Goal: Complete application form: Complete application form

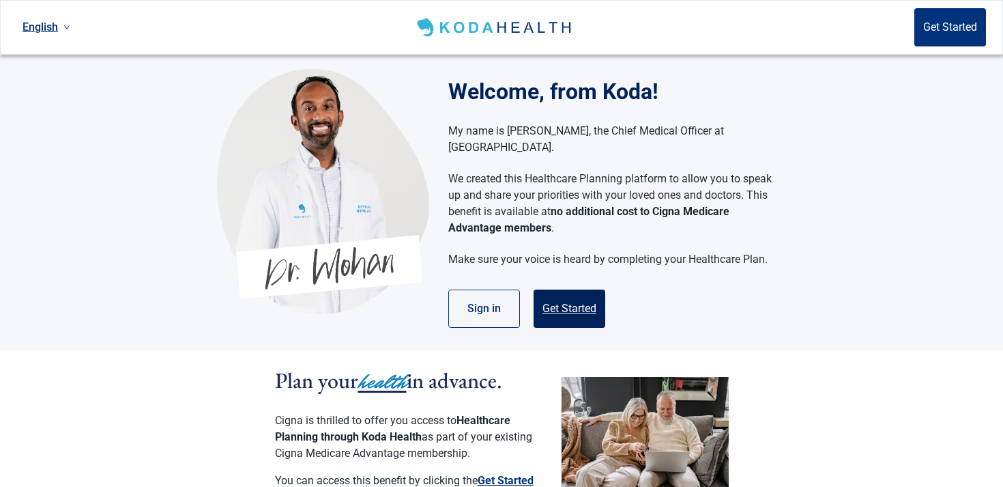
click at [588, 295] on button "Get Started" at bounding box center [570, 308] width 72 height 38
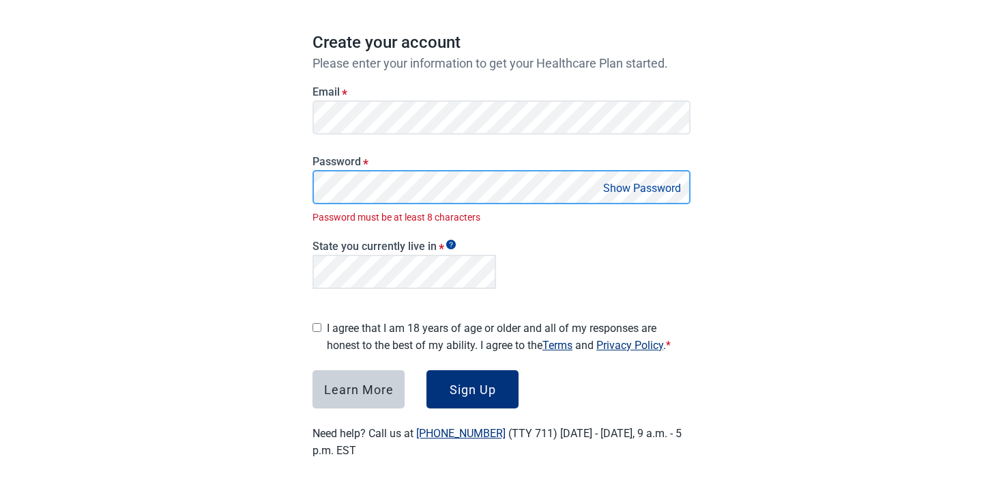
scroll to position [98, 0]
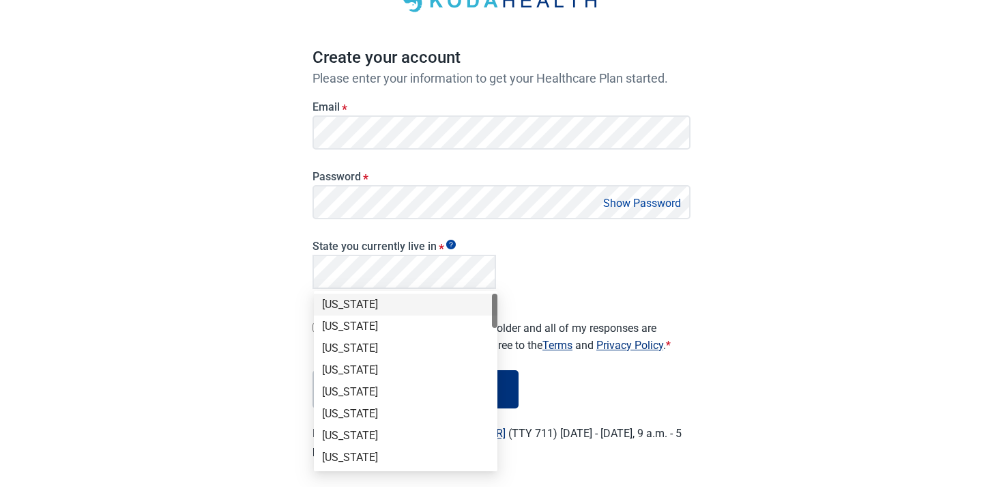
click at [405, 300] on div "[US_STATE]" at bounding box center [405, 304] width 167 height 15
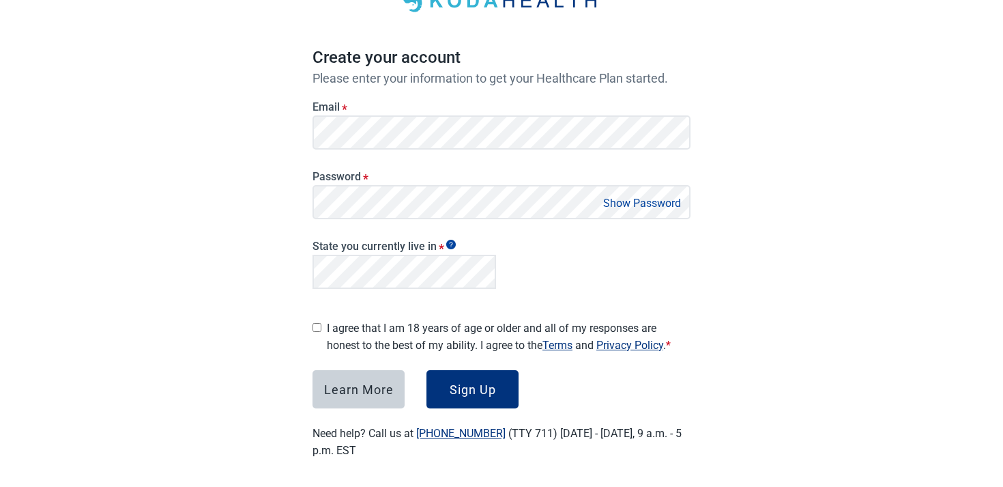
click at [352, 330] on label "I agree that I am 18 years of age or older and all of my responses are honest t…" at bounding box center [509, 336] width 364 height 34
click at [476, 390] on div "Sign Up" at bounding box center [473, 389] width 46 height 14
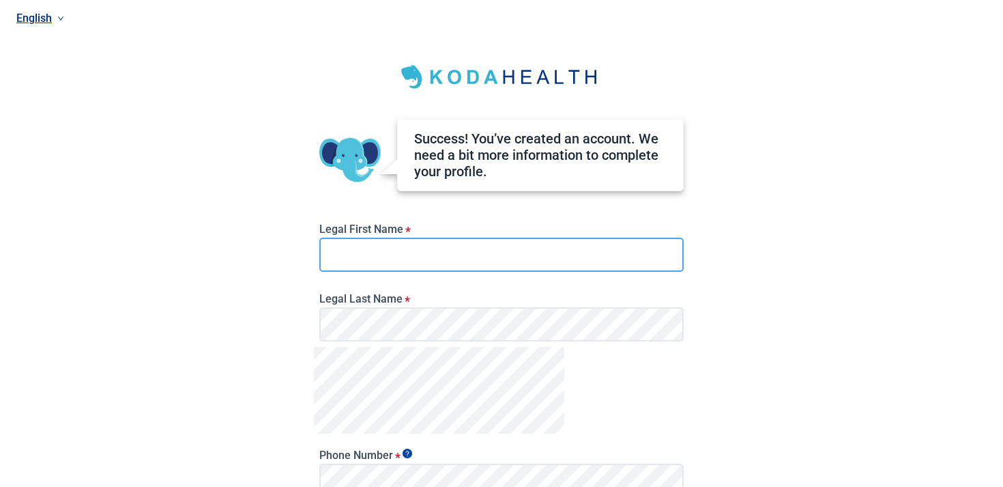
click at [470, 257] on input "Legal First Name *" at bounding box center [501, 255] width 364 height 34
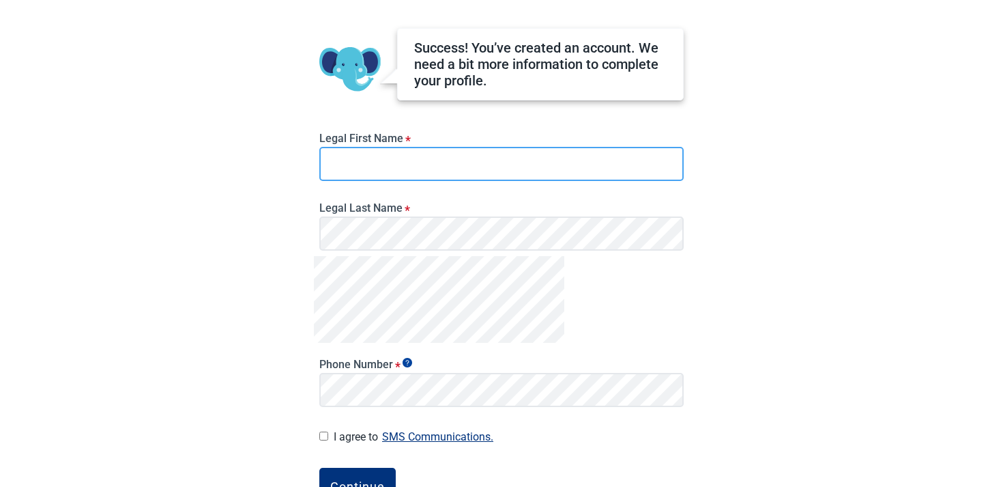
scroll to position [106, 0]
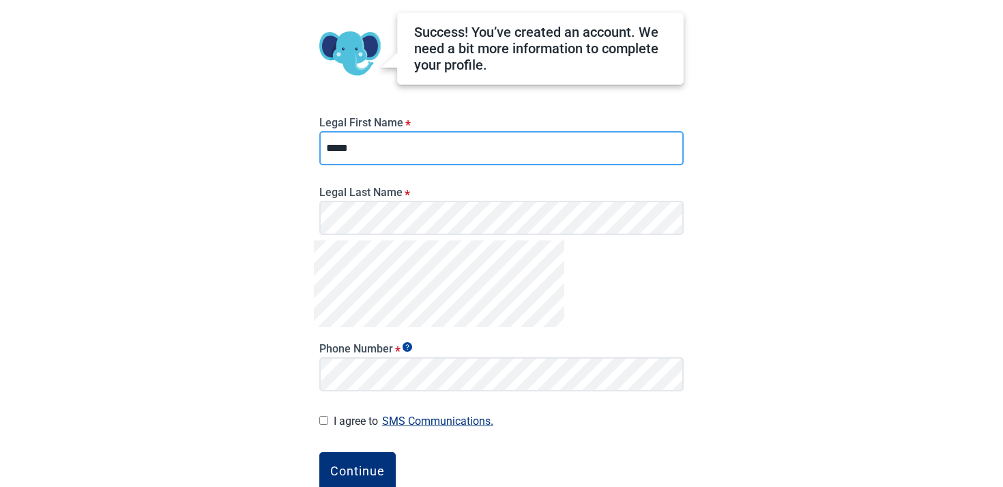
type input "*****"
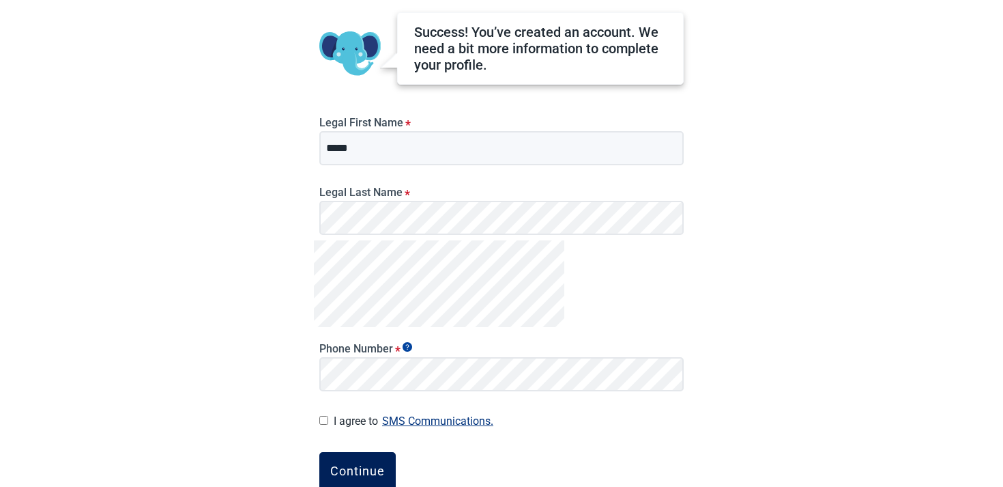
click at [367, 471] on div "Continue" at bounding box center [357, 471] width 55 height 14
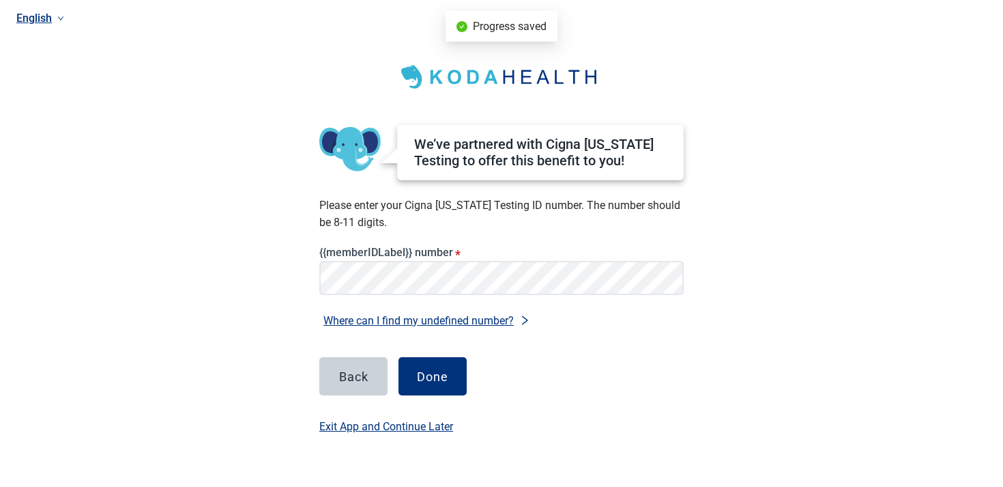
click at [428, 396] on div "Exit App and Continue Later" at bounding box center [386, 428] width 134 height 67
click at [430, 381] on div "Done" at bounding box center [432, 376] width 31 height 14
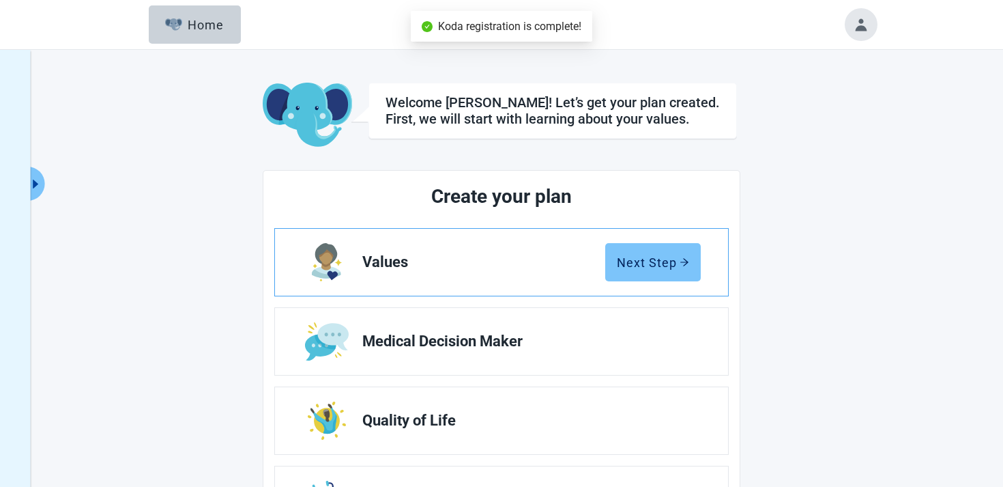
click at [672, 257] on div "Next Step" at bounding box center [653, 262] width 72 height 14
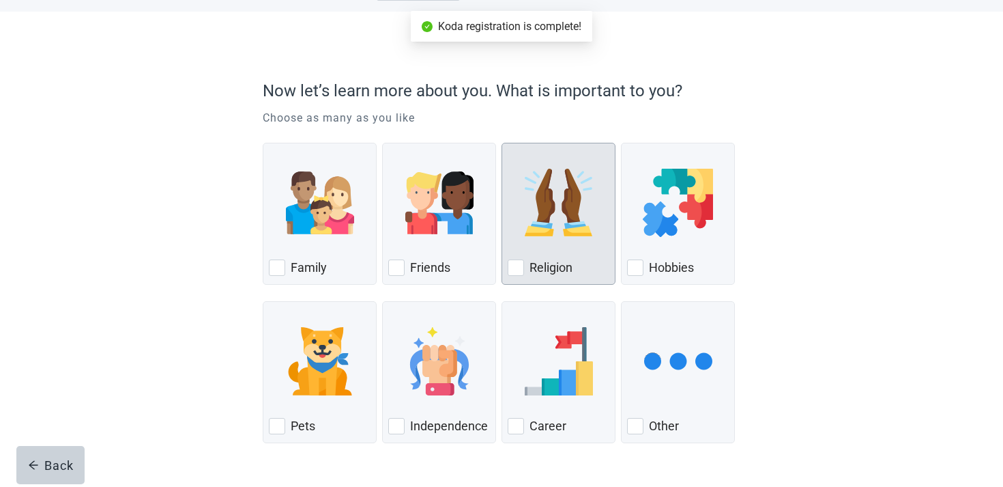
click at [545, 233] on img "Religion, checkbox, not checked" at bounding box center [559, 203] width 68 height 68
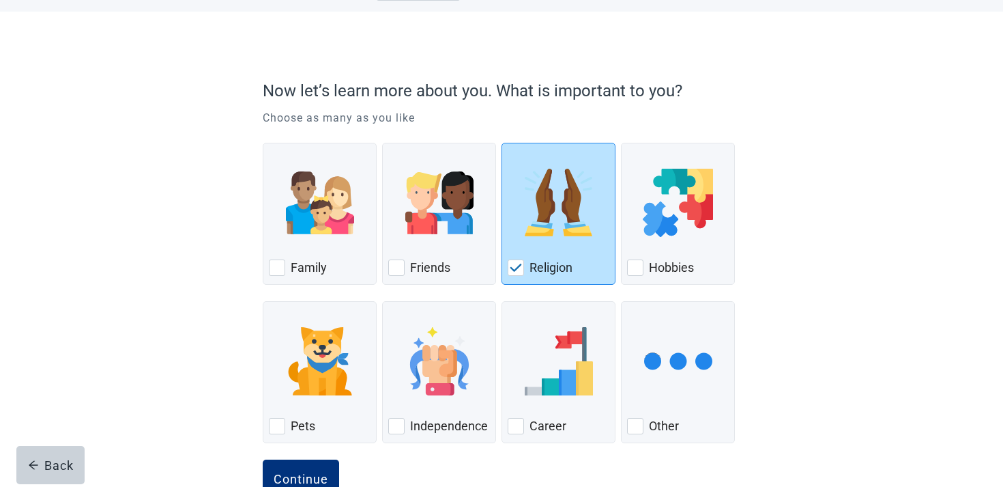
scroll to position [100, 0]
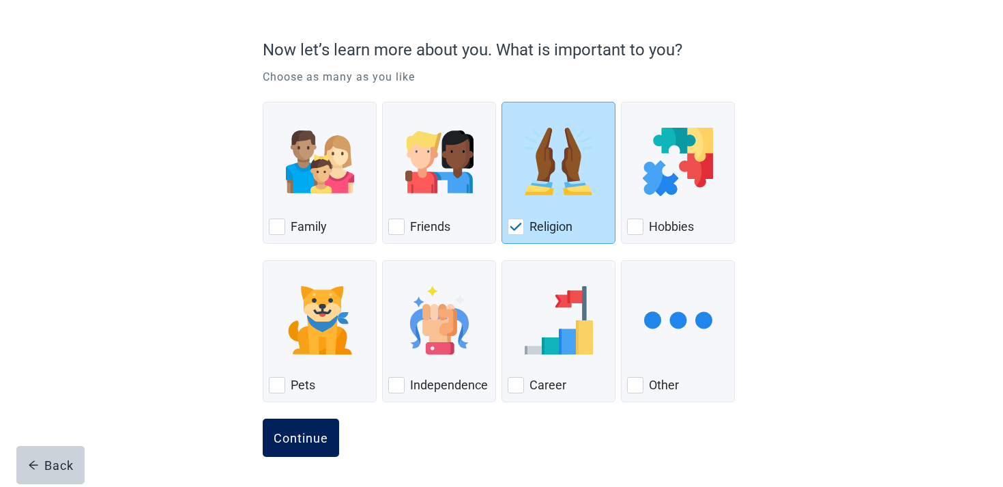
click at [301, 444] on div "Continue" at bounding box center [301, 438] width 55 height 14
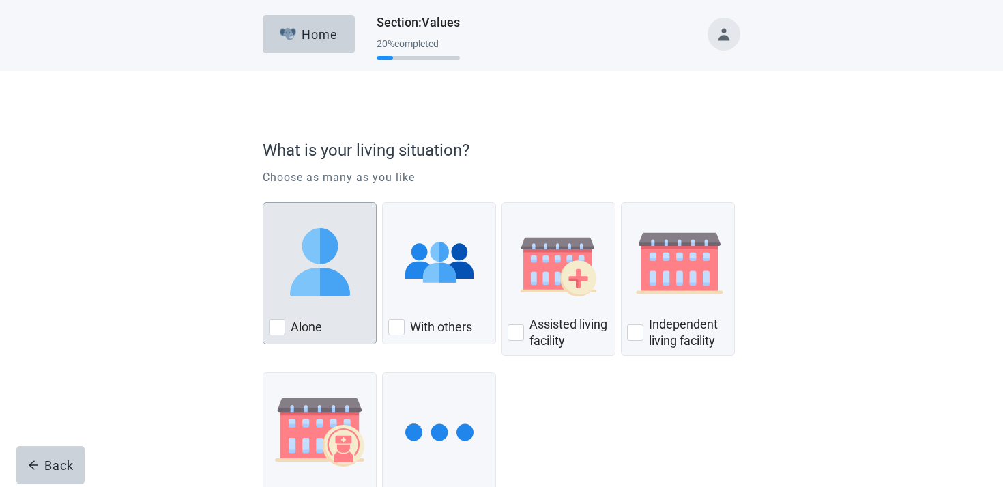
click at [339, 275] on img "Alone, checkbox, not checked" at bounding box center [320, 262] width 68 height 68
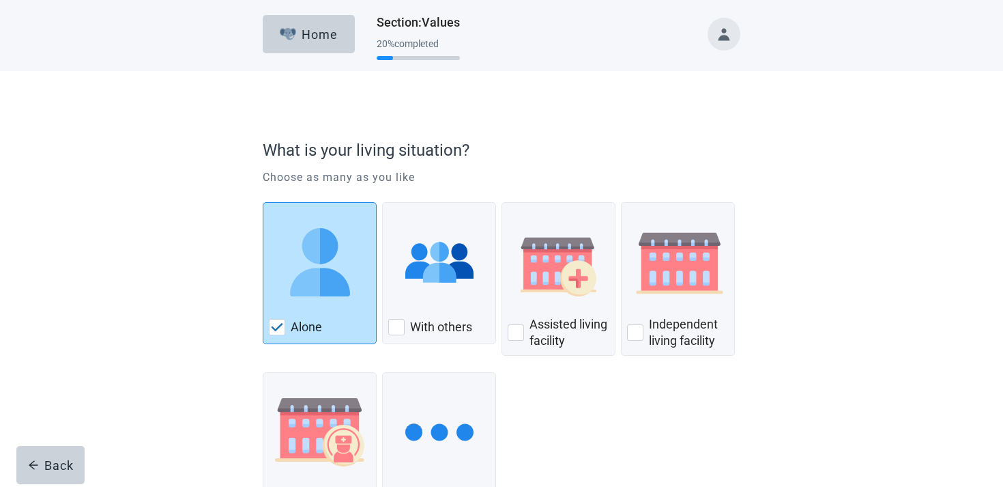
scroll to position [111, 0]
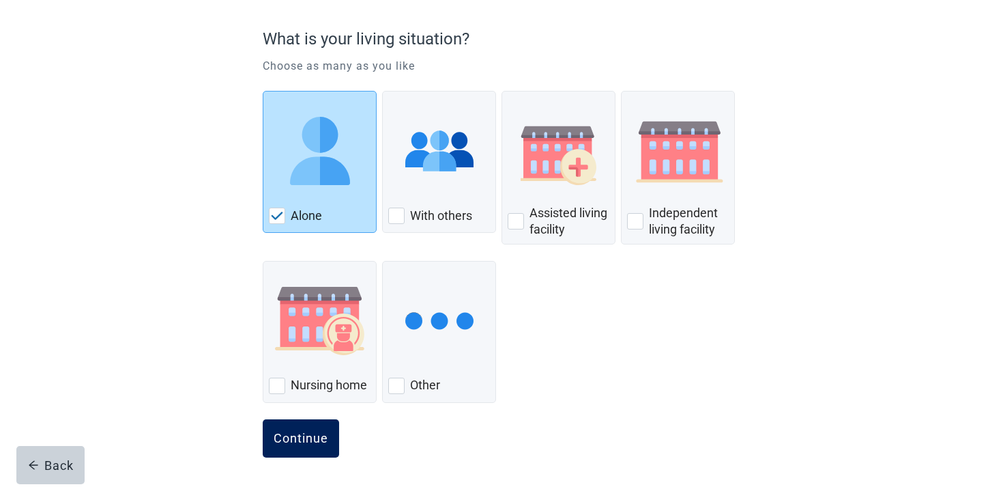
click at [294, 428] on button "Continue" at bounding box center [301, 438] width 76 height 38
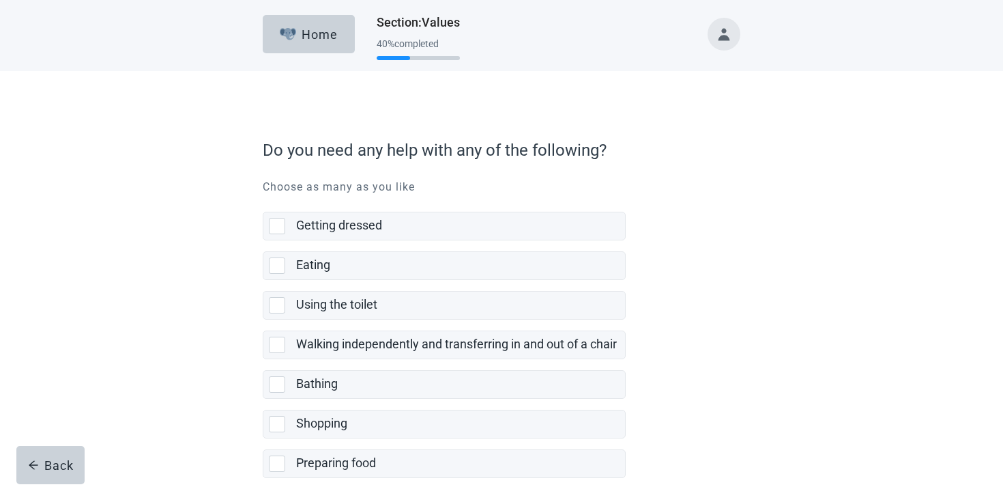
click at [423, 296] on div "Using the toilet" at bounding box center [460, 304] width 329 height 27
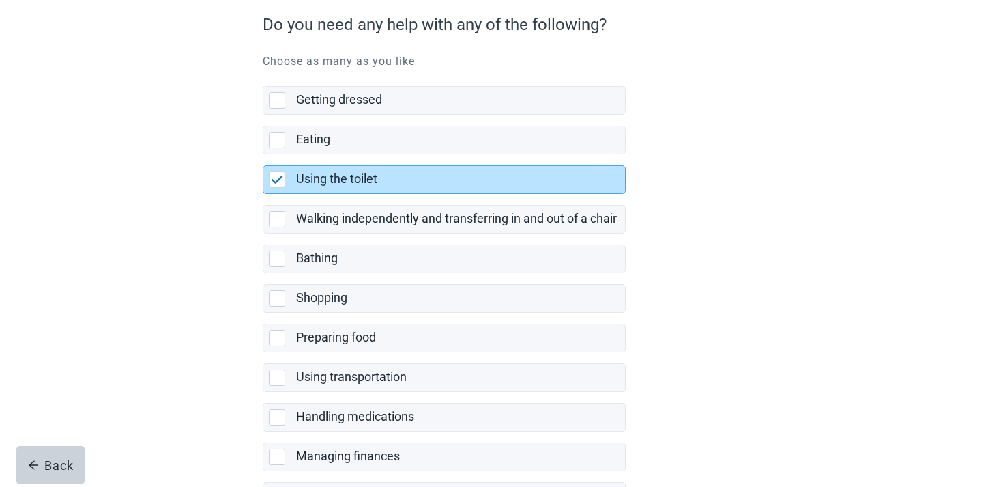
scroll to position [268, 0]
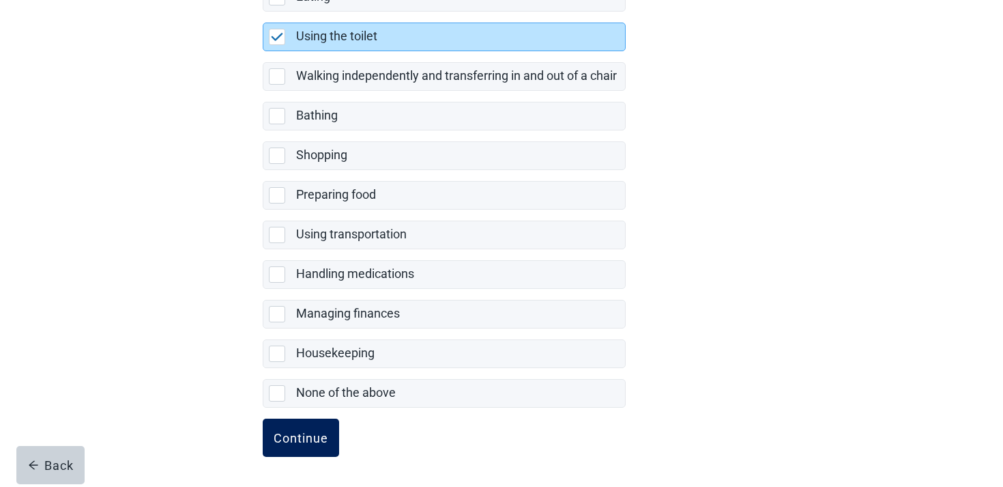
click at [311, 435] on div "Continue" at bounding box center [301, 438] width 55 height 14
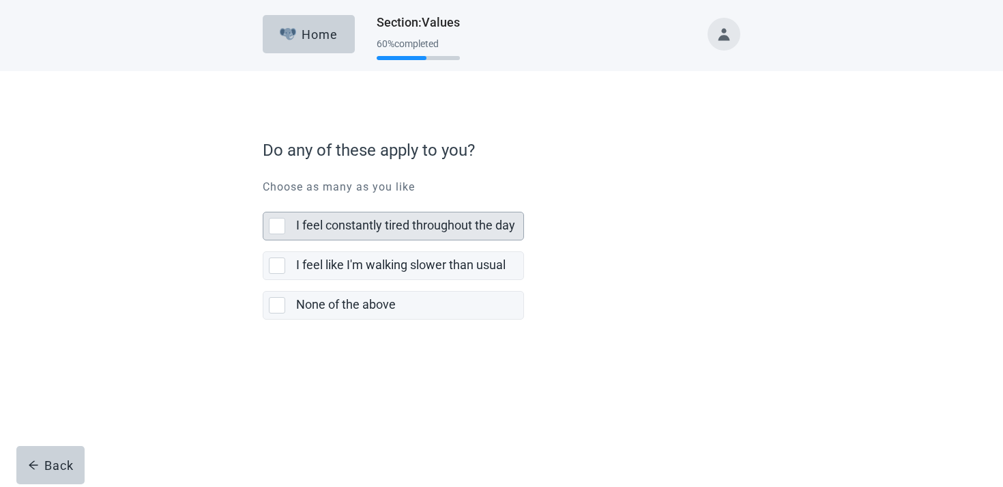
click at [398, 233] on div "I feel constantly tired throughout the day" at bounding box center [405, 225] width 219 height 17
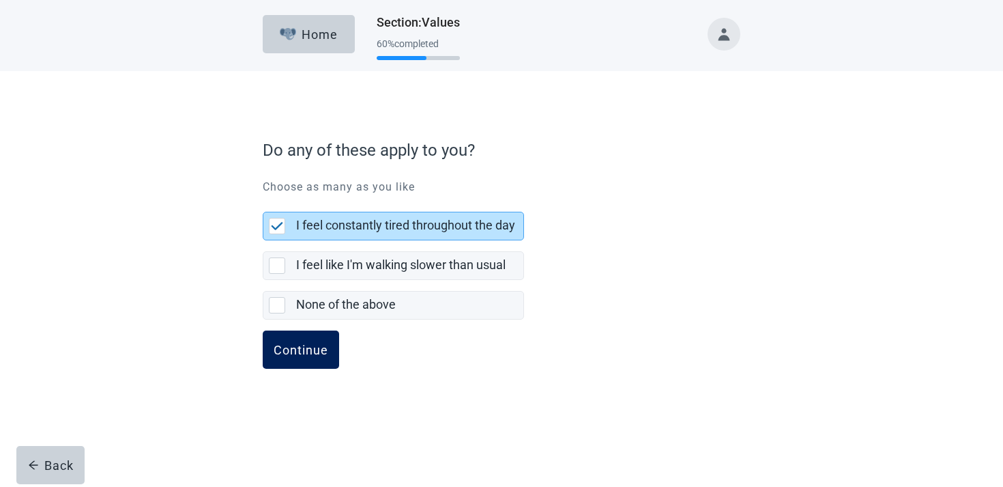
click at [290, 352] on div "Continue" at bounding box center [301, 350] width 55 height 14
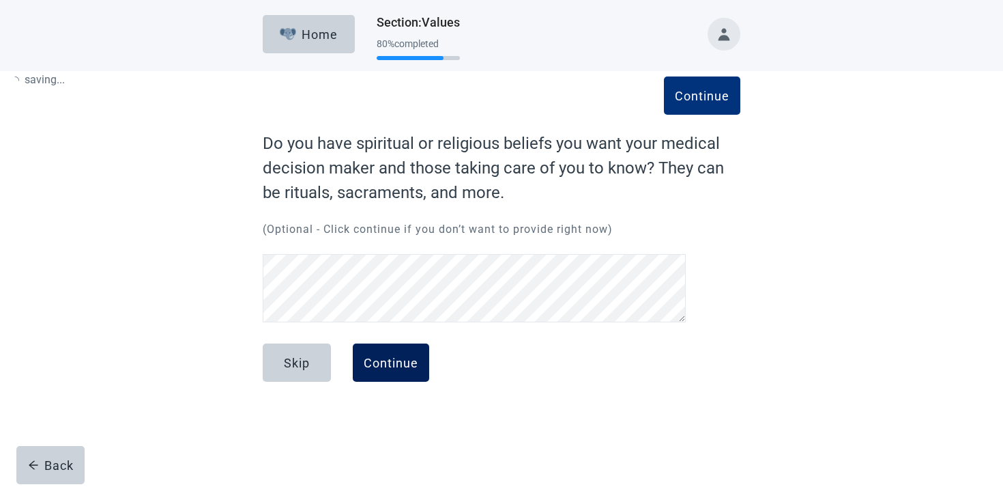
click at [415, 369] on div "Continue" at bounding box center [391, 363] width 55 height 14
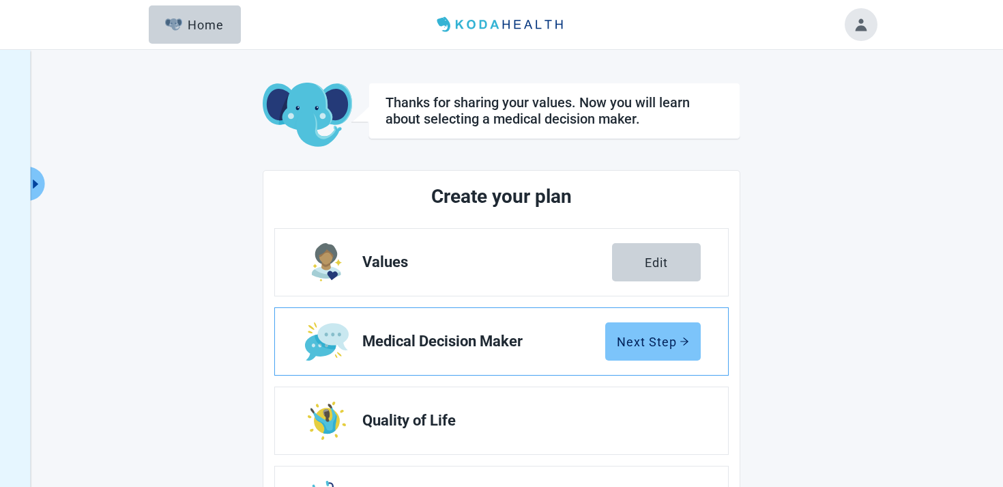
click at [675, 342] on div "Next Step" at bounding box center [653, 341] width 72 height 14
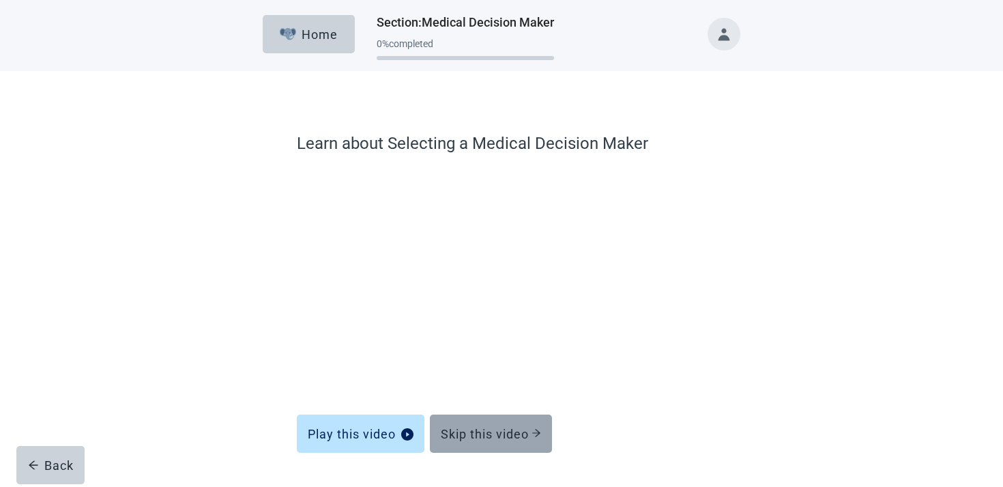
click at [476, 446] on button "Skip this video" at bounding box center [491, 433] width 122 height 38
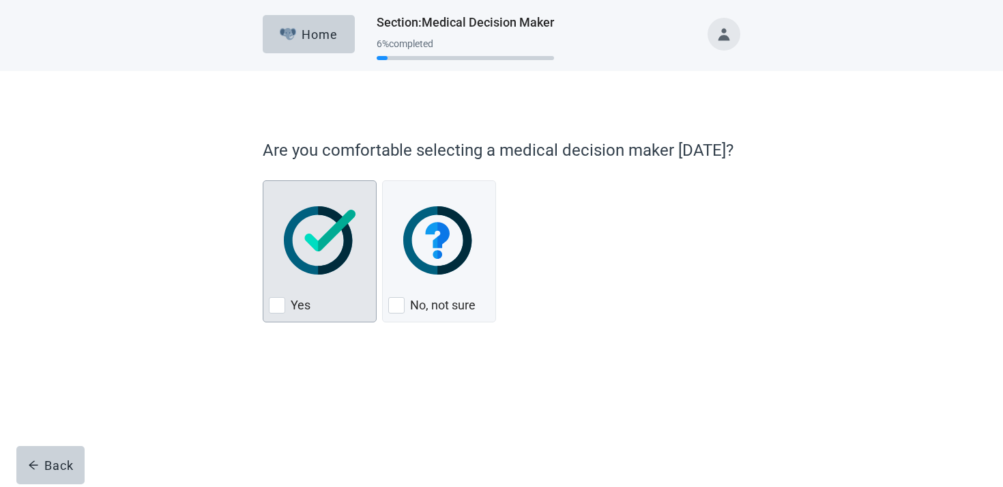
click at [336, 238] on img "Yes, checkbox, not checked" at bounding box center [320, 240] width 72 height 68
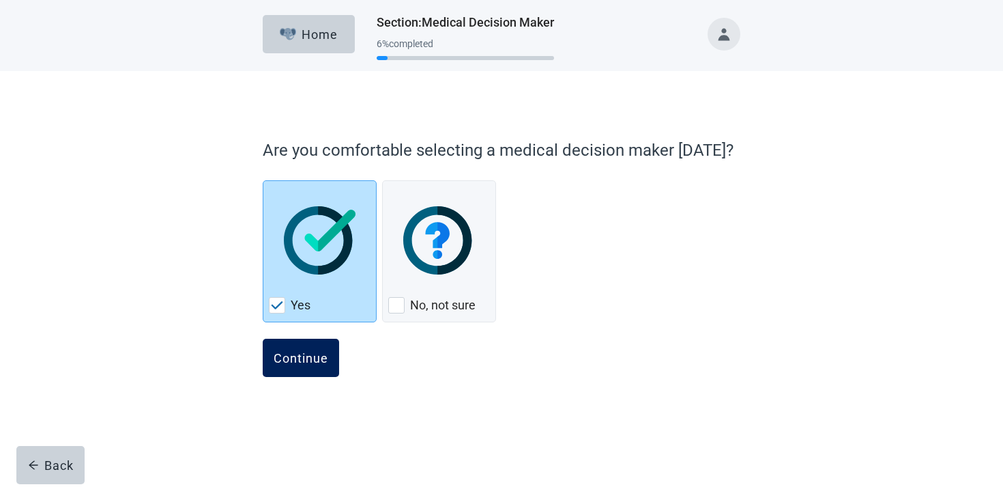
click at [292, 351] on div "Continue" at bounding box center [301, 358] width 55 height 14
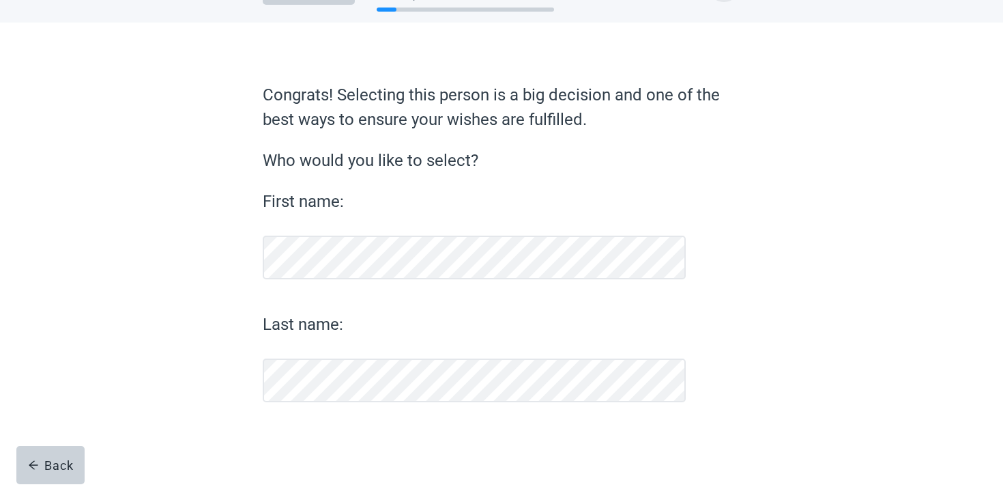
scroll to position [48, 0]
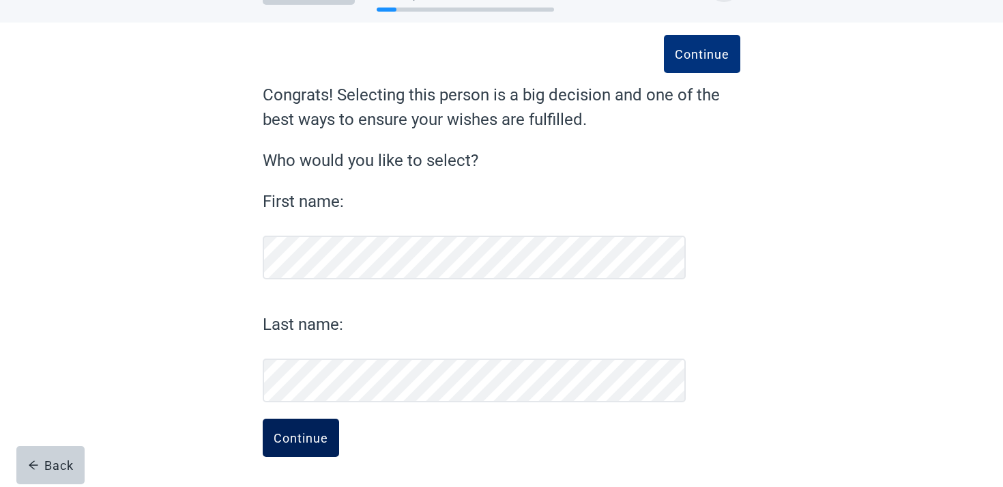
click at [321, 447] on button "Continue" at bounding box center [301, 437] width 76 height 38
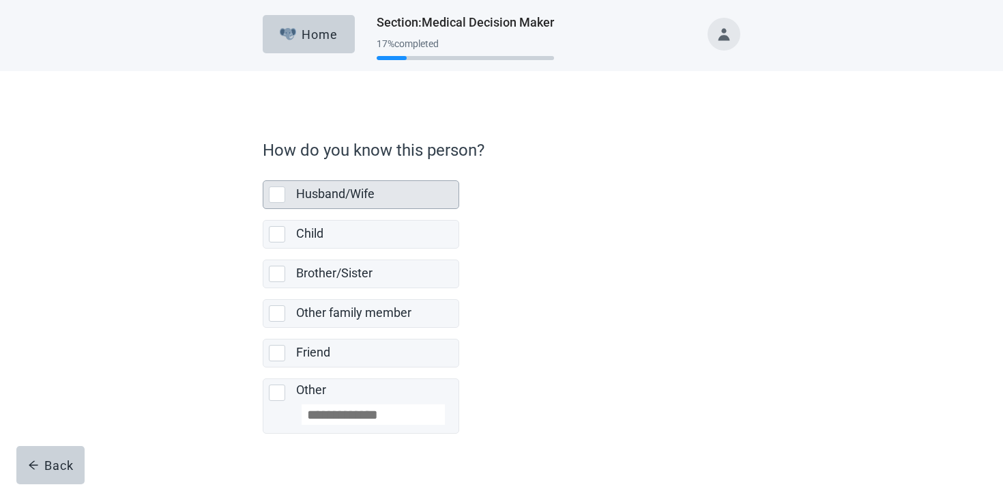
click at [392, 187] on div "Husband/Wife" at bounding box center [373, 194] width 154 height 17
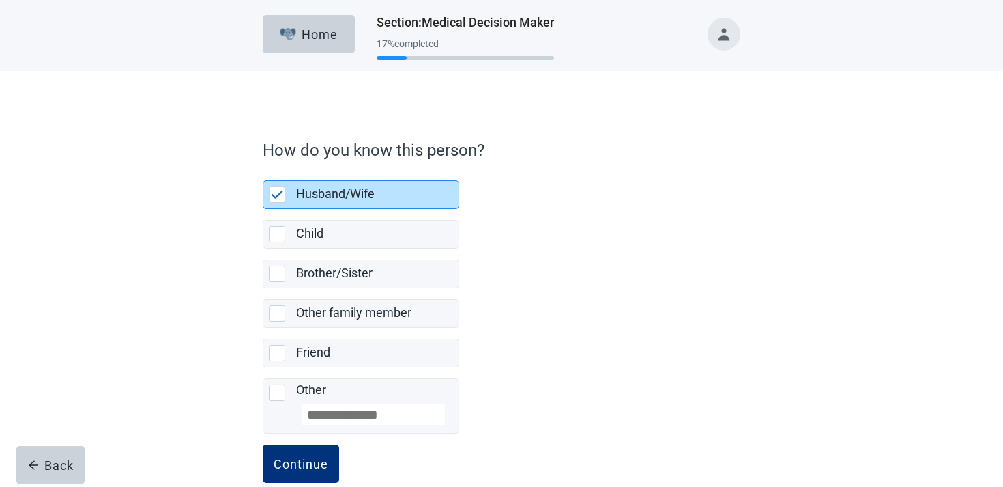
click at [392, 187] on div "Husband/Wife" at bounding box center [373, 194] width 154 height 17
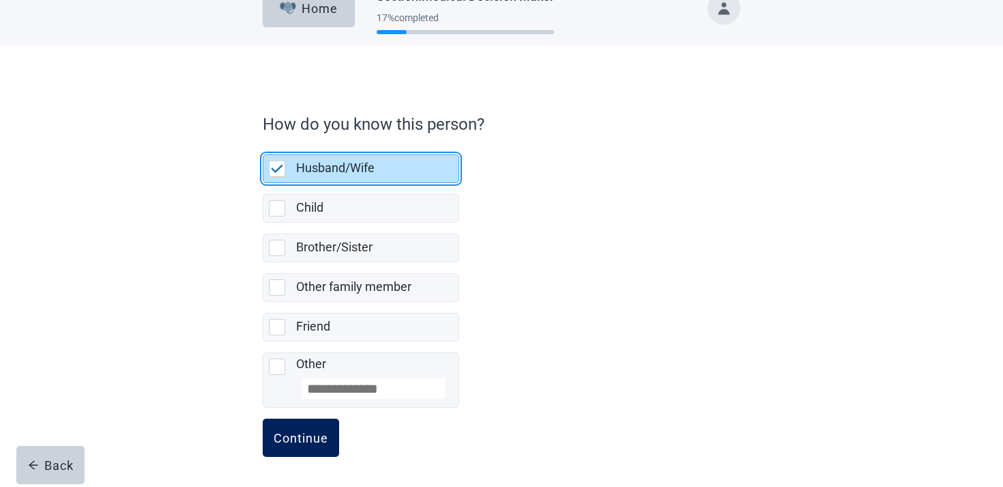
click at [302, 423] on button "Continue" at bounding box center [301, 437] width 76 height 38
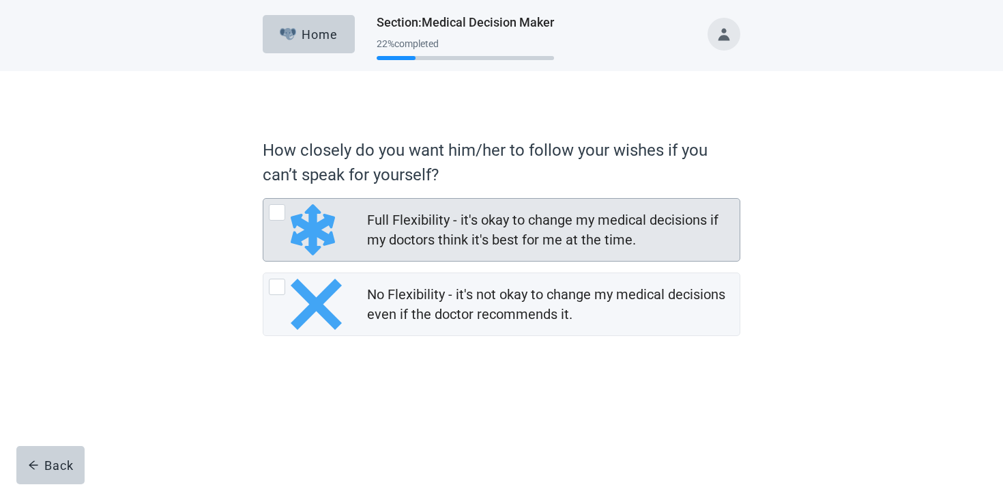
click at [422, 225] on div "Full Flexibility - it's okay to change my medical decisions if my doctors think…" at bounding box center [549, 230] width 364 height 40
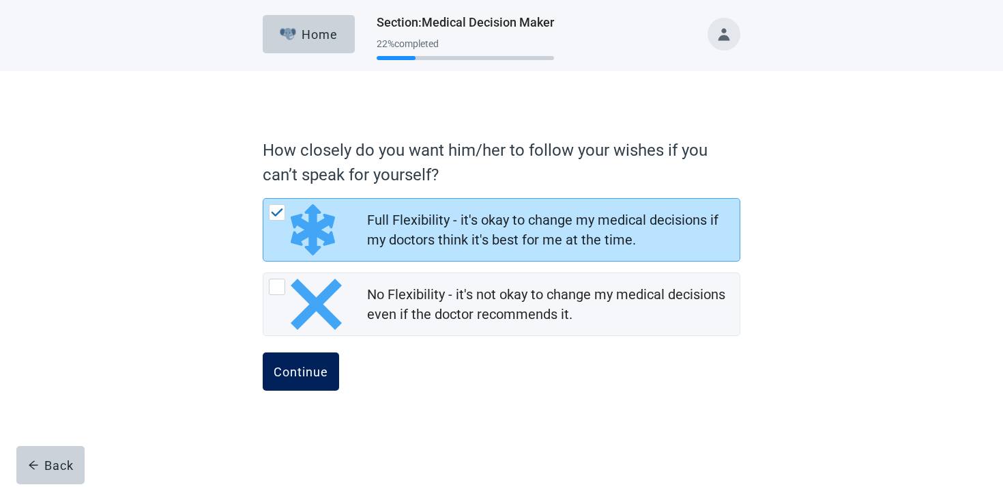
click at [304, 360] on button "Continue" at bounding box center [301, 371] width 76 height 38
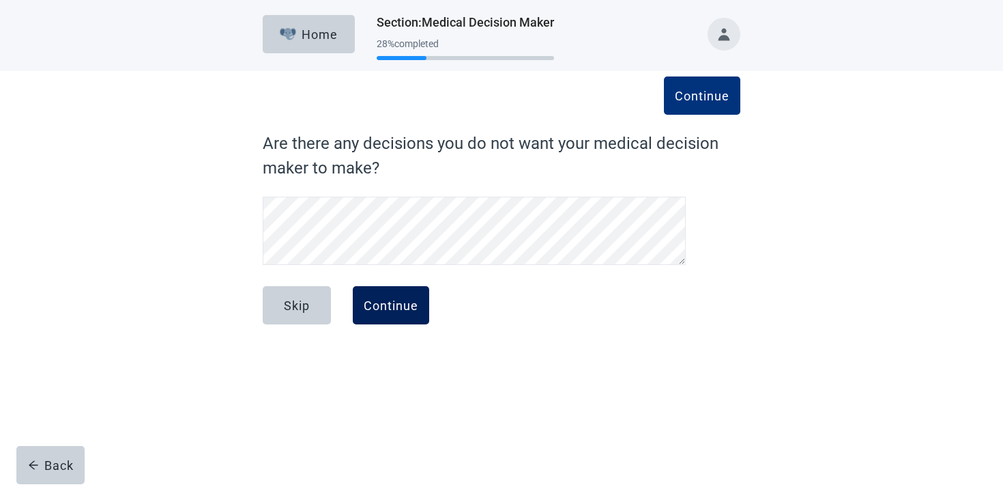
click at [371, 309] on div "Continue" at bounding box center [391, 305] width 55 height 14
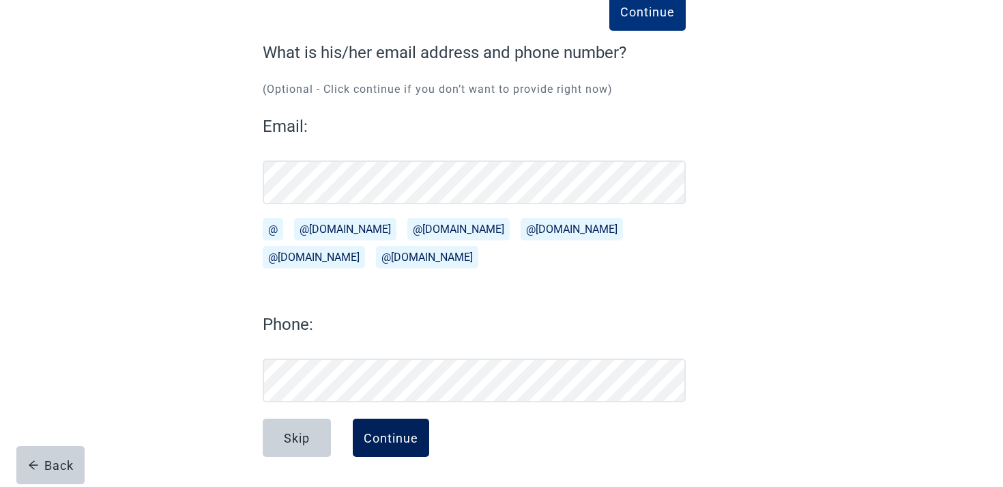
click at [403, 426] on button "Continue" at bounding box center [391, 437] width 76 height 38
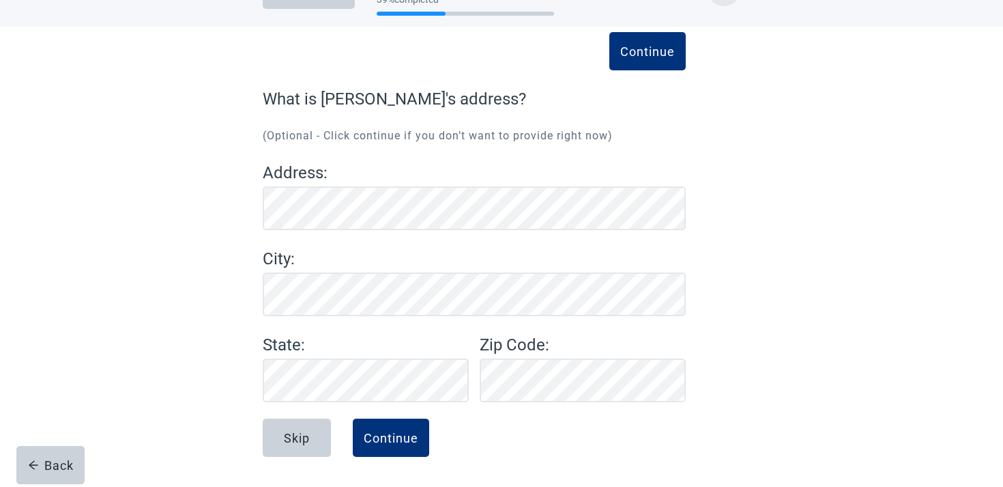
scroll to position [44, 0]
click at [380, 435] on div "Continue" at bounding box center [391, 438] width 55 height 14
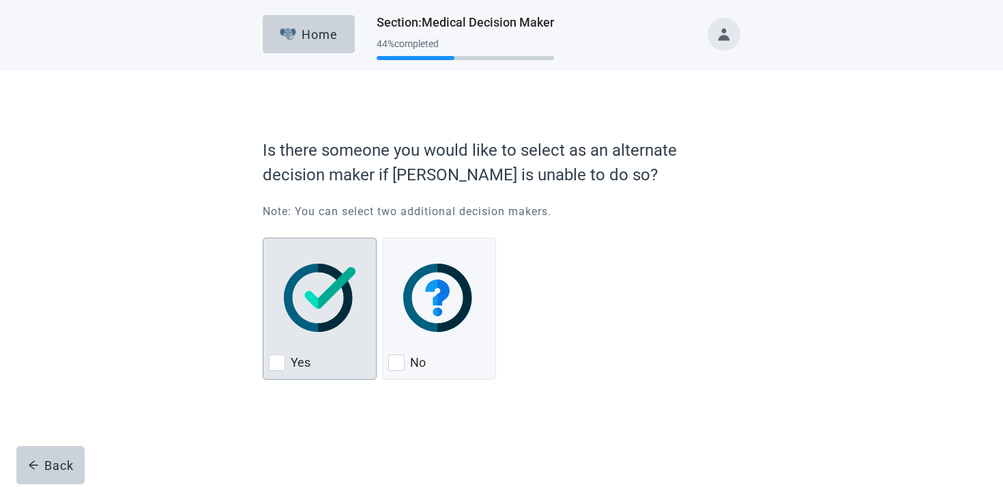
click at [352, 315] on img "Yes, checkbox, not checked" at bounding box center [320, 297] width 72 height 68
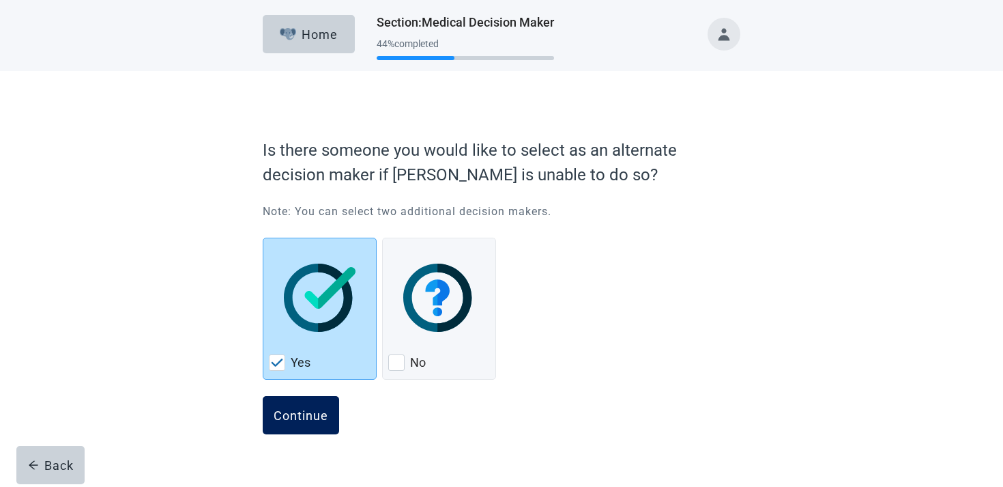
click at [294, 403] on button "Continue" at bounding box center [301, 415] width 76 height 38
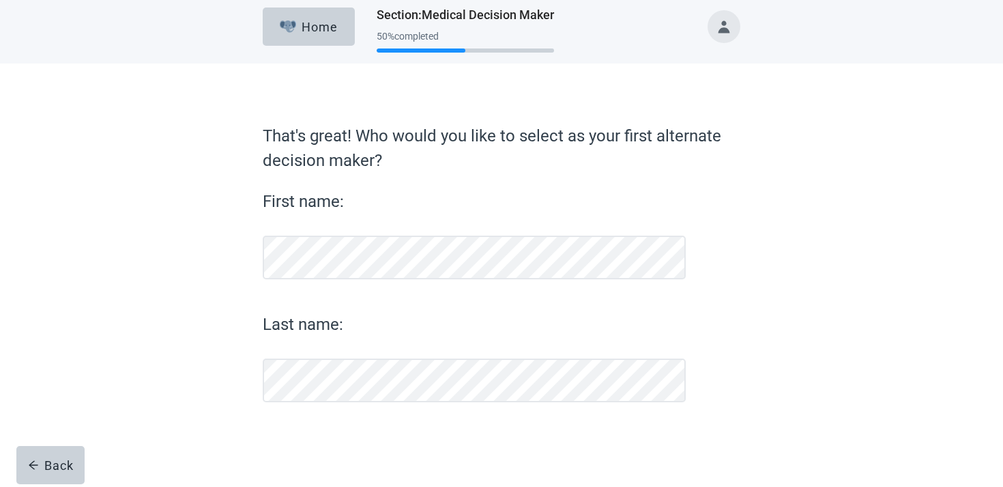
scroll to position [8, 0]
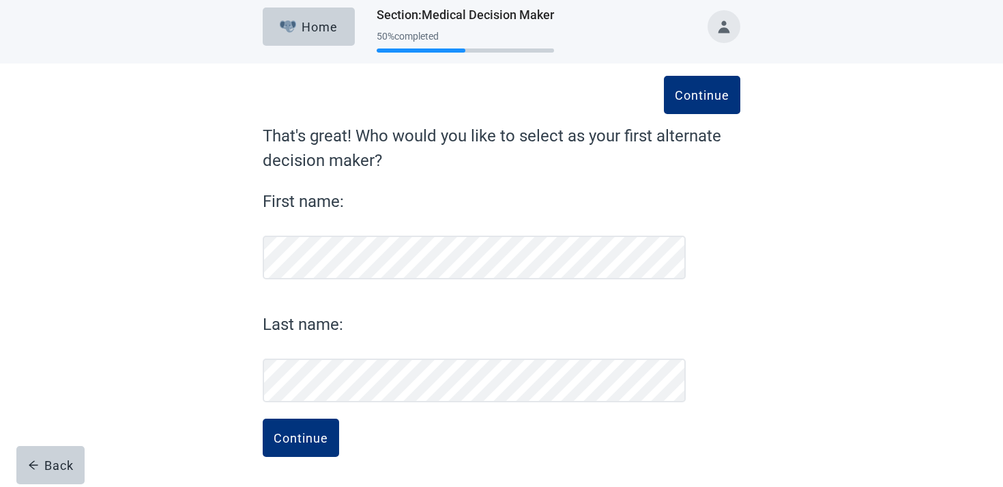
click at [313, 403] on form "Continue That's great! Who would you like to select as your first alternate dec…" at bounding box center [502, 305] width 478 height 363
click at [318, 426] on button "Continue" at bounding box center [301, 437] width 76 height 38
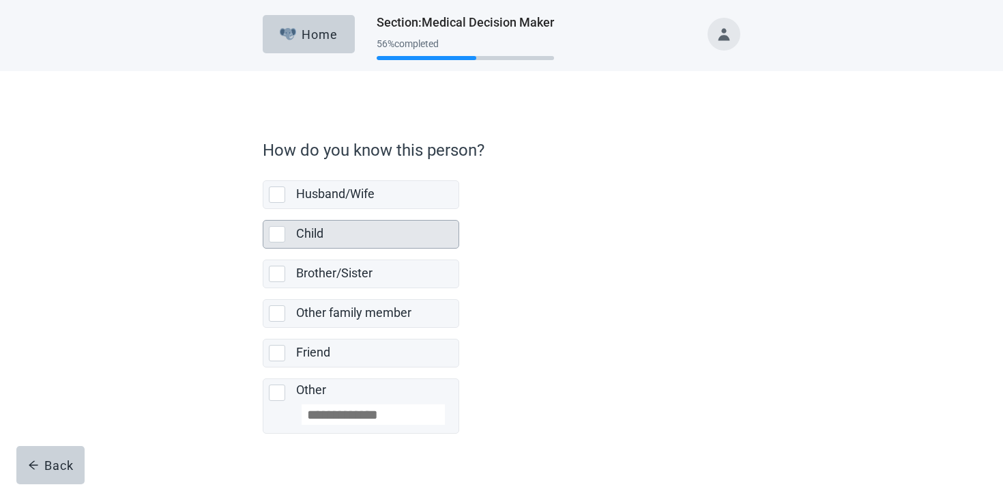
click at [330, 239] on div "Child" at bounding box center [373, 233] width 154 height 17
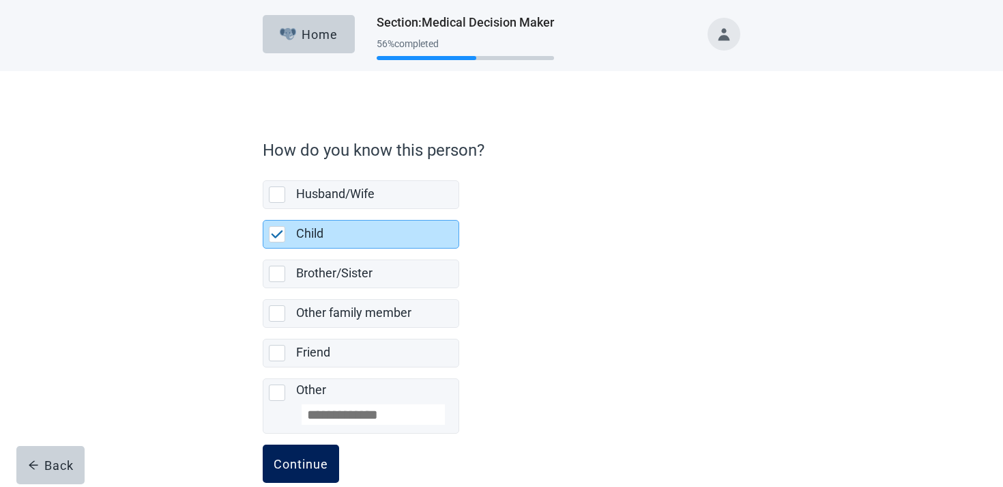
click at [305, 453] on button "Continue" at bounding box center [301, 463] width 76 height 38
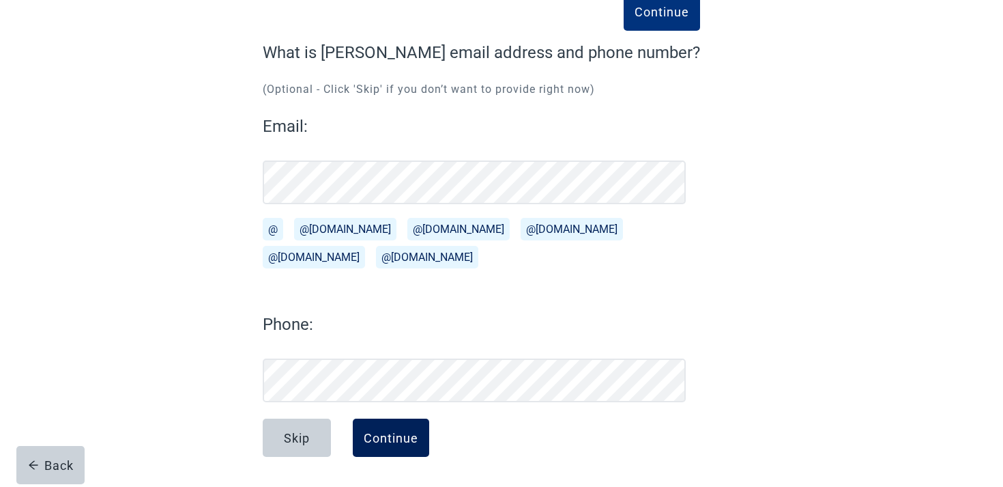
click at [403, 428] on button "Continue" at bounding box center [391, 437] width 76 height 38
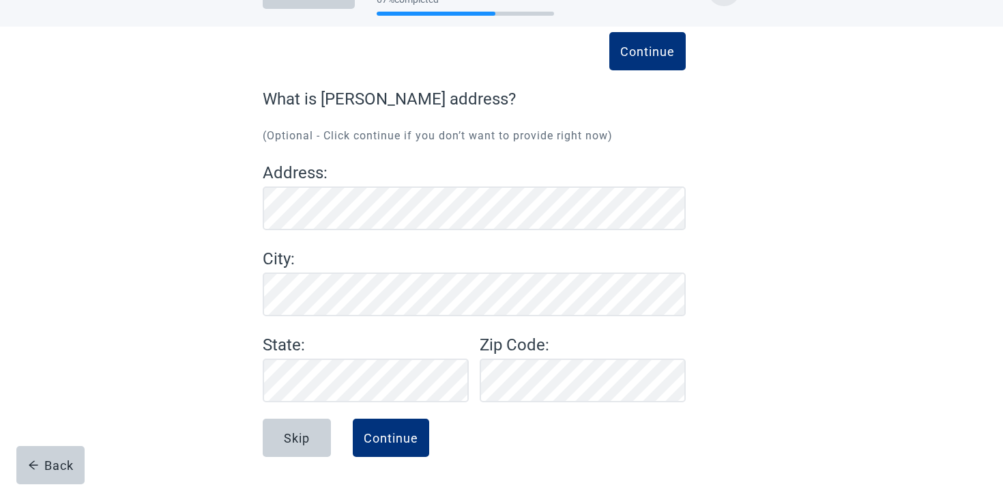
scroll to position [44, 0]
click at [407, 456] on button "Continue" at bounding box center [391, 437] width 76 height 38
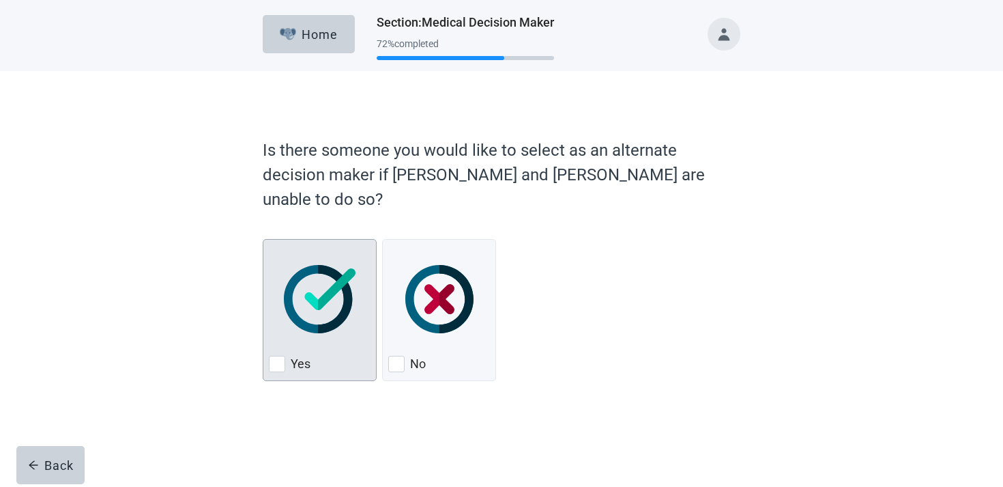
click at [334, 321] on div "Yes, checkbox, not checked" at bounding box center [320, 299] width 102 height 108
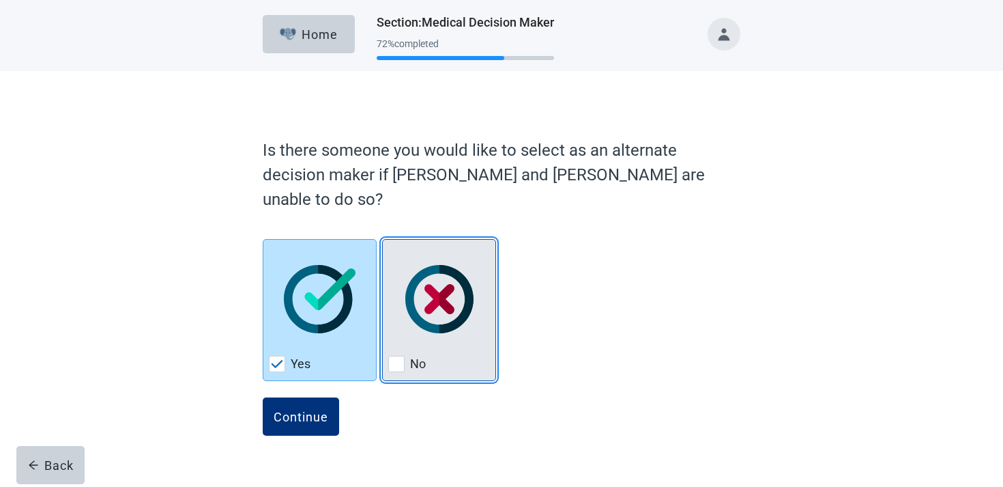
click at [436, 316] on div "No, checkbox, not checked" at bounding box center [439, 299] width 102 height 108
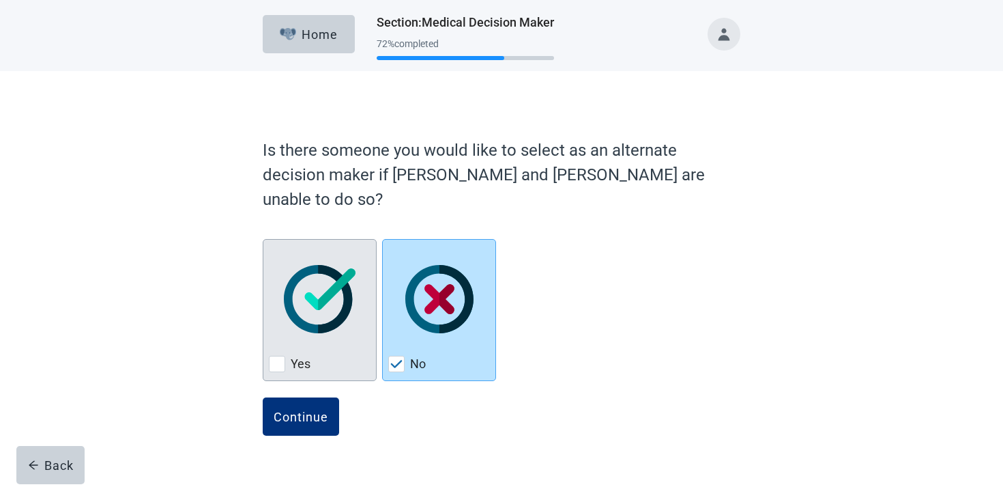
click at [320, 325] on div "Yes, checkbox, not checked" at bounding box center [320, 299] width 102 height 108
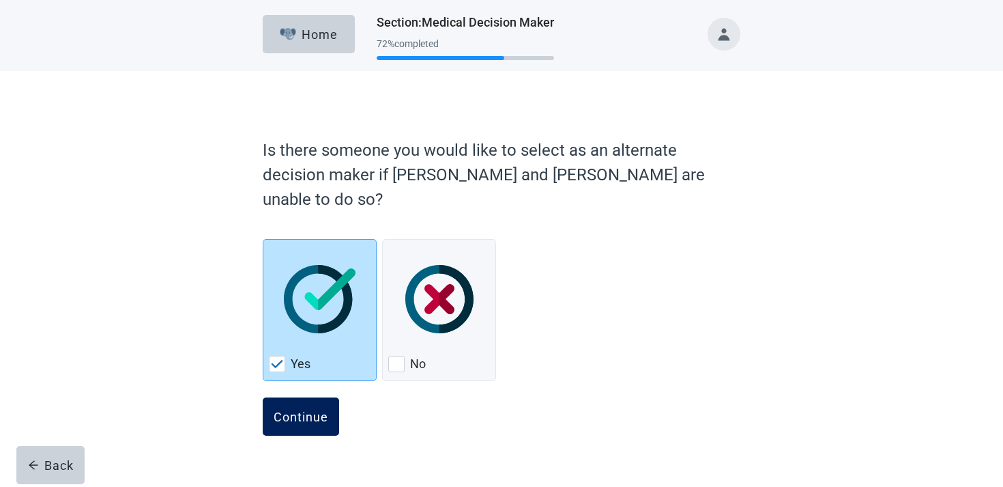
click at [311, 397] on button "Continue" at bounding box center [301, 416] width 76 height 38
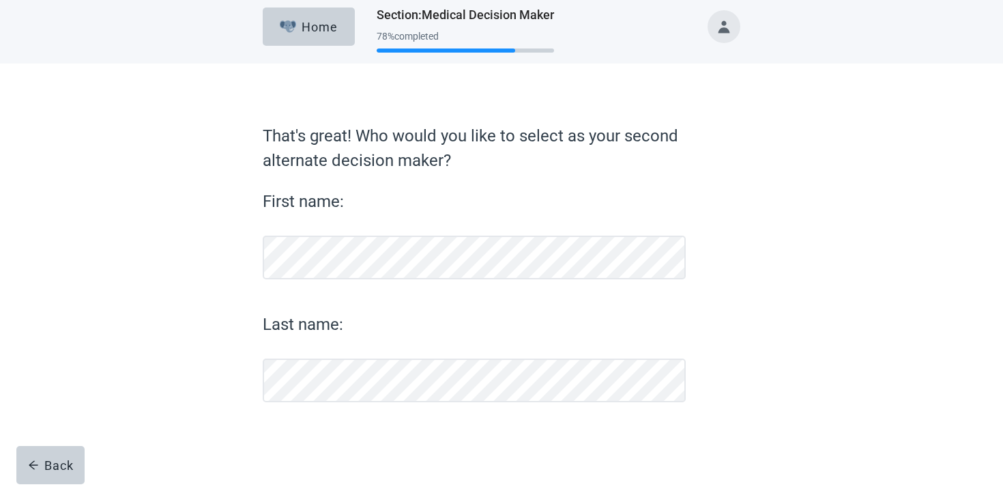
scroll to position [8, 0]
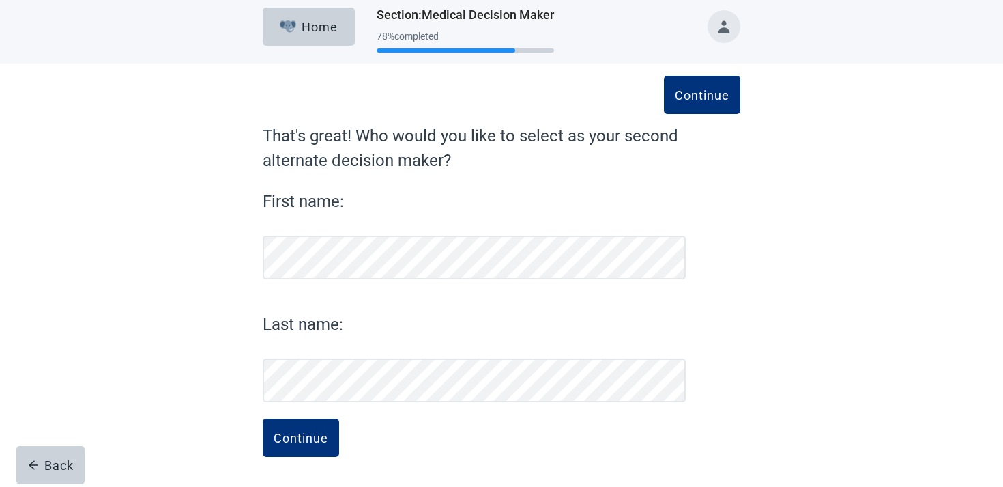
click at [263, 418] on button "Continue" at bounding box center [301, 437] width 76 height 38
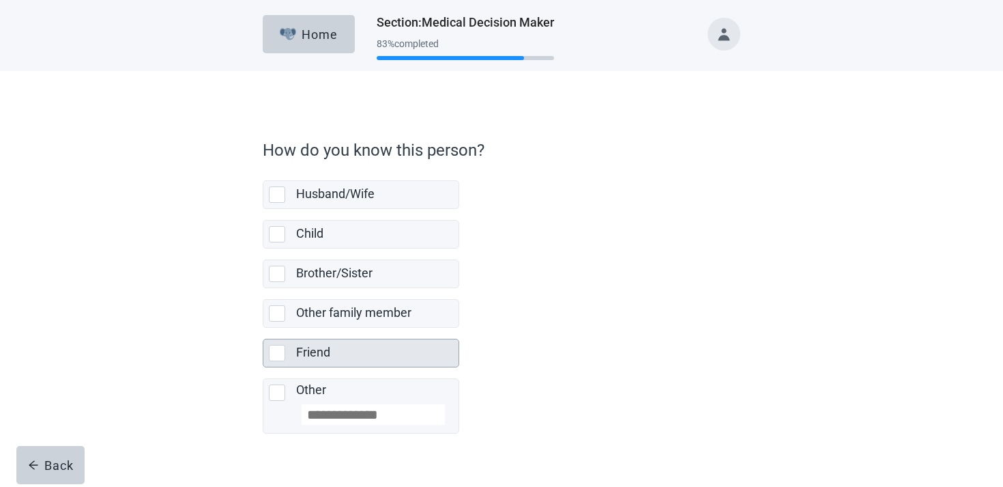
click at [325, 358] on label "Friend" at bounding box center [313, 352] width 34 height 14
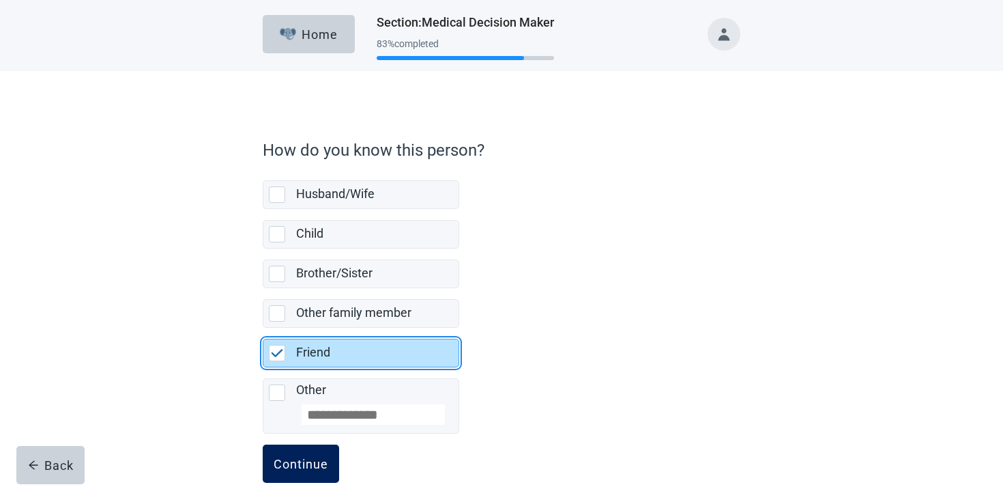
click at [310, 460] on div "Continue" at bounding box center [301, 464] width 55 height 14
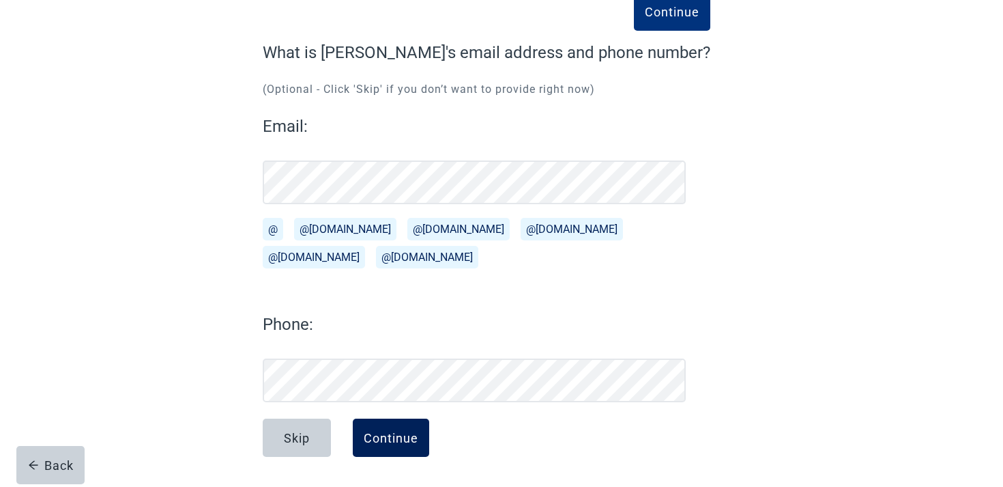
click at [405, 447] on button "Continue" at bounding box center [391, 437] width 76 height 38
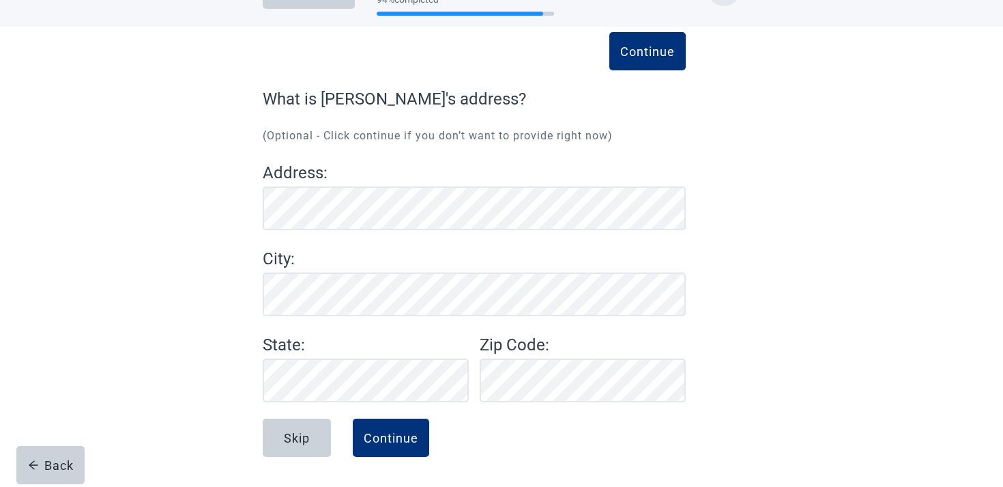
scroll to position [44, 0]
click at [386, 440] on div "Continue" at bounding box center [391, 438] width 55 height 14
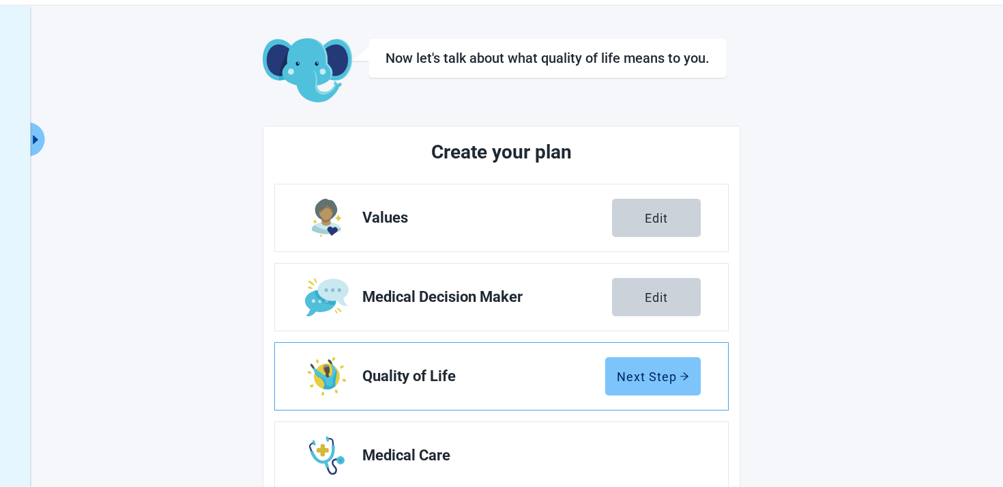
click at [675, 365] on button "Next Step" at bounding box center [653, 376] width 96 height 38
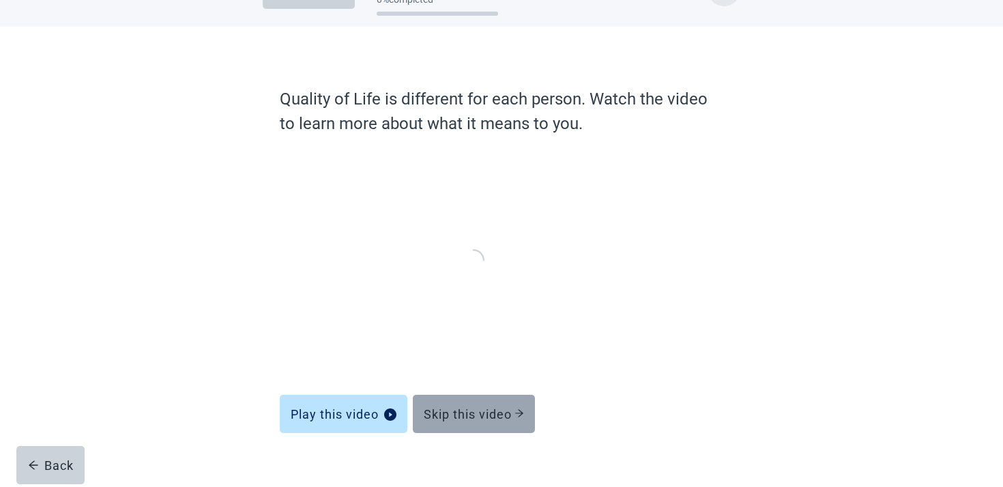
click at [475, 421] on button "Skip this video" at bounding box center [474, 414] width 122 height 38
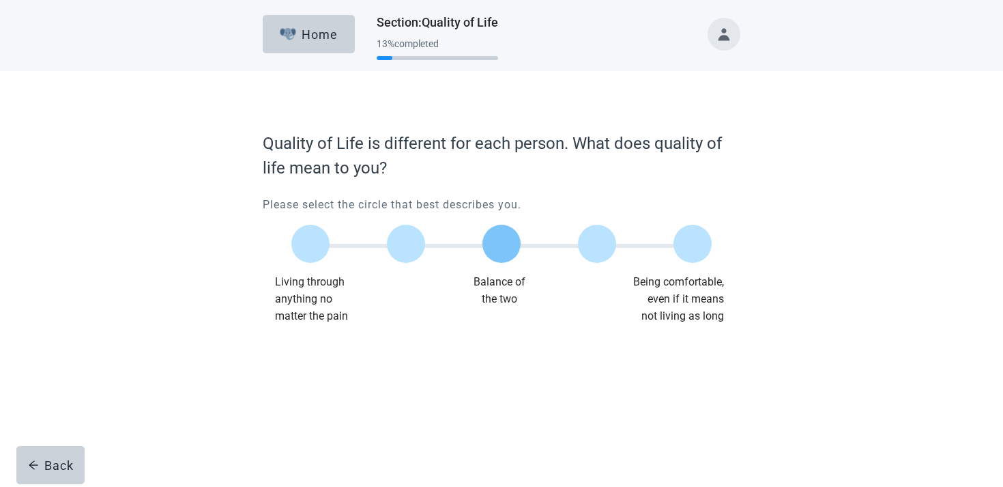
click at [515, 247] on label "Main content" at bounding box center [502, 244] width 38 height 38
click at [326, 360] on button "Continue" at bounding box center [301, 352] width 76 height 38
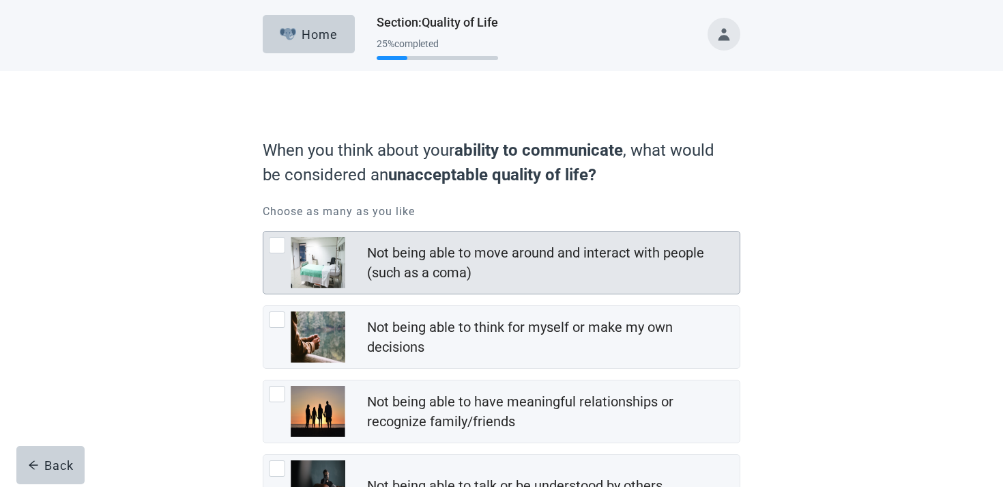
click at [361, 291] on div "Not being able to move around and interact with people (such as a coma)" at bounding box center [501, 262] width 476 height 62
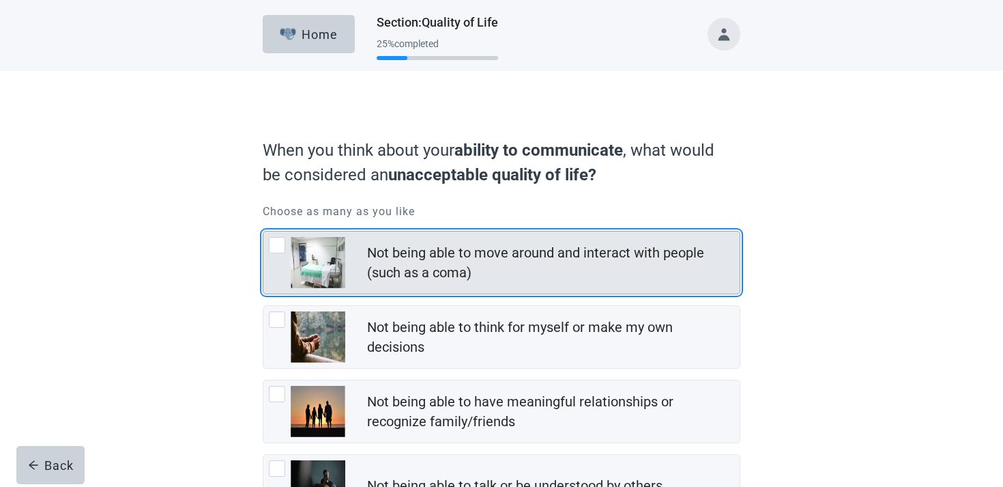
scroll to position [180, 0]
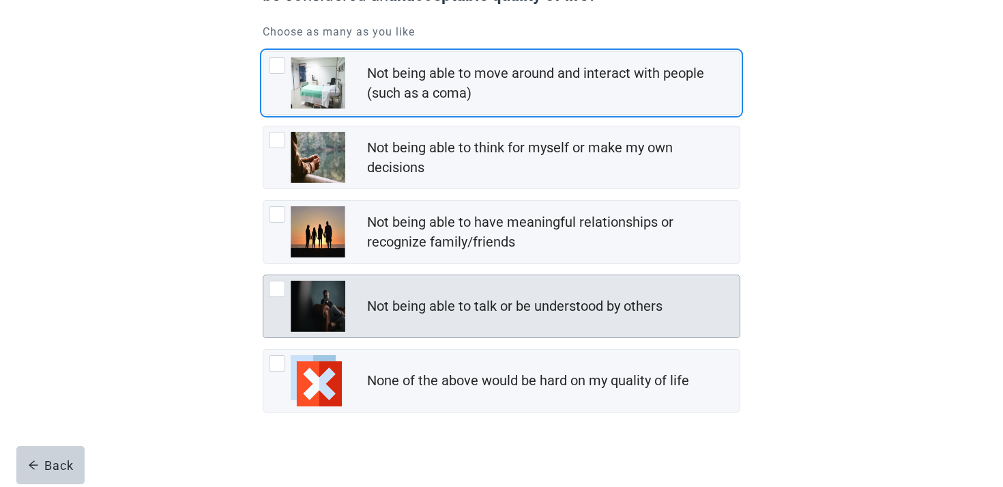
click at [350, 302] on div "Not being able to talk or be understood by others" at bounding box center [501, 306] width 476 height 62
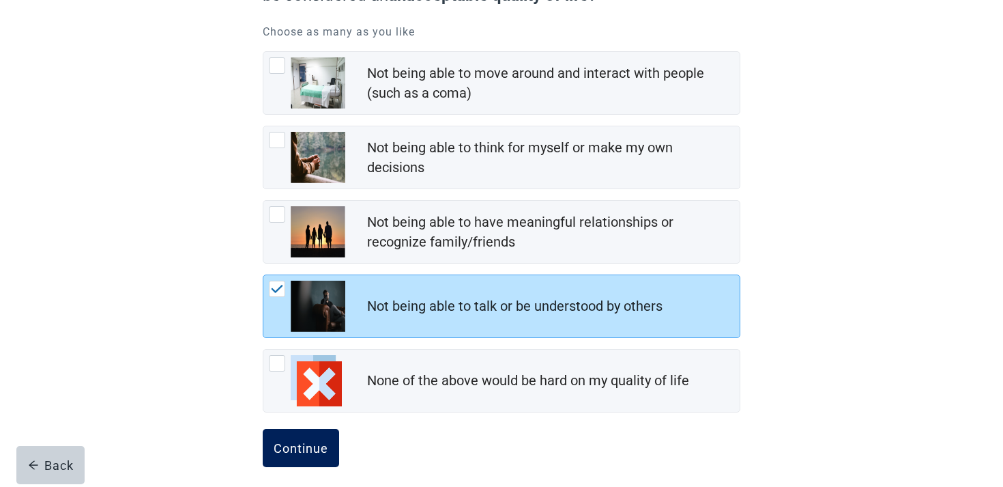
click at [309, 455] on div "Continue" at bounding box center [301, 448] width 55 height 14
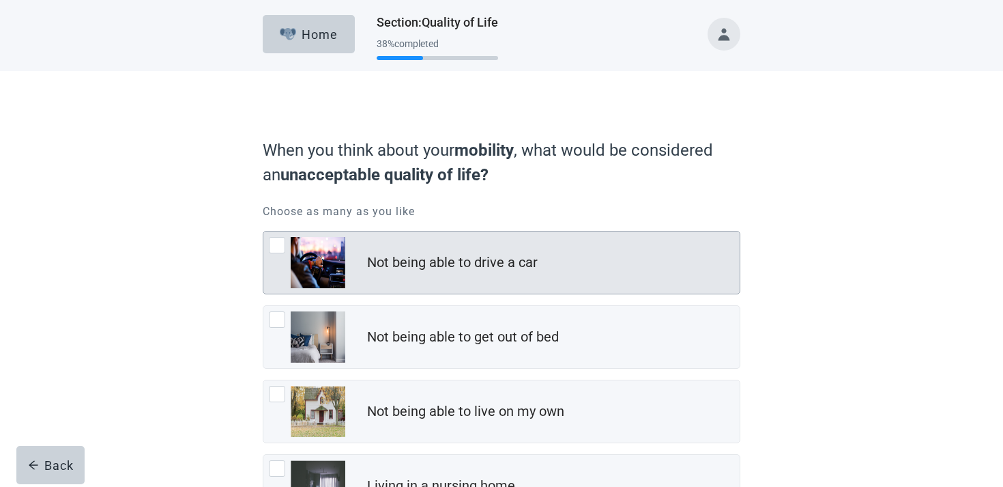
click at [423, 276] on div "Not being able to drive a car" at bounding box center [501, 262] width 476 height 62
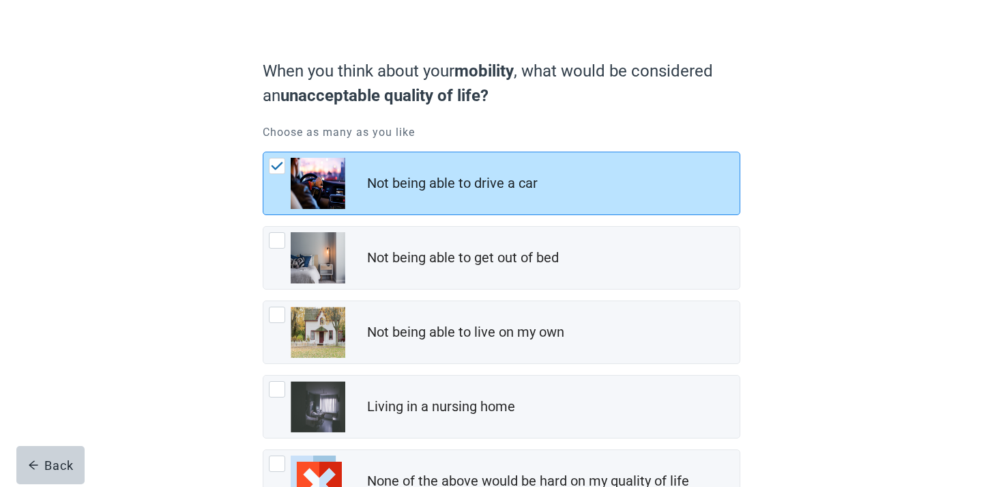
scroll to position [190, 0]
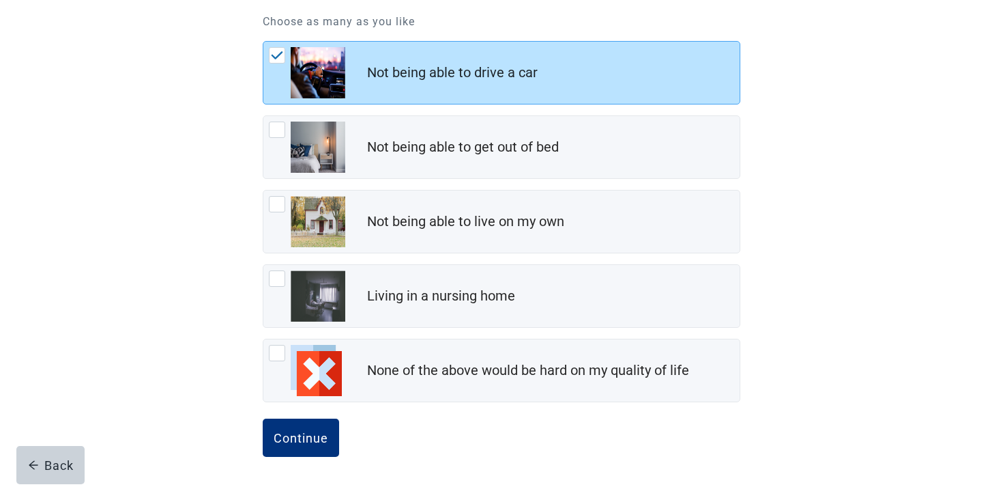
click at [306, 412] on form "When you think about your mobility , what would be considered an unacceptable q…" at bounding box center [502, 213] width 478 height 545
click at [306, 424] on button "Continue" at bounding box center [301, 437] width 76 height 38
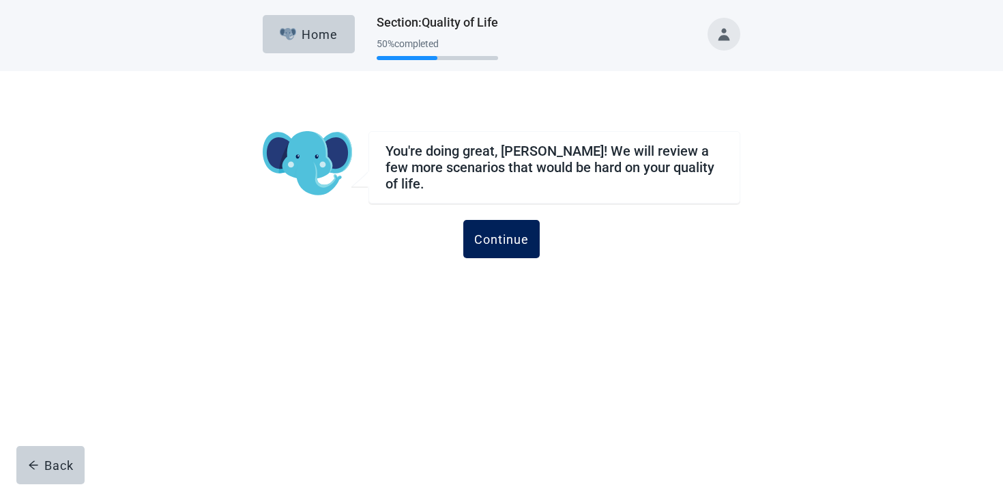
click at [485, 234] on div "Continue" at bounding box center [501, 239] width 55 height 14
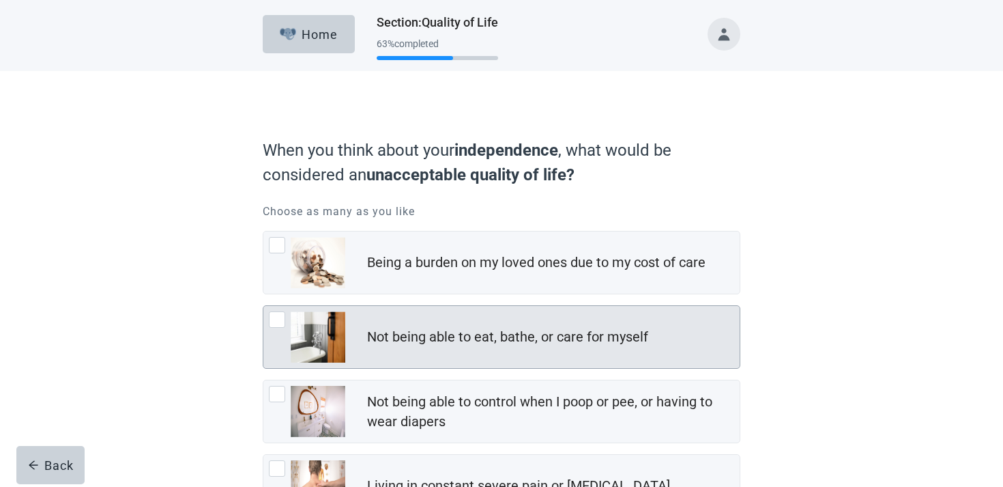
click at [334, 342] on img "Not being able to eat, bathe, or care for myself, checkbox, not checked" at bounding box center [318, 336] width 55 height 51
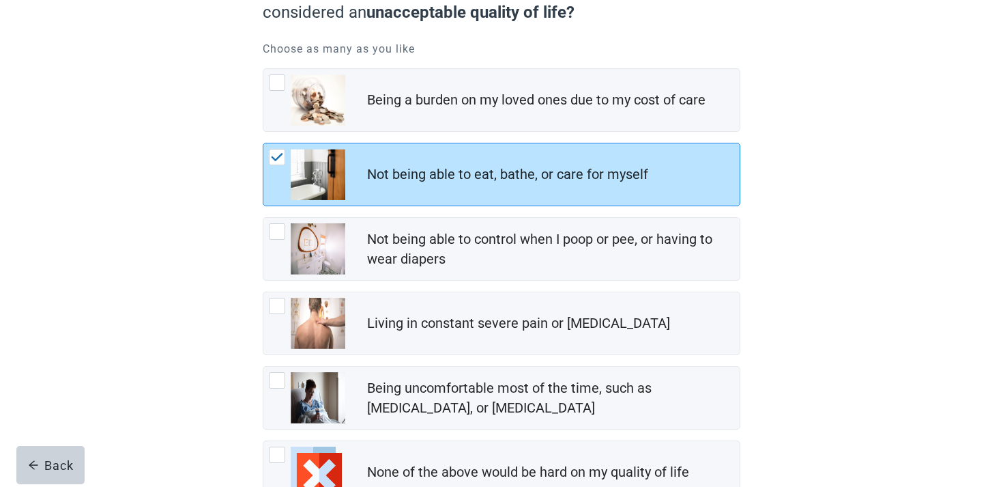
scroll to position [264, 0]
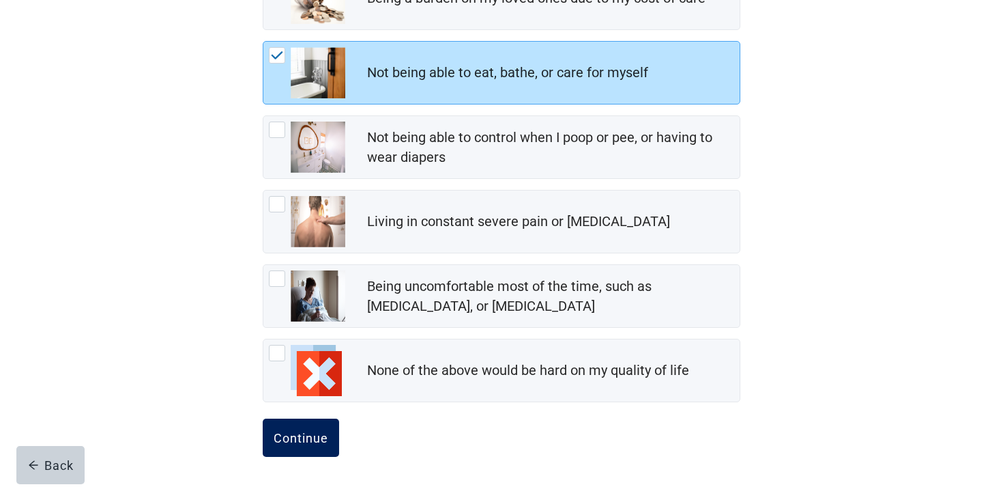
click at [274, 443] on div "Continue" at bounding box center [301, 438] width 55 height 14
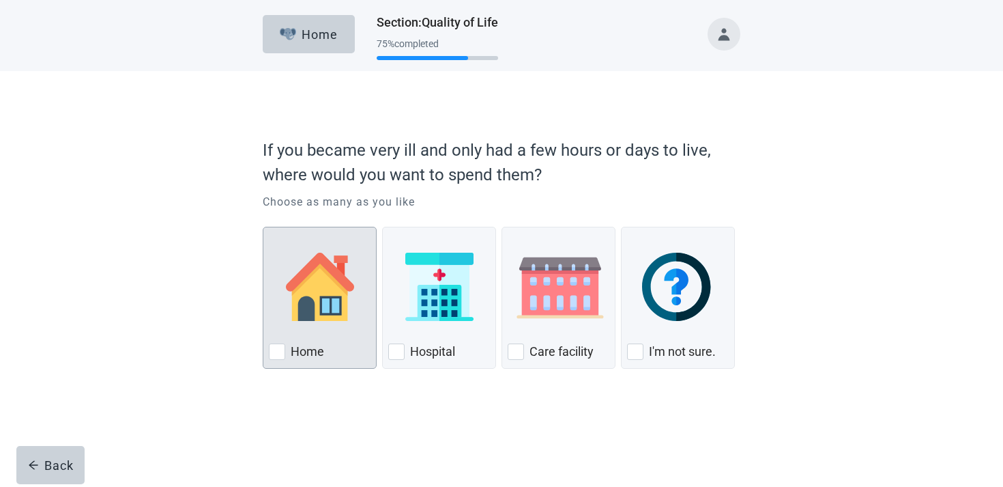
click at [326, 314] on img "Home, checkbox, not checked" at bounding box center [320, 287] width 68 height 68
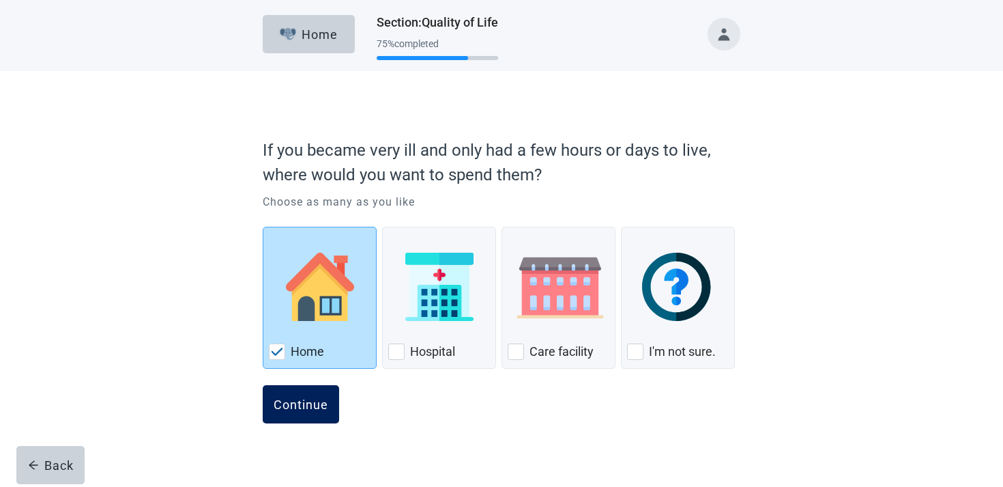
click at [296, 405] on div "Continue" at bounding box center [301, 404] width 55 height 14
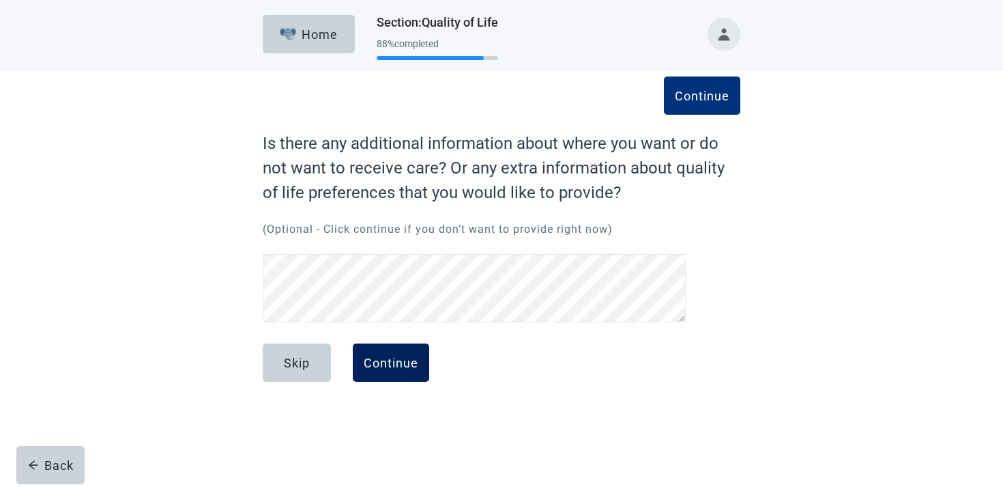
click at [391, 353] on button "Continue" at bounding box center [391, 362] width 76 height 38
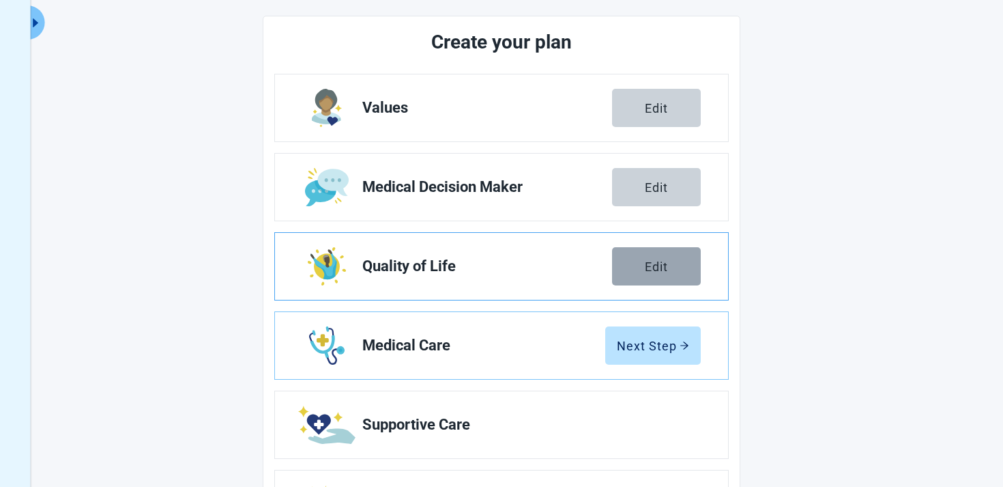
scroll to position [215, 0]
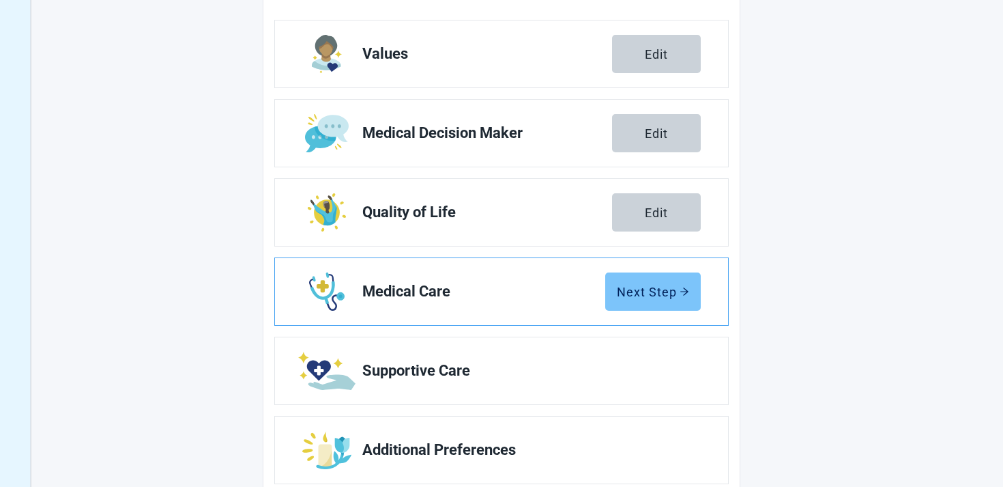
click at [683, 307] on button "Next Step" at bounding box center [653, 291] width 96 height 38
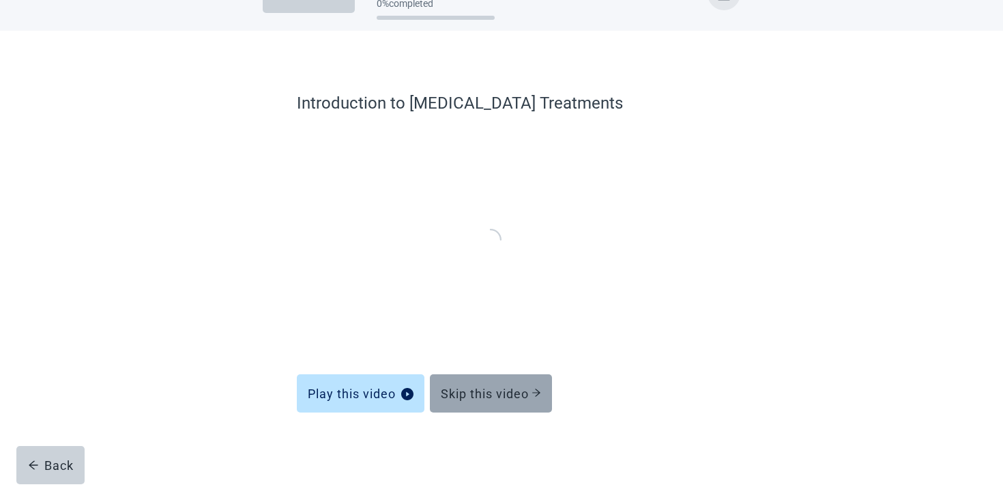
scroll to position [40, 0]
click at [476, 400] on div "Skip this video" at bounding box center [491, 394] width 100 height 14
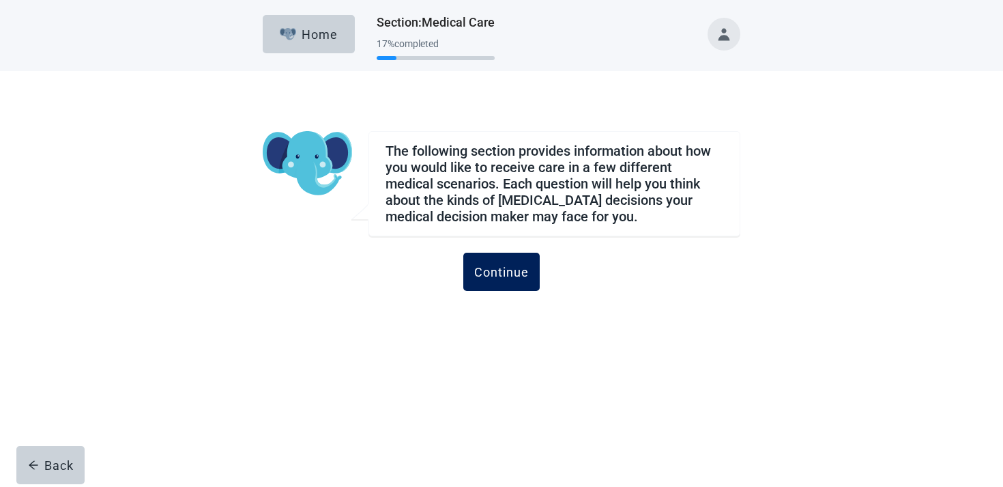
click at [482, 286] on button "Continue" at bounding box center [501, 272] width 76 height 38
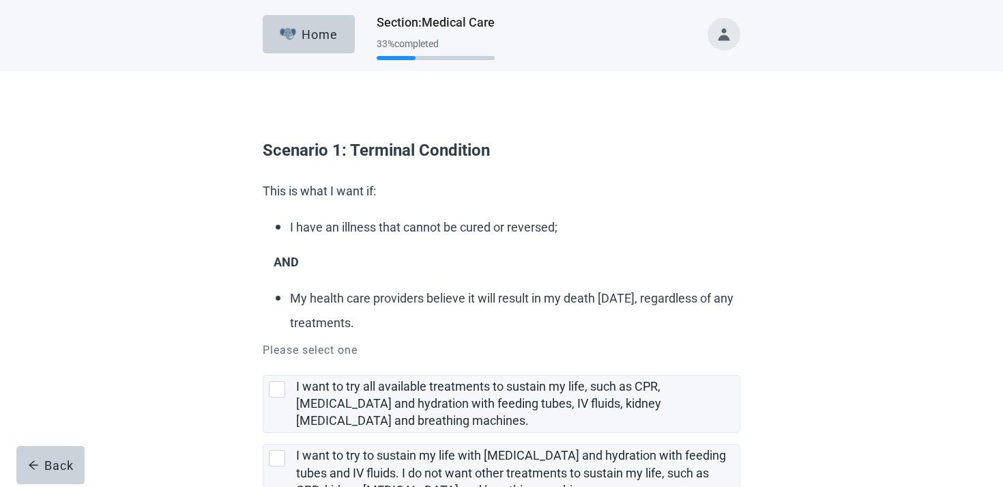
scroll to position [221, 0]
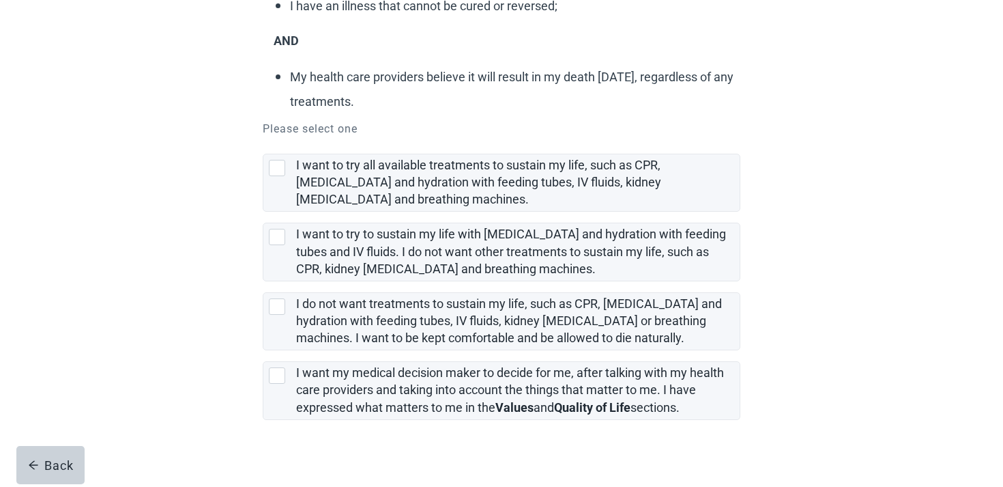
click at [338, 358] on label "I want my medical decision maker to decide for me, after talking with my health…" at bounding box center [502, 384] width 478 height 69
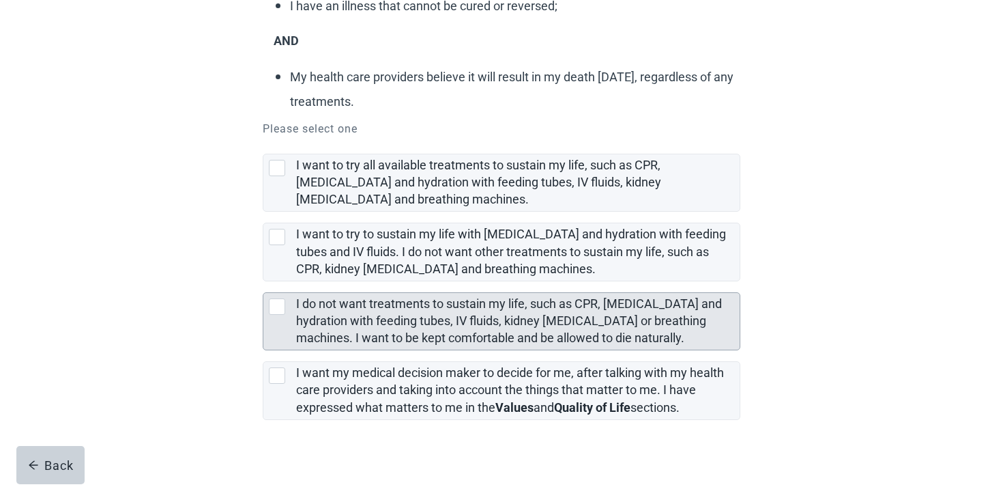
click at [332, 325] on label "I do not want treatments to sustain my life, such as CPR, [MEDICAL_DATA] and hy…" at bounding box center [509, 320] width 426 height 48
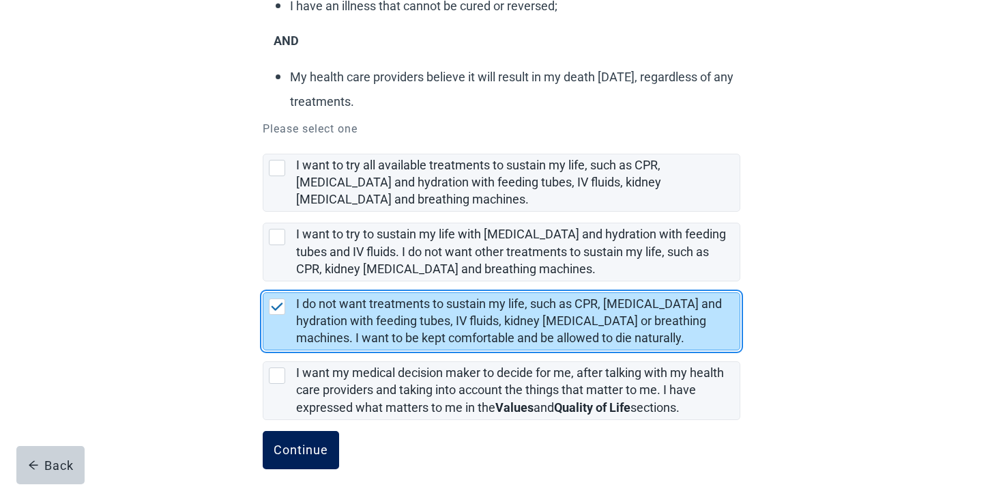
click at [294, 437] on button "Continue" at bounding box center [301, 450] width 76 height 38
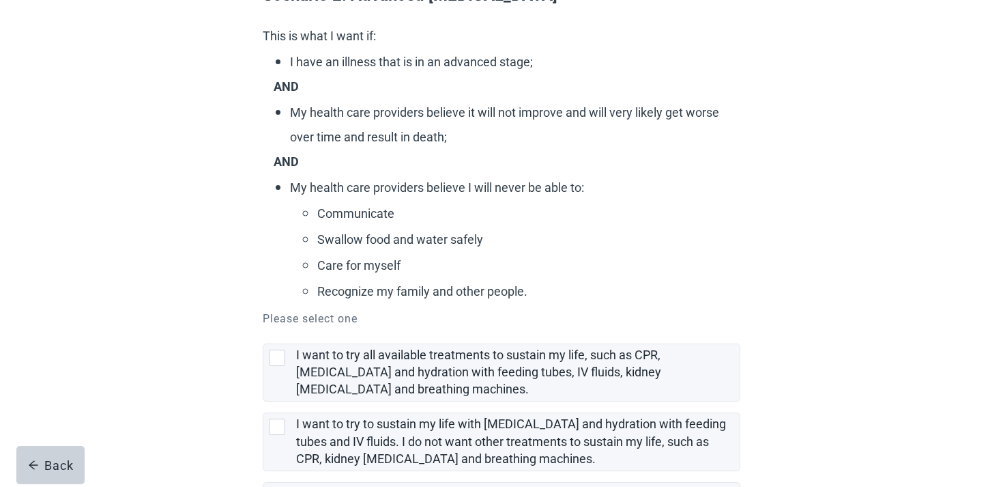
scroll to position [356, 0]
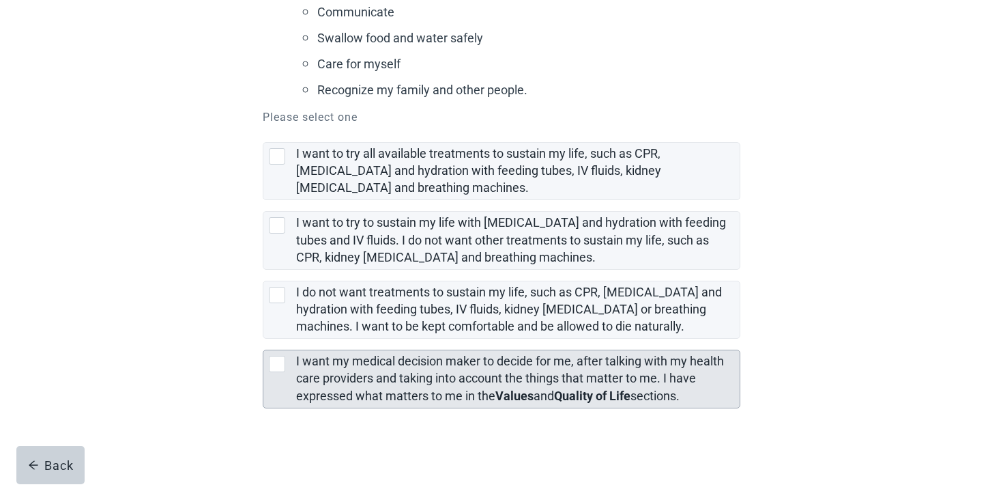
click at [291, 365] on div "I want my medical decision maker to decide for me, after talking with my health…" at bounding box center [501, 378] width 476 height 57
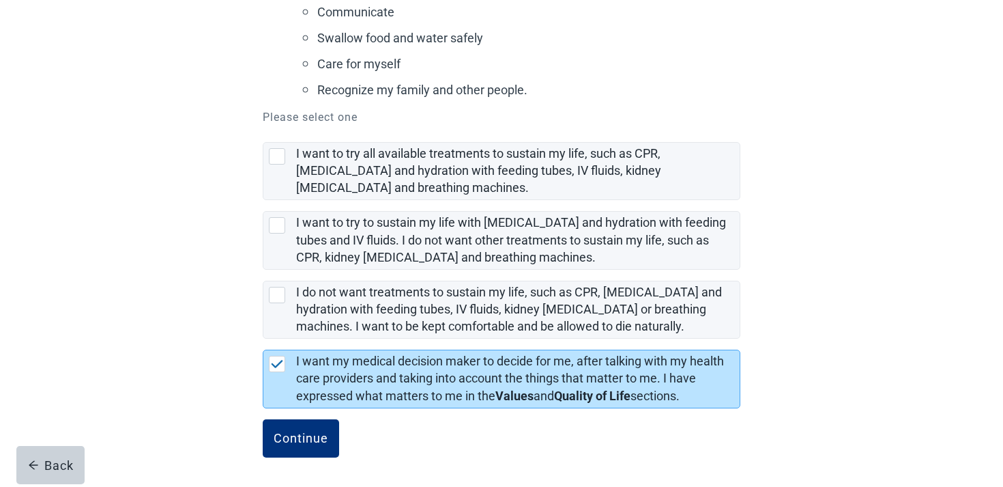
click at [278, 414] on form "Scenario 2: Advanced [MEDICAL_DATA] This is what I want if: I have an illness t…" at bounding box center [502, 131] width 478 height 713
click at [278, 432] on div "Continue" at bounding box center [301, 438] width 55 height 14
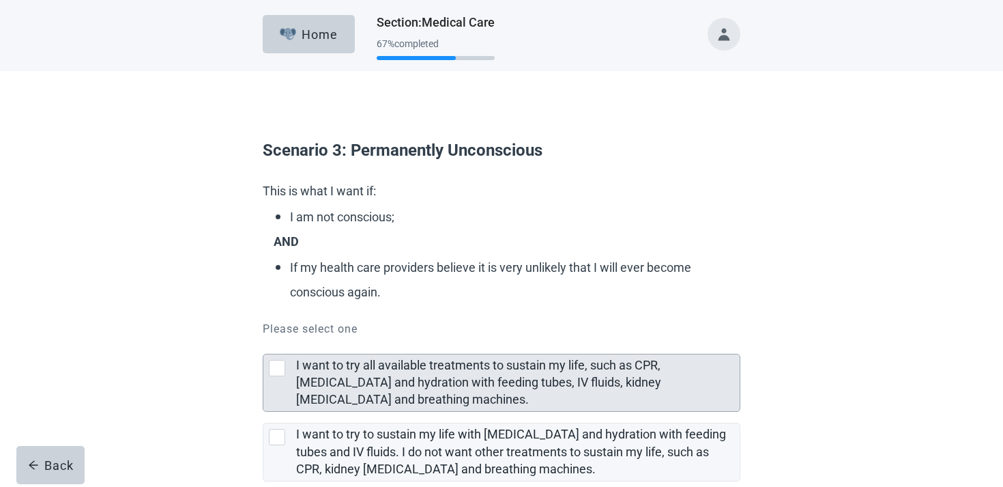
click at [347, 354] on div "I want to try all available treatments to sustain my life, such as CPR, [MEDICA…" at bounding box center [518, 382] width 444 height 57
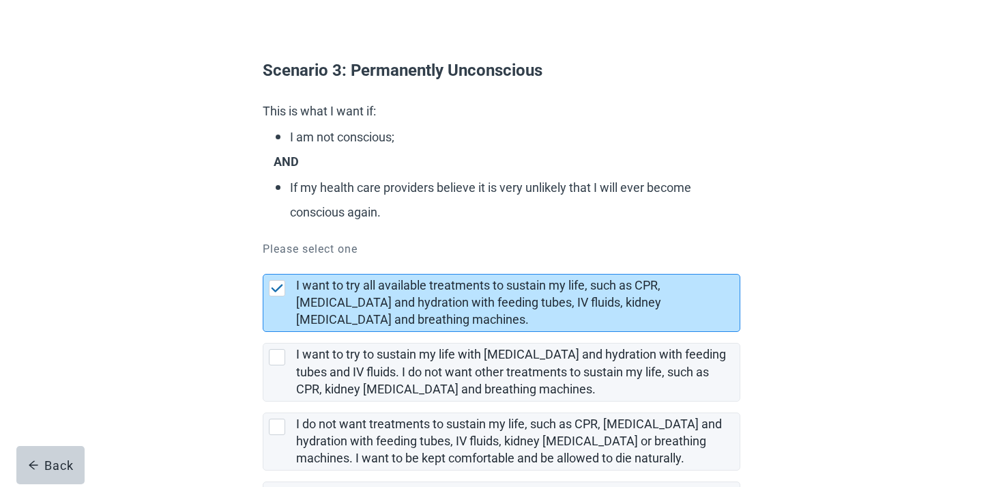
scroll to position [212, 0]
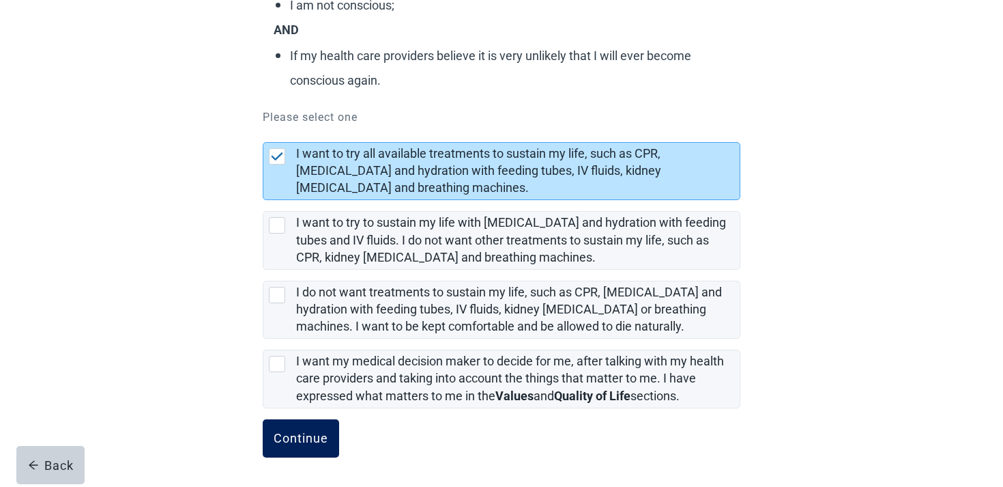
click at [306, 420] on button "Continue" at bounding box center [301, 438] width 76 height 38
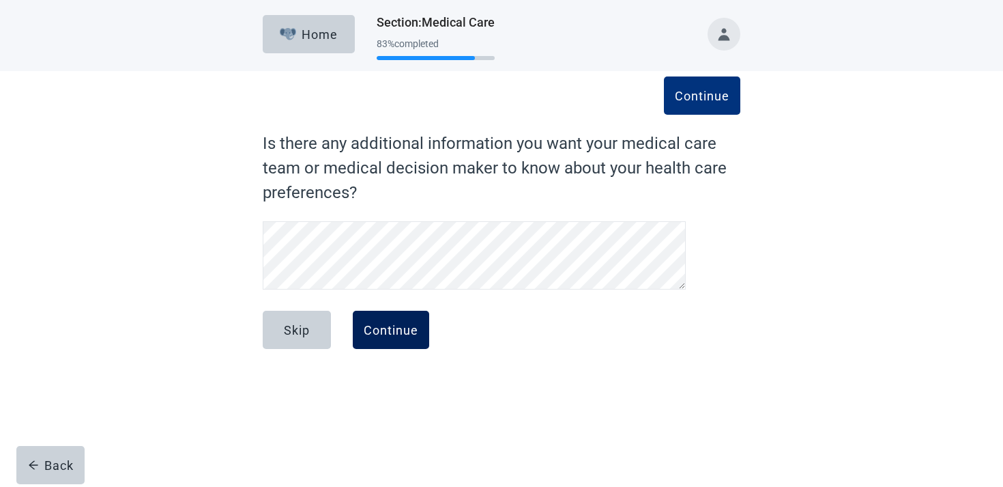
click at [388, 334] on div "Continue" at bounding box center [391, 330] width 55 height 14
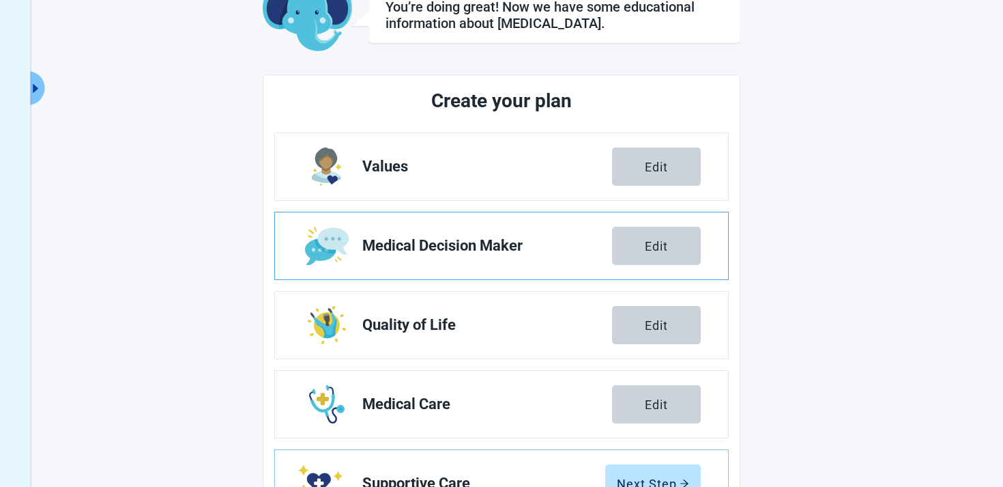
scroll to position [239, 0]
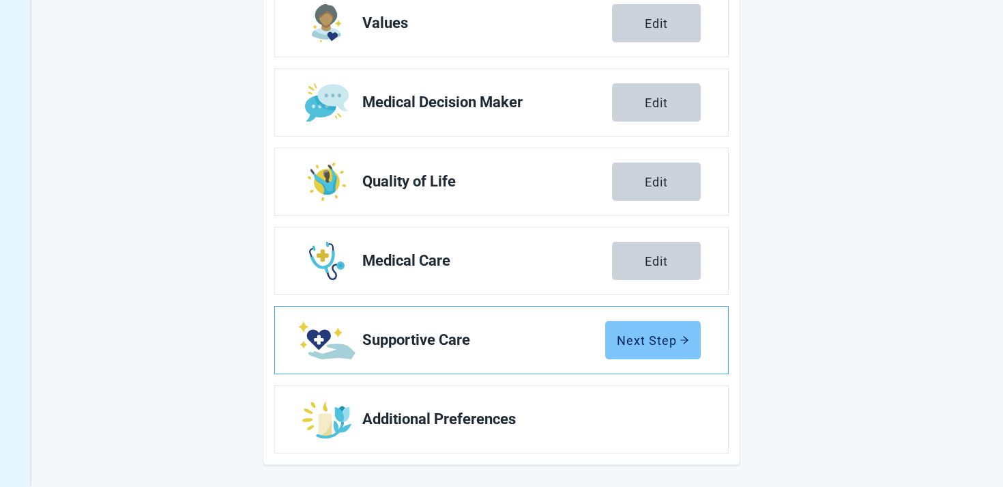
click at [614, 324] on button "Next Step" at bounding box center [653, 340] width 96 height 38
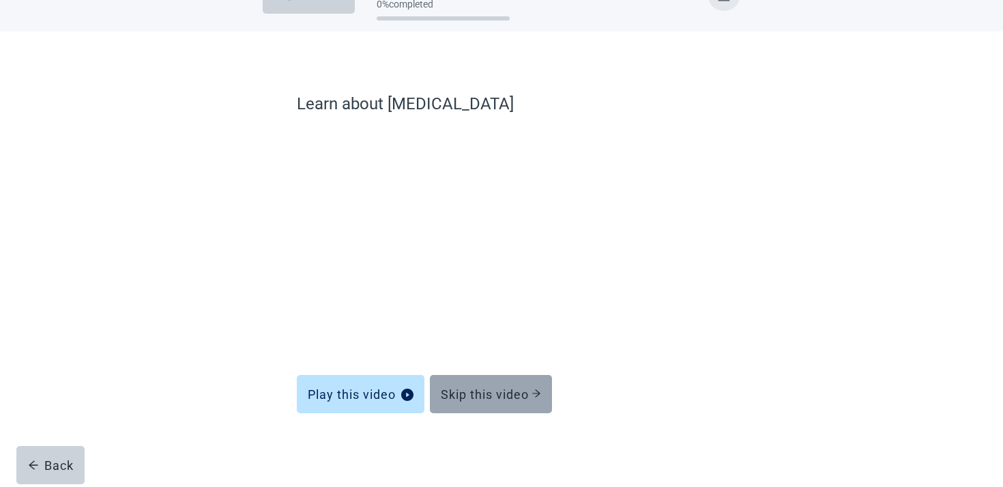
click at [484, 397] on div "Skip this video" at bounding box center [491, 394] width 100 height 14
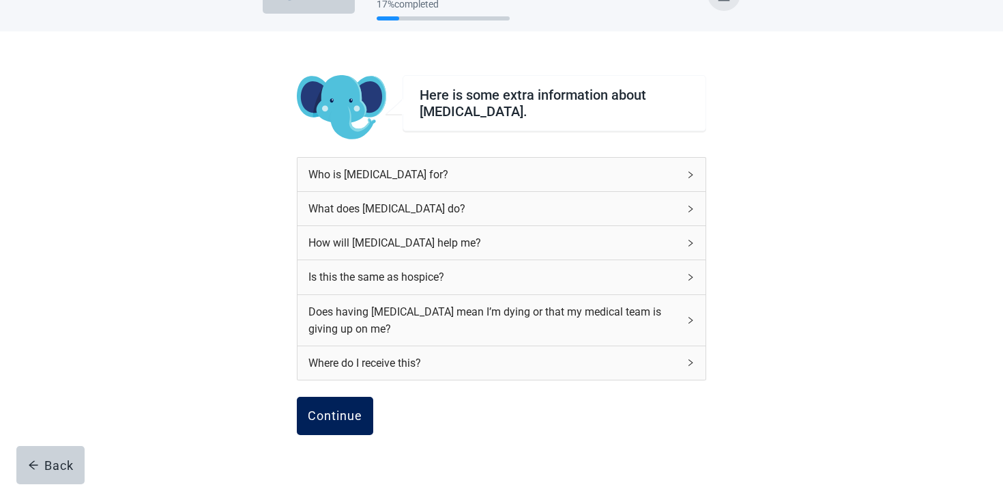
click at [344, 410] on button "Continue" at bounding box center [335, 416] width 76 height 38
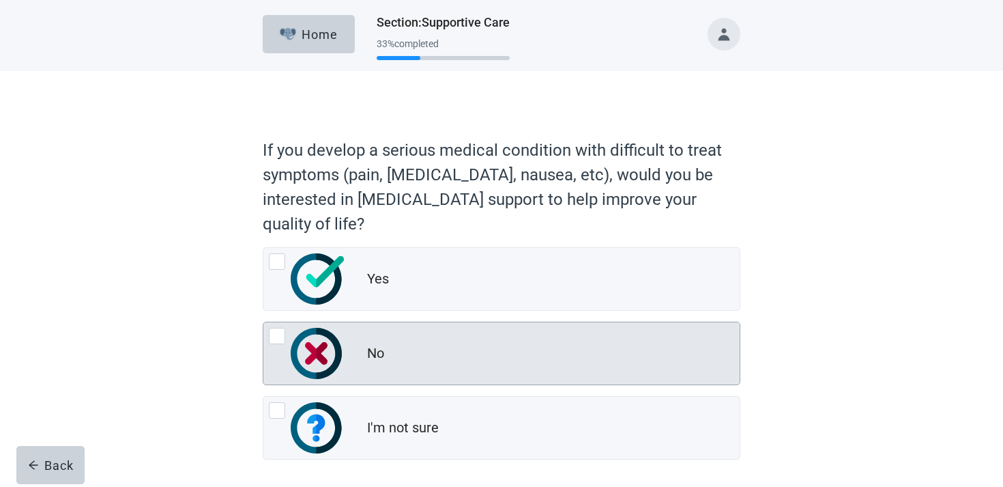
click at [342, 377] on div "No, radio button, not checked" at bounding box center [318, 353] width 55 height 51
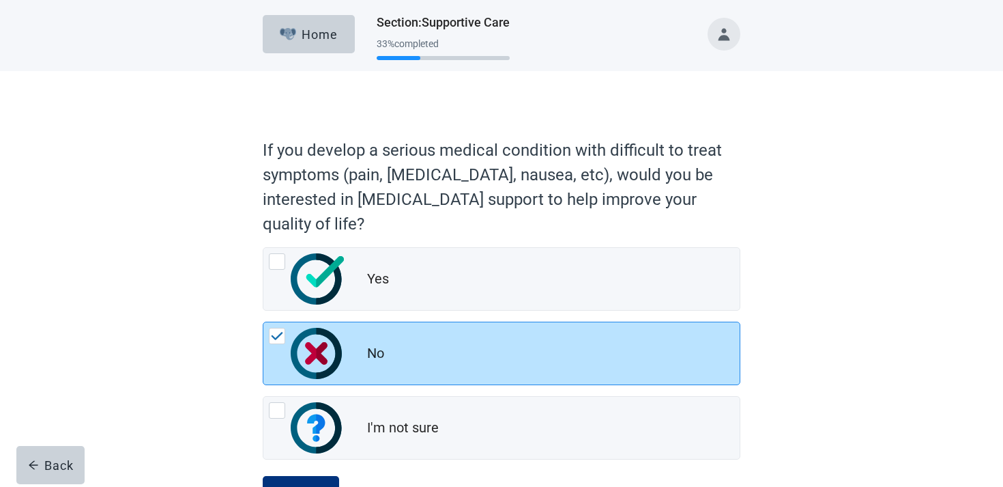
scroll to position [57, 0]
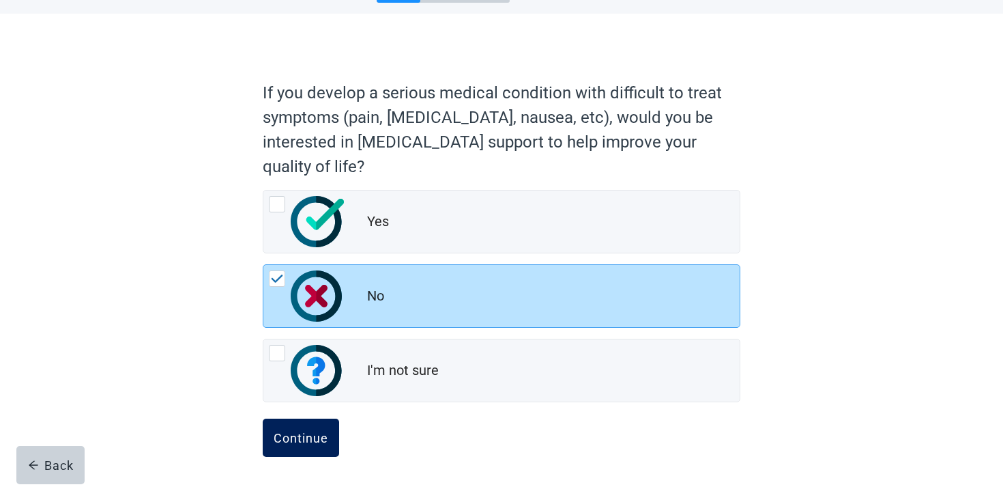
click at [302, 441] on div "Continue" at bounding box center [301, 438] width 55 height 14
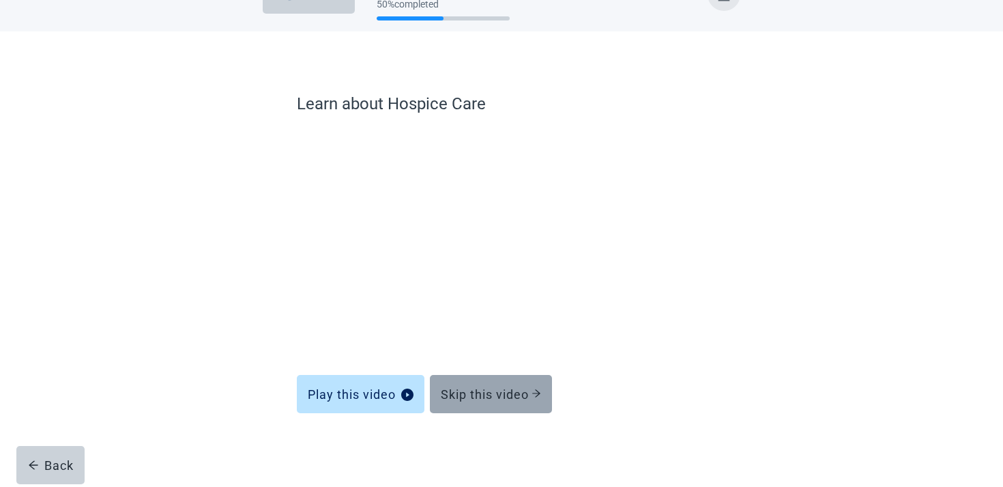
scroll to position [40, 0]
click at [533, 384] on button "Skip this video" at bounding box center [491, 394] width 122 height 38
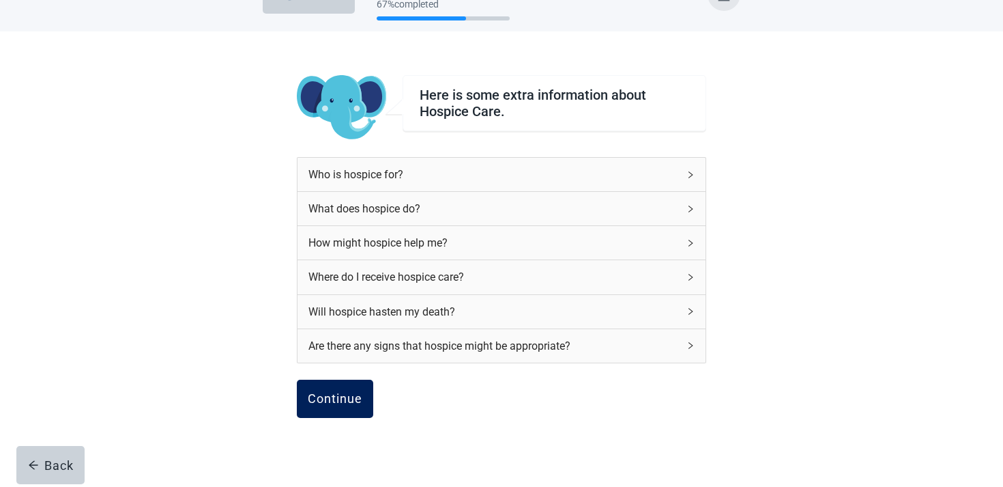
click at [336, 399] on div "Continue" at bounding box center [335, 399] width 55 height 14
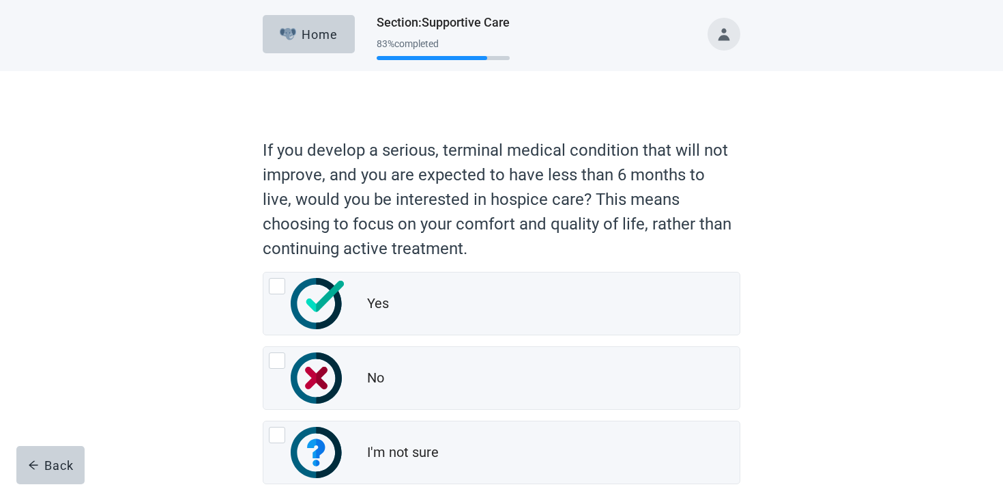
click at [336, 399] on img "No, radio button, not checked" at bounding box center [316, 377] width 51 height 51
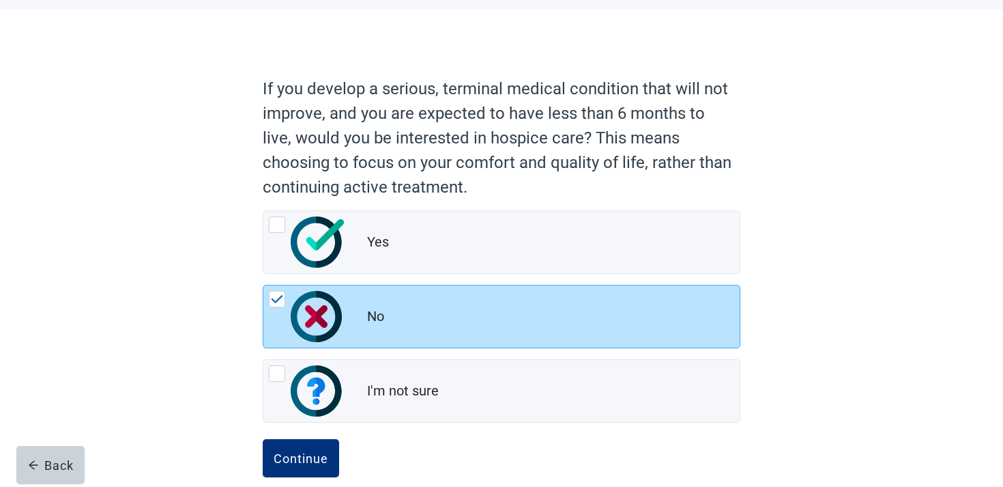
scroll to position [82, 0]
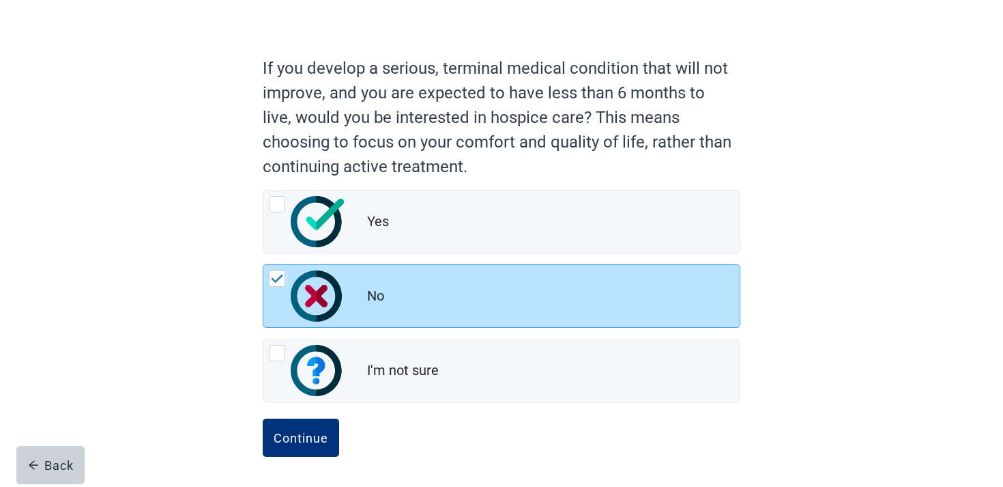
click at [303, 465] on div "Continue" at bounding box center [502, 452] width 478 height 68
click at [303, 446] on button "Continue" at bounding box center [301, 437] width 76 height 38
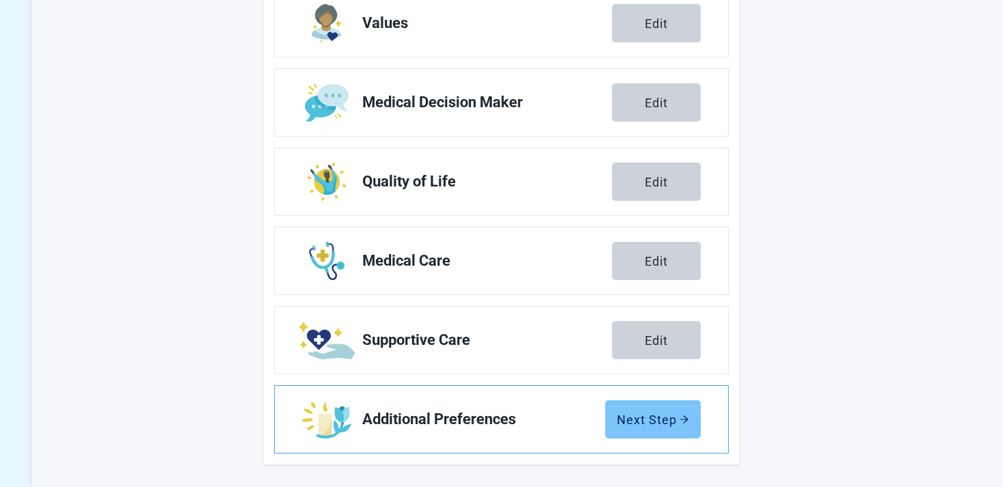
click at [646, 413] on div "Next Step" at bounding box center [653, 419] width 72 height 14
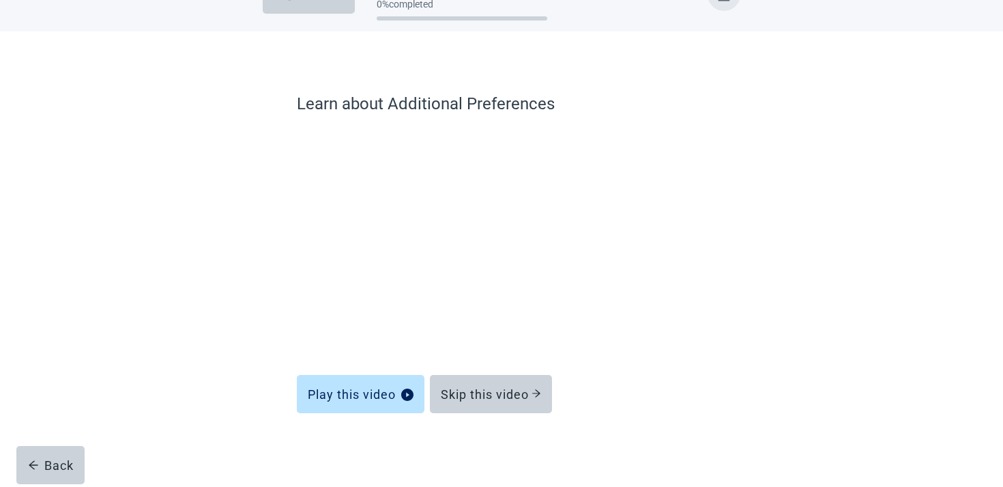
scroll to position [40, 0]
click at [478, 393] on div "Skip this video" at bounding box center [491, 394] width 100 height 14
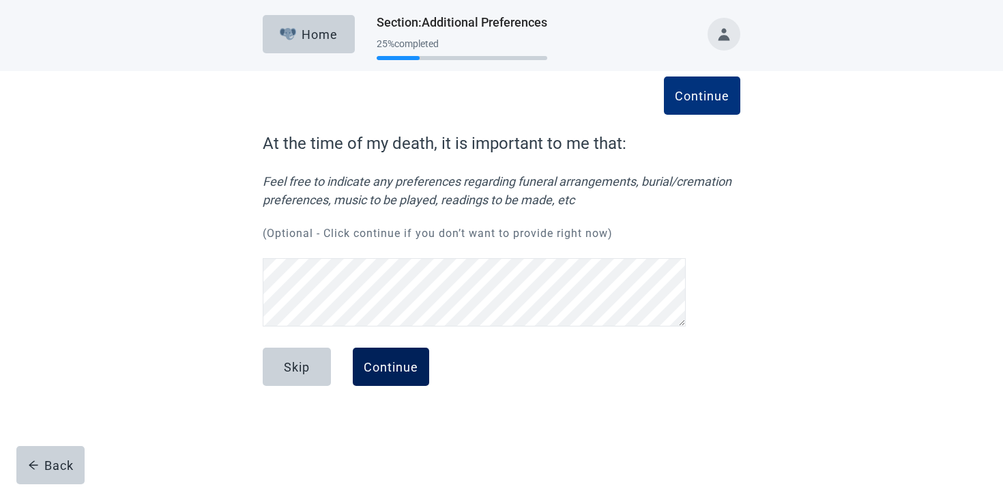
click at [408, 373] on div "Continue" at bounding box center [391, 367] width 55 height 14
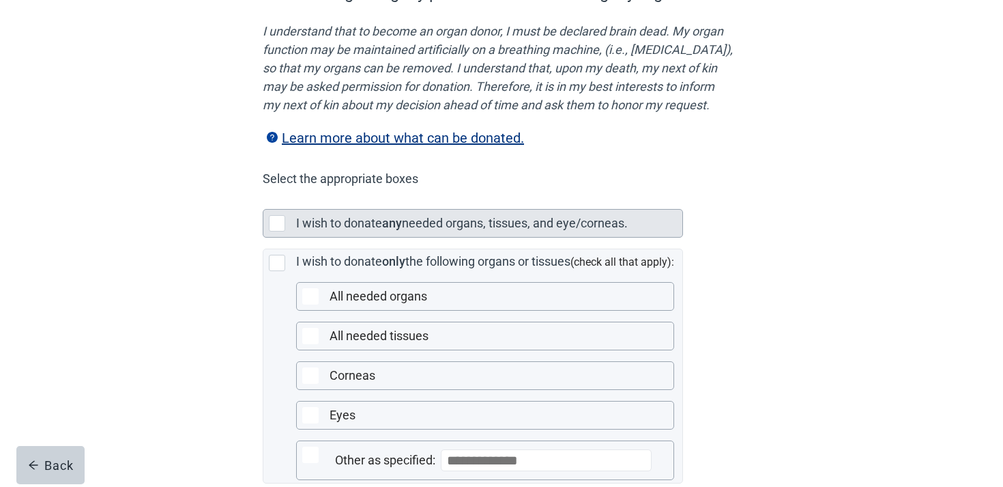
click at [405, 237] on div "I wish to donate any needed organs, tissues, and eye/corneas." at bounding box center [489, 223] width 386 height 27
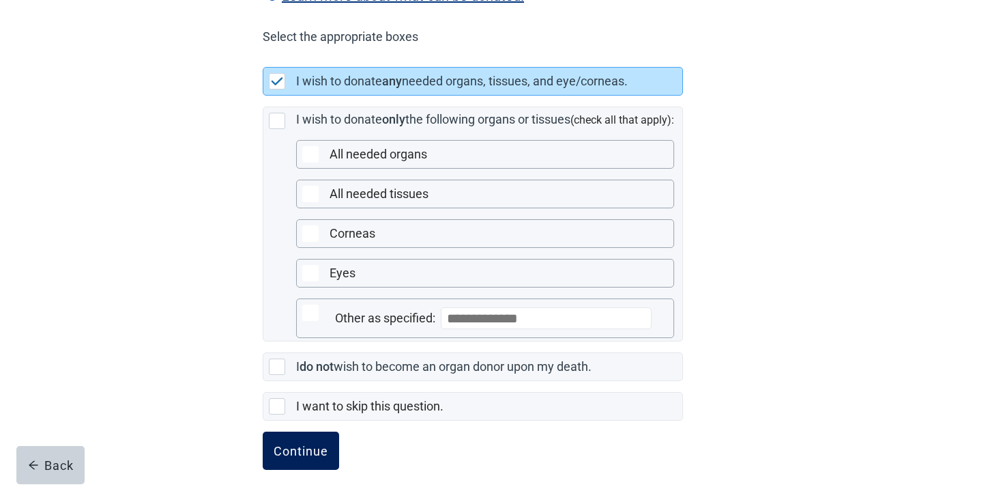
scroll to position [356, 0]
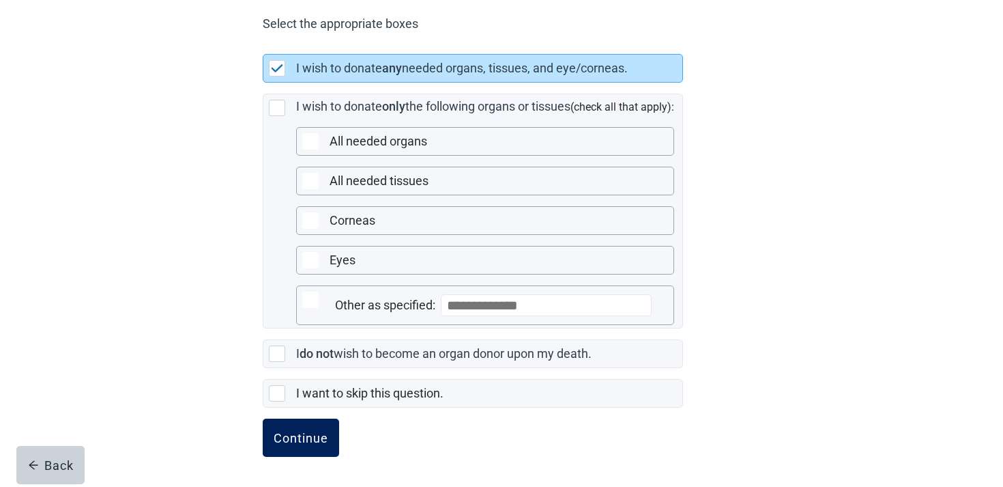
click at [283, 440] on div "Continue" at bounding box center [301, 438] width 55 height 14
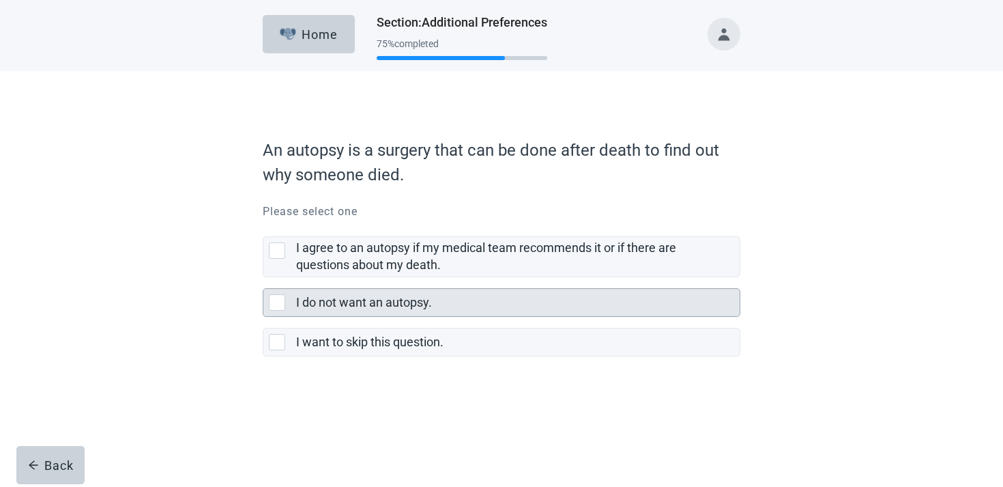
click at [356, 313] on div "I do not want an autopsy." at bounding box center [518, 302] width 444 height 27
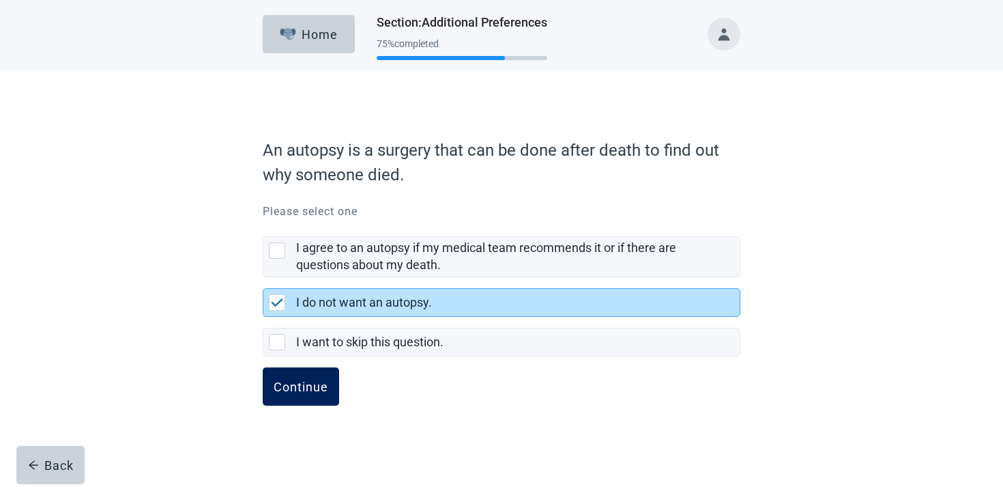
click at [289, 383] on div "Continue" at bounding box center [301, 387] width 55 height 14
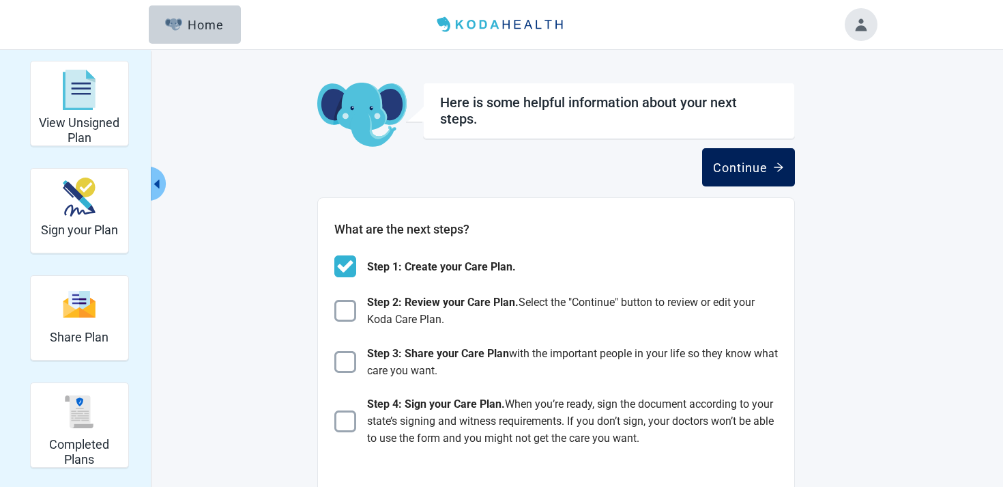
click at [732, 166] on div "Continue" at bounding box center [748, 167] width 71 height 14
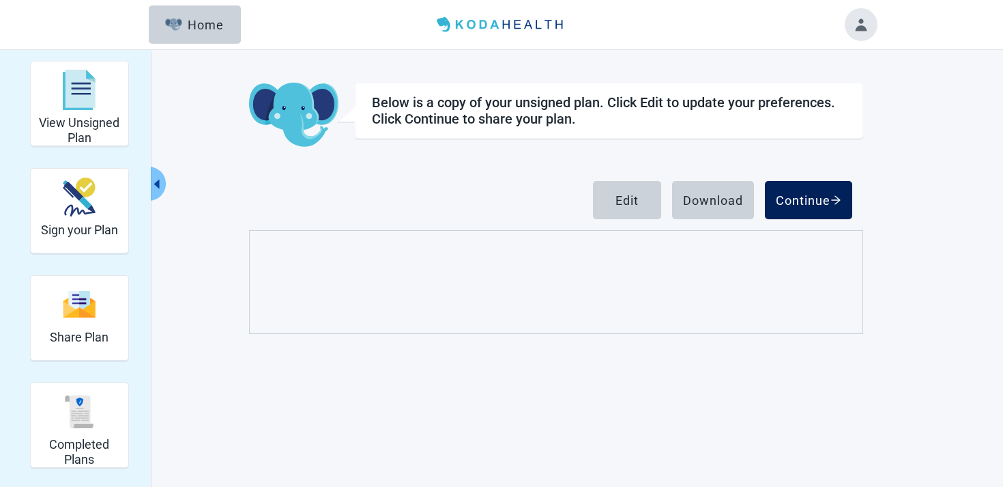
click at [800, 192] on button "Continue" at bounding box center [808, 200] width 87 height 38
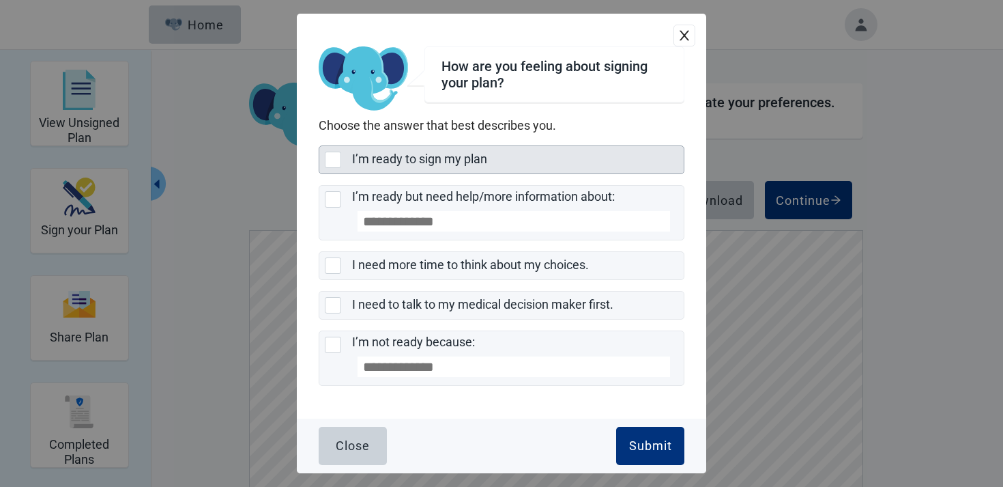
click at [515, 151] on div "I’m ready to sign my plan" at bounding box center [514, 159] width 324 height 17
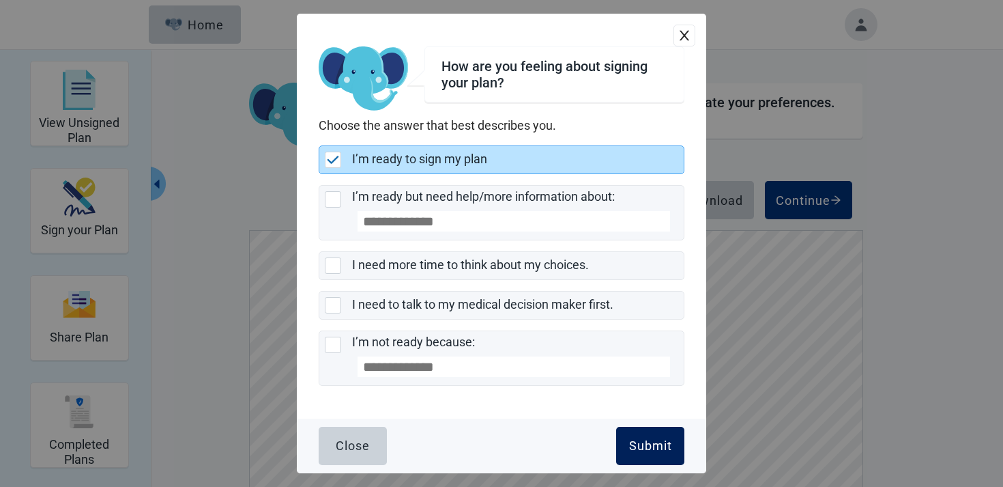
click at [638, 428] on button "Submit" at bounding box center [650, 446] width 68 height 38
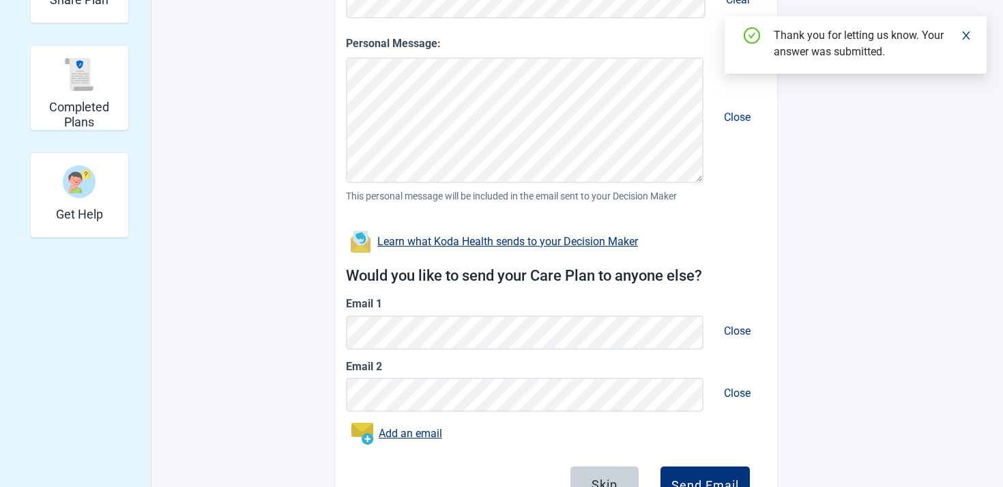
scroll to position [405, 0]
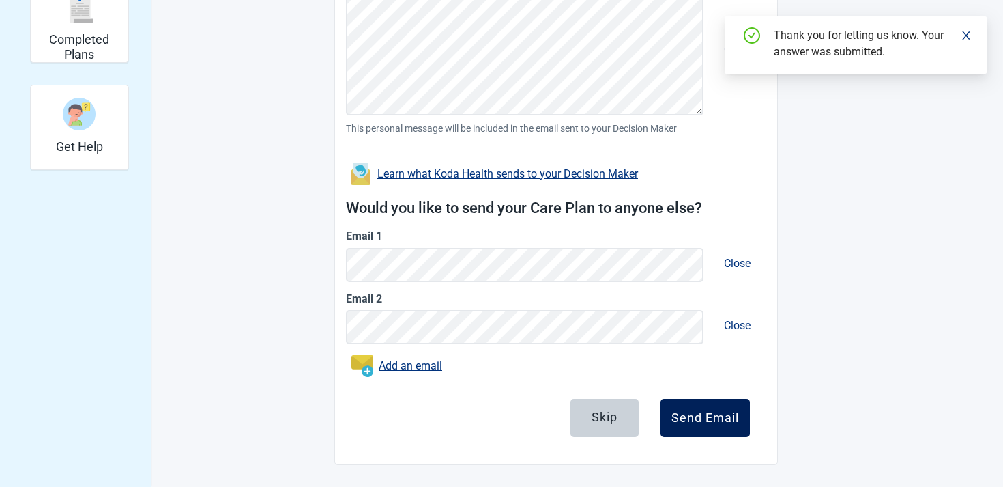
click at [721, 407] on button "Send Email" at bounding box center [705, 418] width 89 height 38
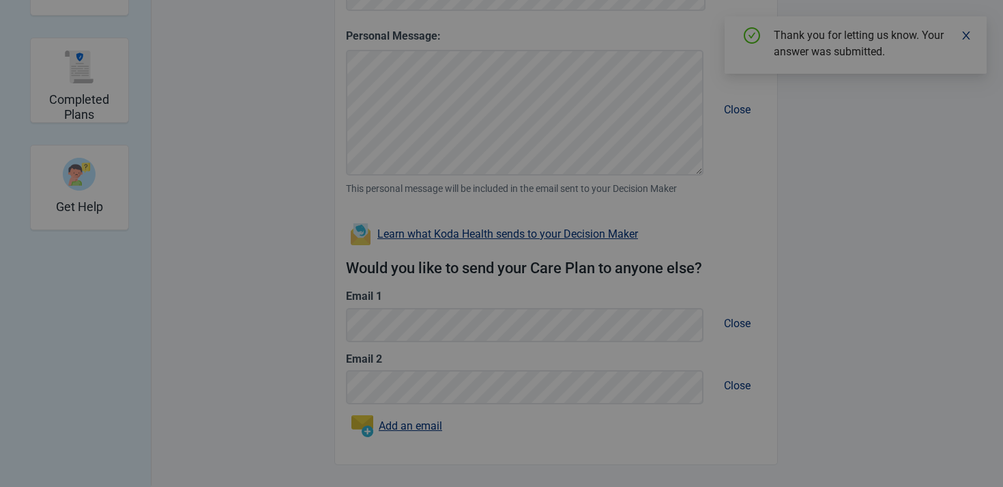
scroll to position [345, 0]
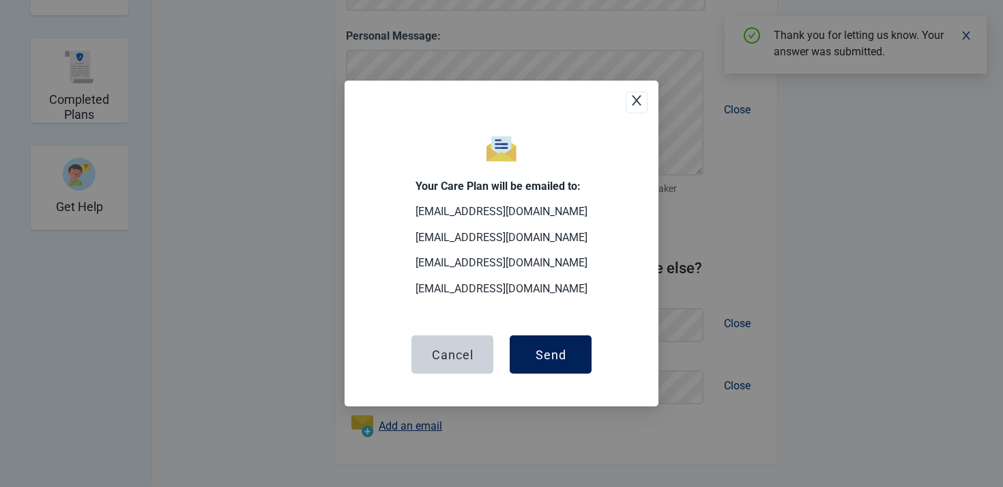
click at [557, 361] on div "Send" at bounding box center [551, 354] width 31 height 14
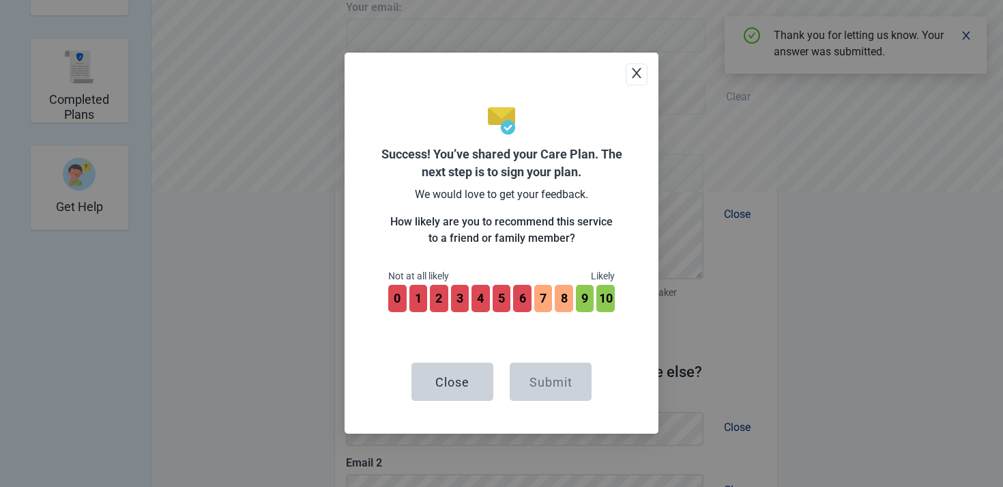
scroll to position [448, 0]
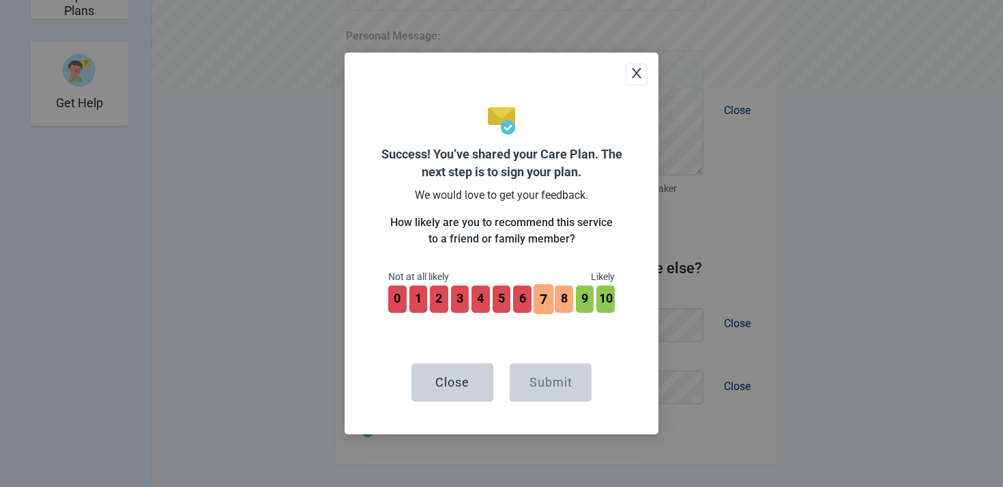
click at [547, 304] on button "7" at bounding box center [544, 299] width 20 height 30
click at [584, 300] on button "9" at bounding box center [585, 299] width 20 height 30
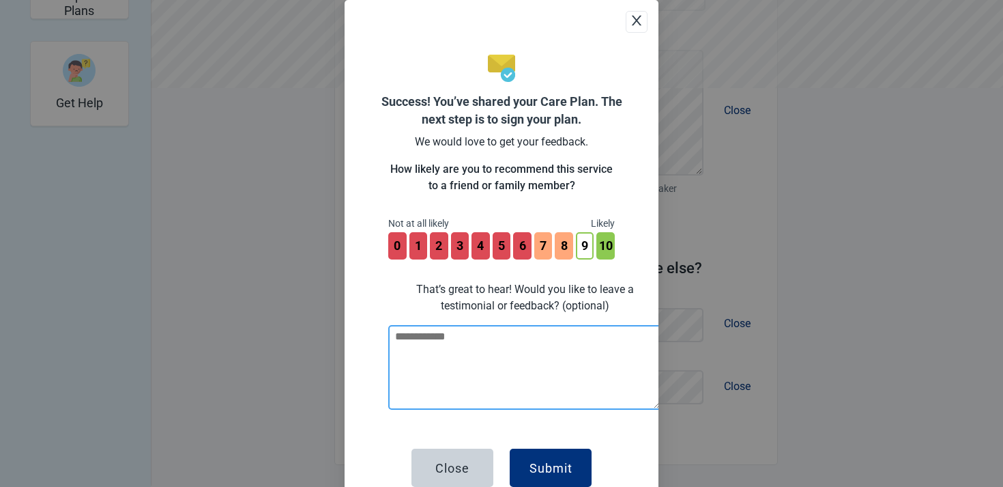
click at [539, 350] on textarea at bounding box center [524, 367] width 273 height 85
type textarea "**********"
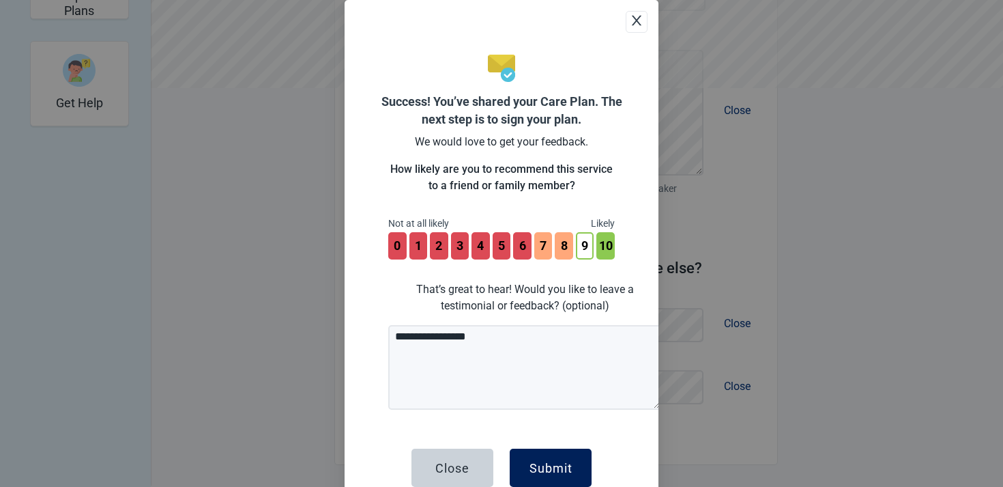
click at [558, 451] on button "Submit" at bounding box center [551, 467] width 82 height 38
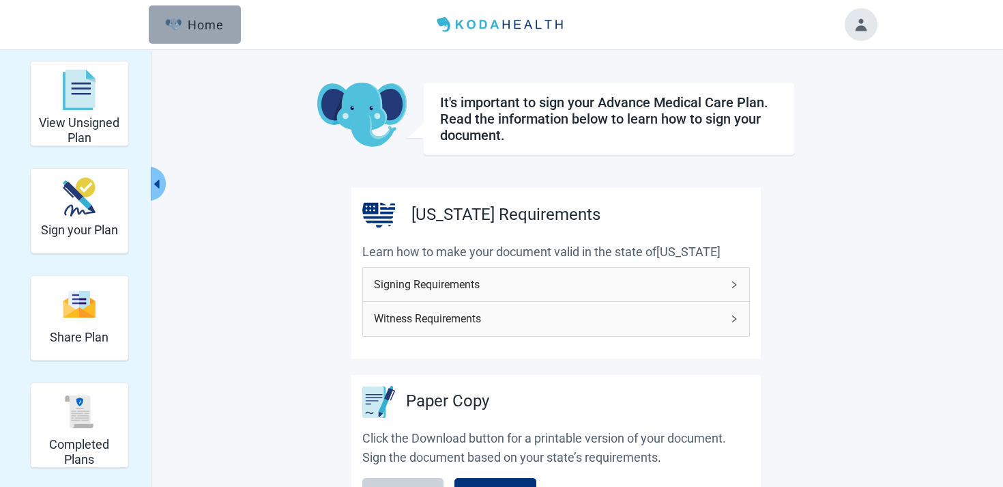
click at [199, 34] on button "Home" at bounding box center [195, 24] width 92 height 38
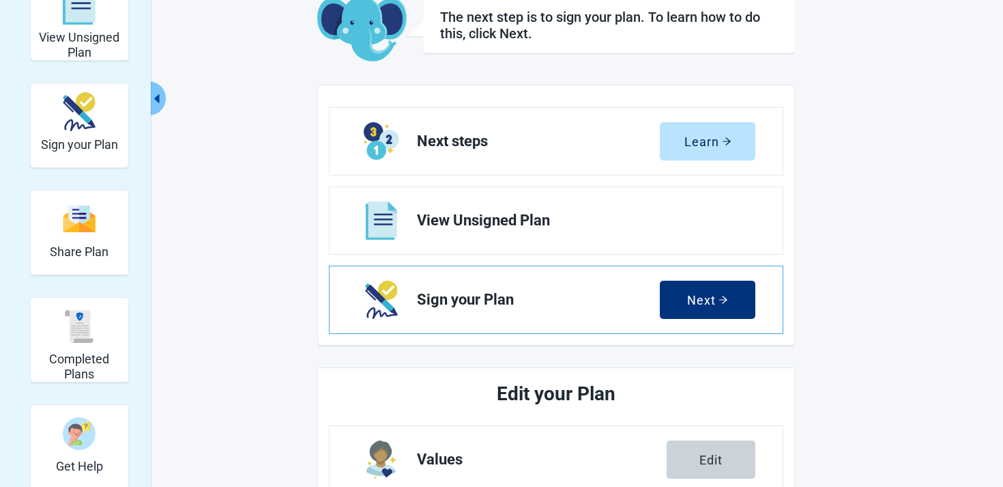
scroll to position [92, 0]
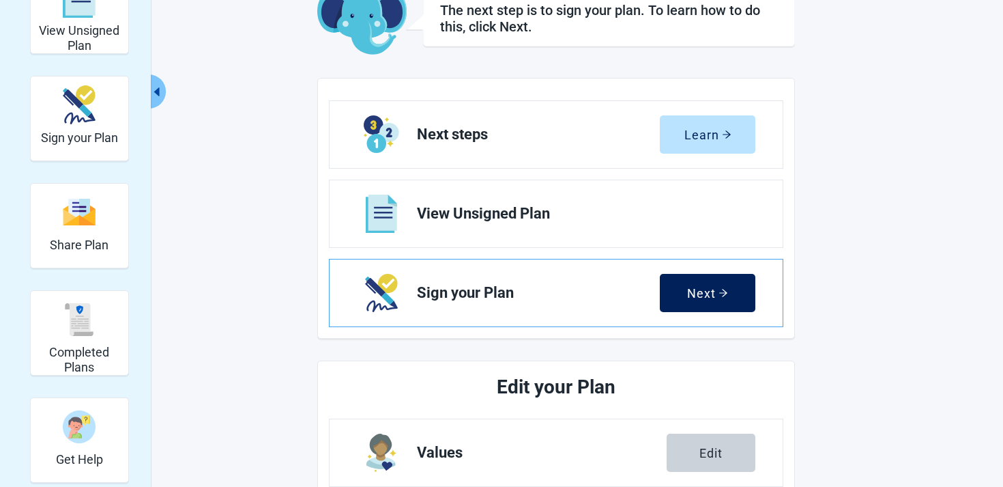
click at [703, 299] on div "Next" at bounding box center [707, 293] width 41 height 14
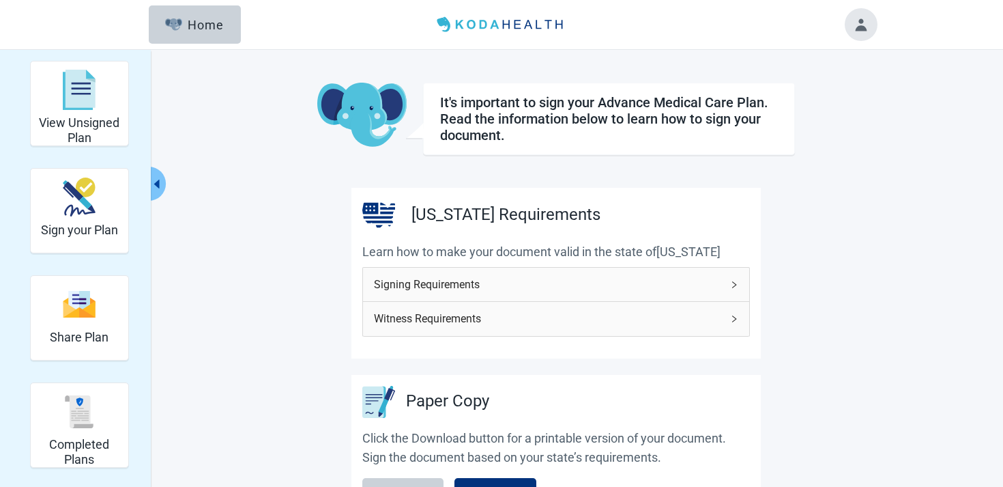
click at [870, 28] on button "Toggle account menu" at bounding box center [861, 24] width 33 height 33
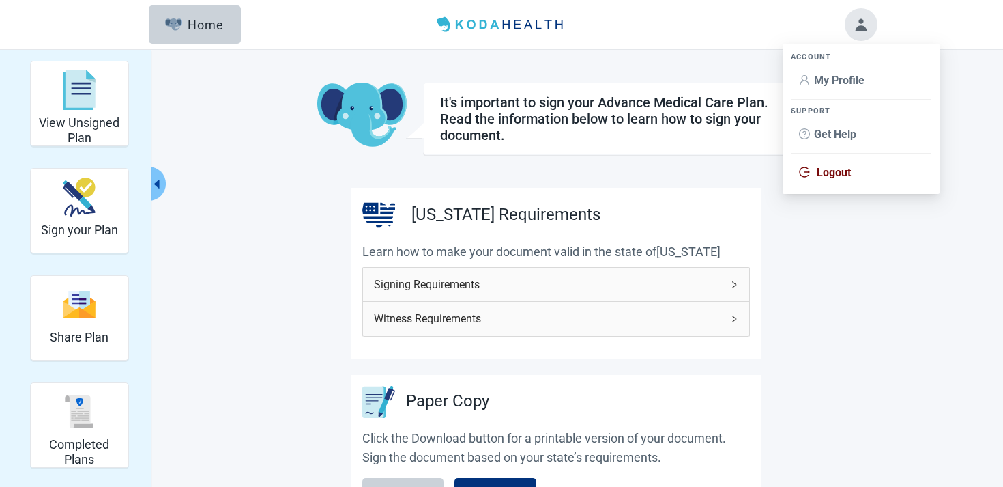
click at [823, 83] on span "My Profile" at bounding box center [839, 80] width 51 height 13
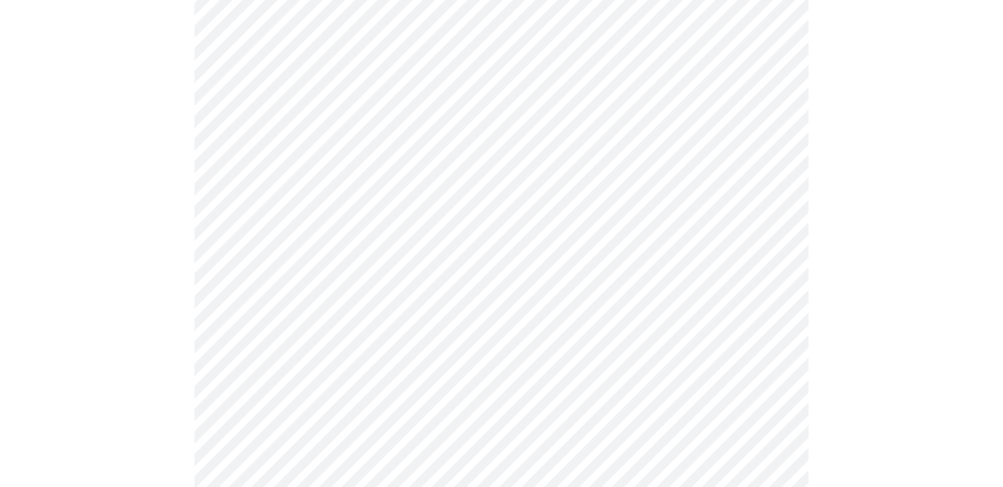
scroll to position [732, 0]
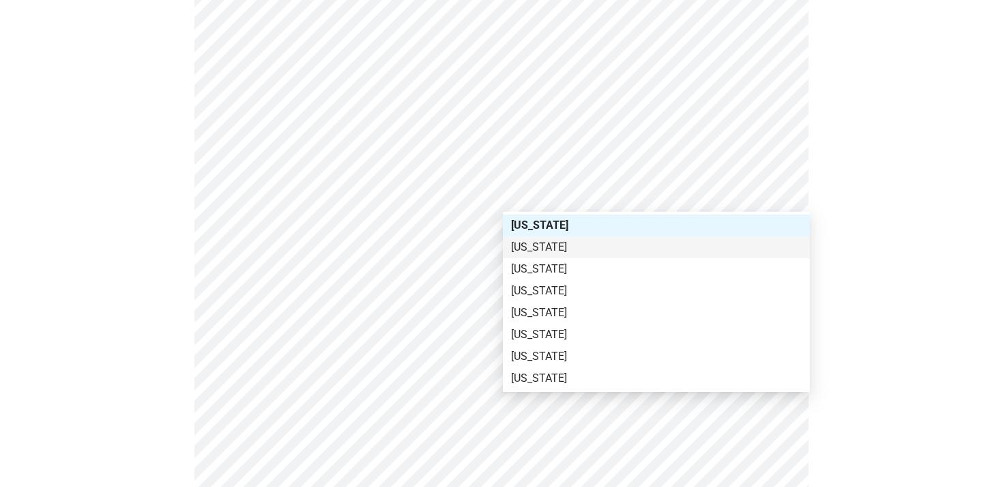
click at [599, 253] on div "[US_STATE]" at bounding box center [656, 247] width 291 height 15
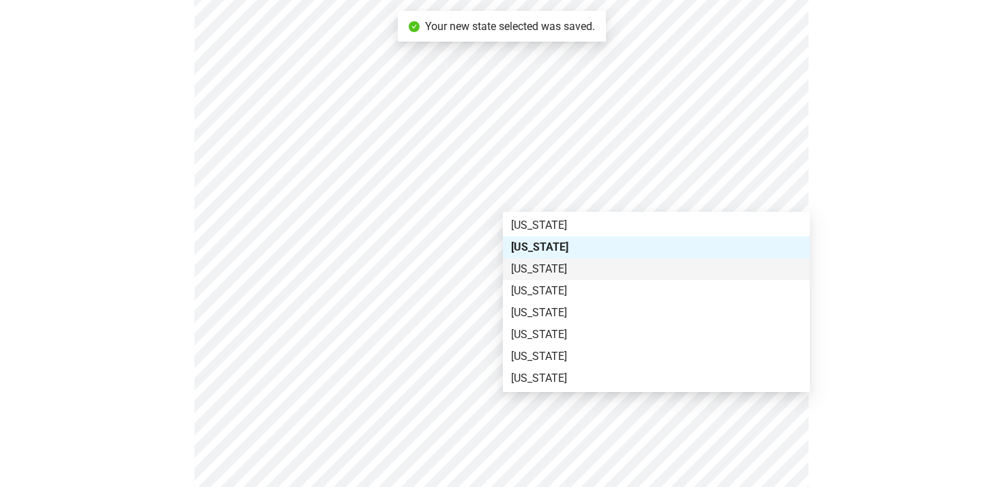
click at [569, 264] on div "[US_STATE]" at bounding box center [656, 268] width 291 height 15
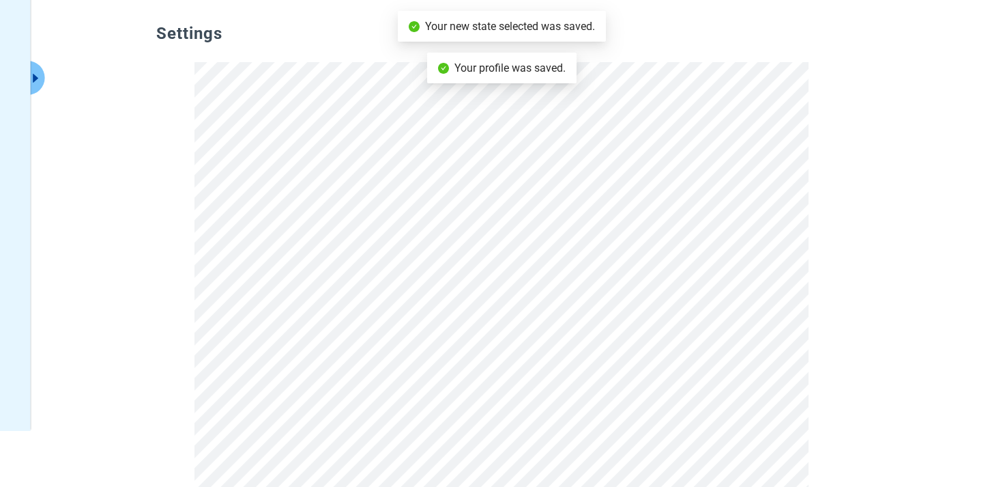
scroll to position [0, 0]
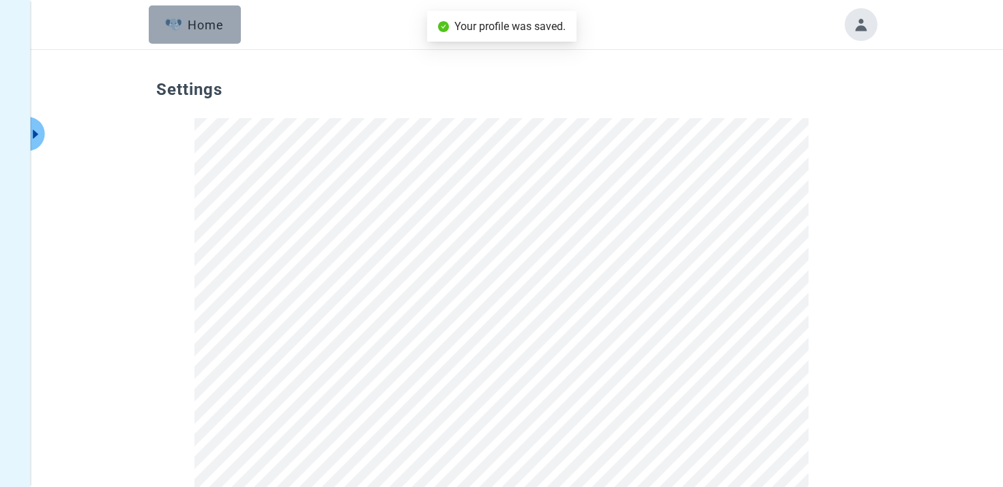
click at [176, 30] on img "button" at bounding box center [173, 24] width 17 height 12
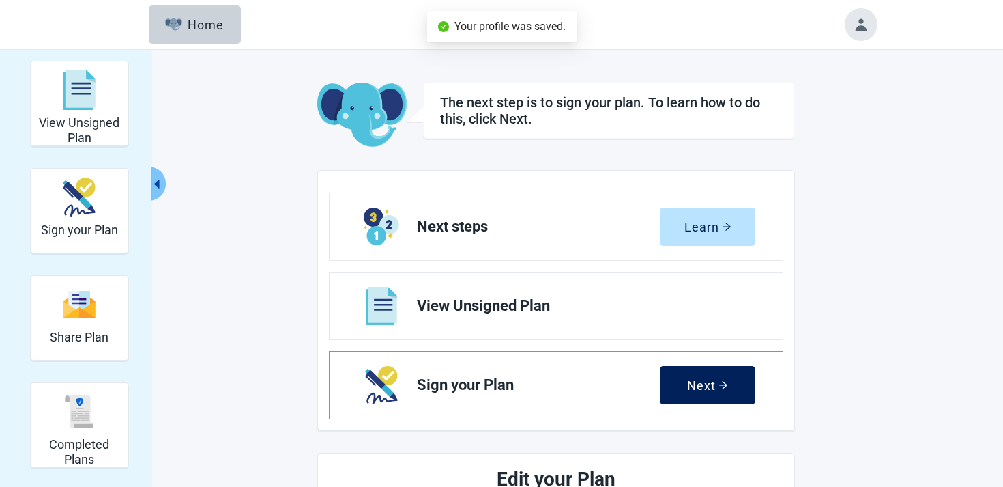
click at [685, 388] on button "Next" at bounding box center [708, 385] width 96 height 38
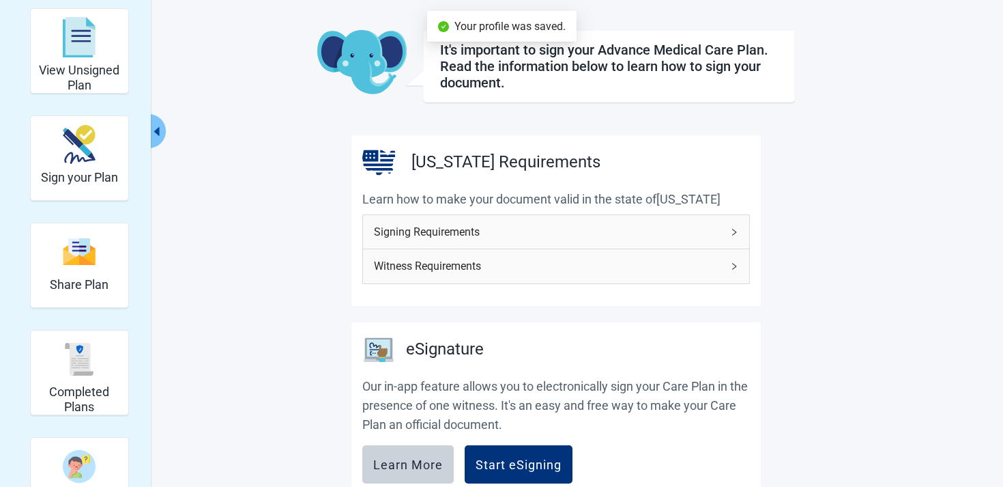
scroll to position [160, 0]
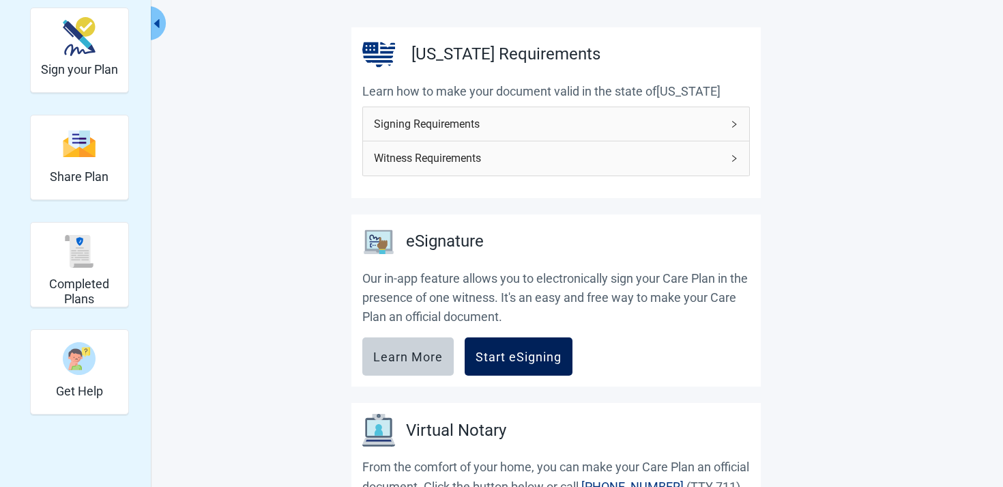
click at [530, 356] on div "Start eSigning" at bounding box center [519, 356] width 86 height 14
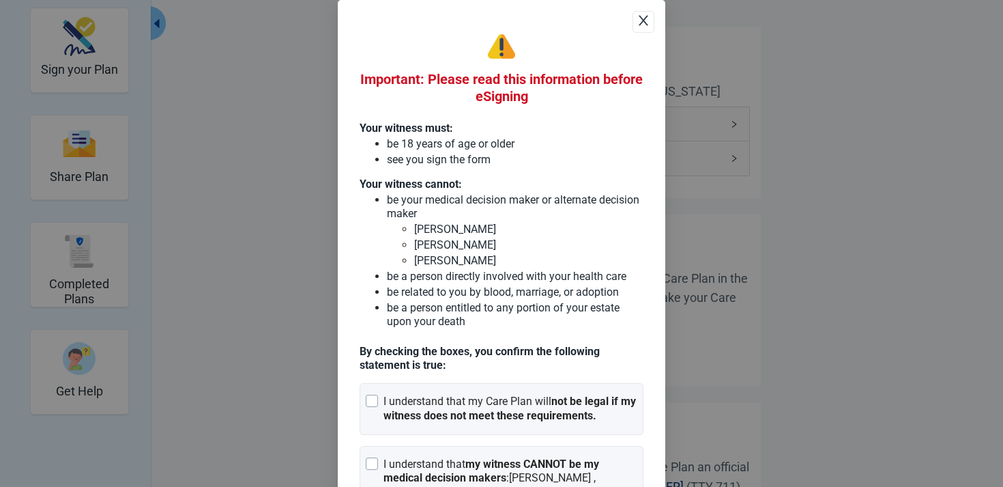
scroll to position [70, 0]
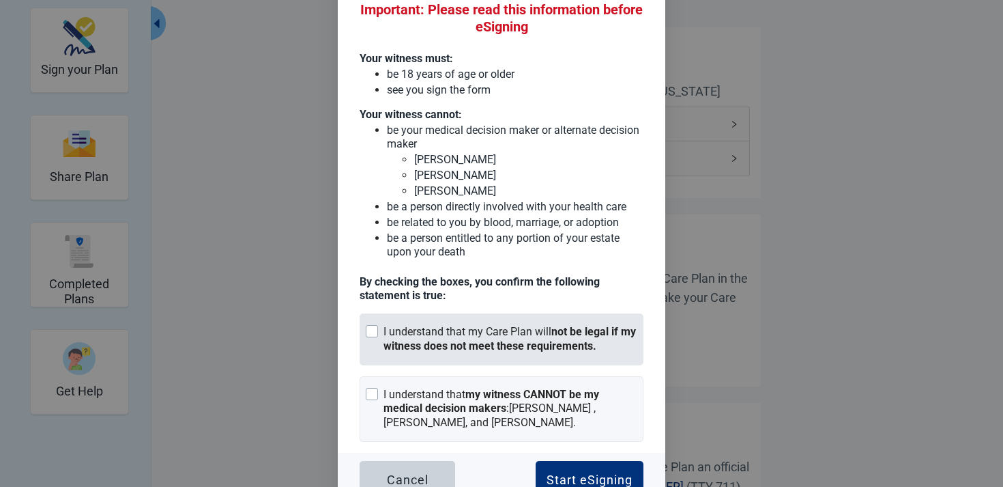
click at [452, 330] on div "I understand that my Care Plan will not be legal if my witness does not meet th…" at bounding box center [511, 339] width 254 height 29
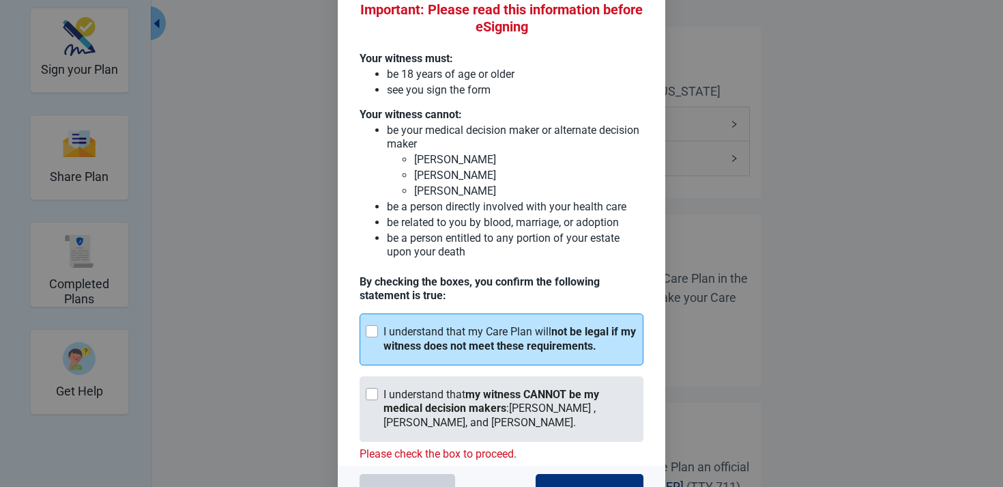
click at [439, 388] on div "I understand that my witness CANNOT be my medical decision makers : [PERSON_NAM…" at bounding box center [511, 409] width 254 height 42
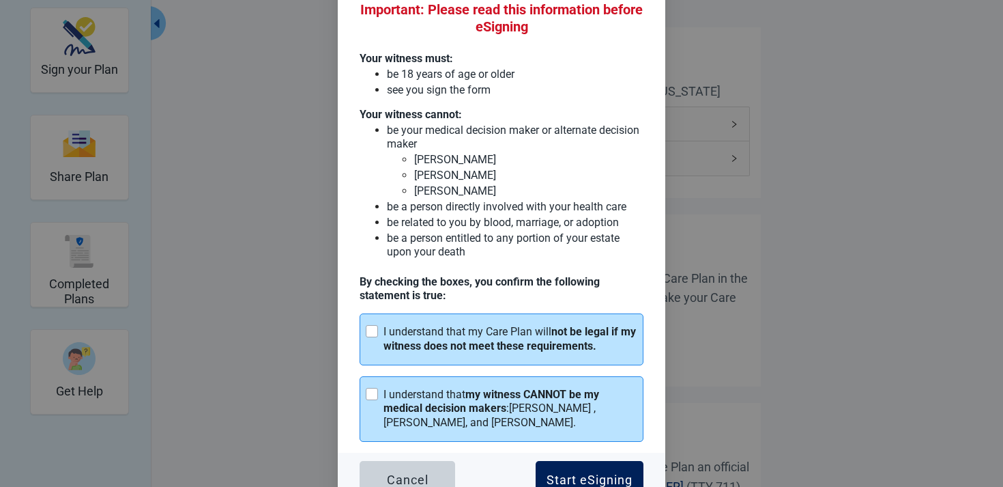
click at [584, 473] on div "Start eSigning" at bounding box center [590, 480] width 86 height 14
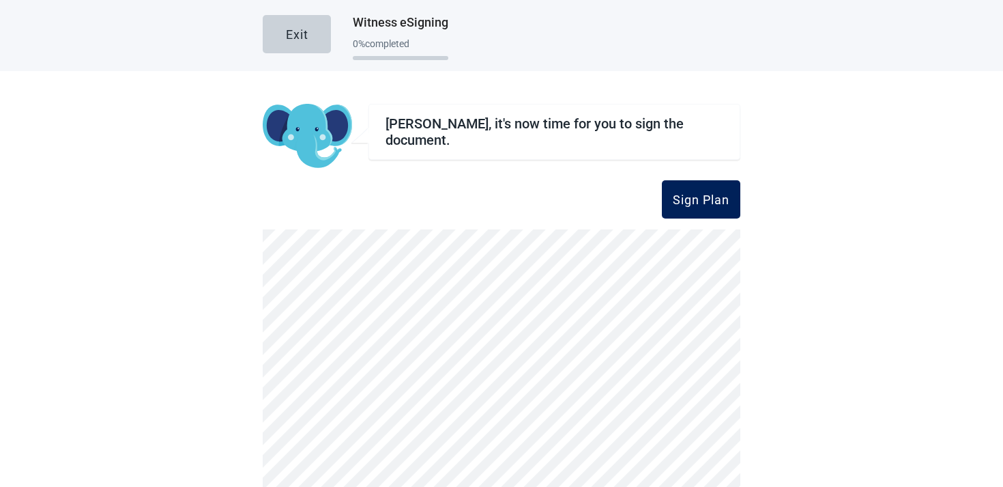
click at [713, 199] on div "Sign Plan" at bounding box center [701, 199] width 57 height 14
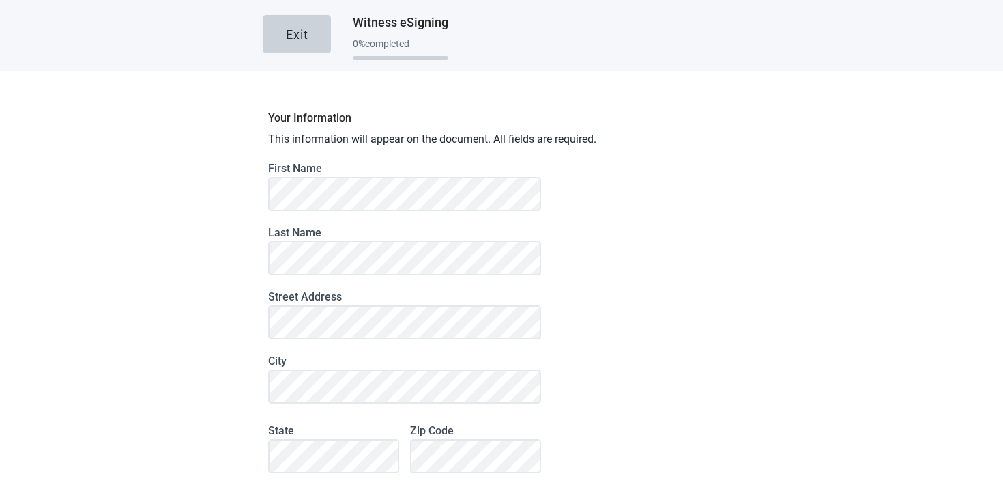
scroll to position [66, 0]
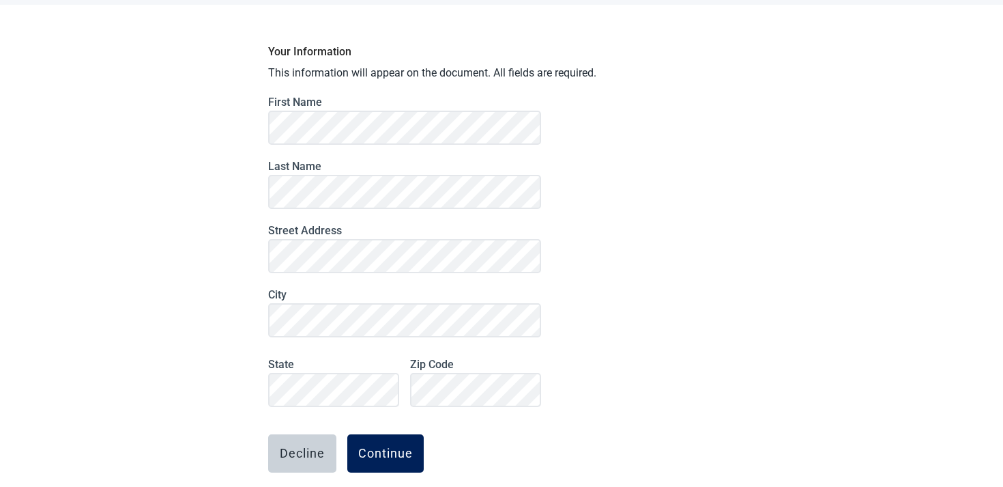
click at [412, 444] on button "Continue" at bounding box center [385, 453] width 76 height 38
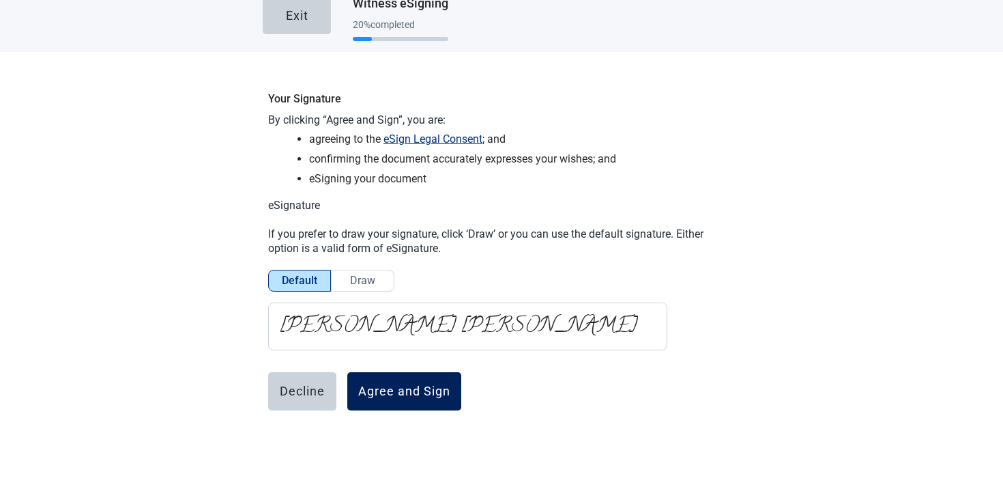
click at [403, 387] on div "Agree and Sign" at bounding box center [404, 391] width 92 height 14
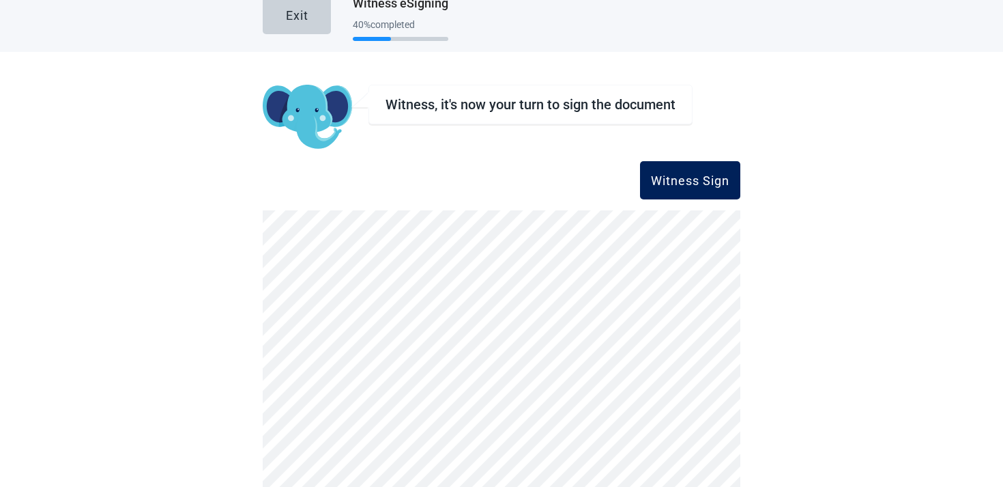
click at [671, 179] on div "Witness Sign" at bounding box center [690, 180] width 78 height 14
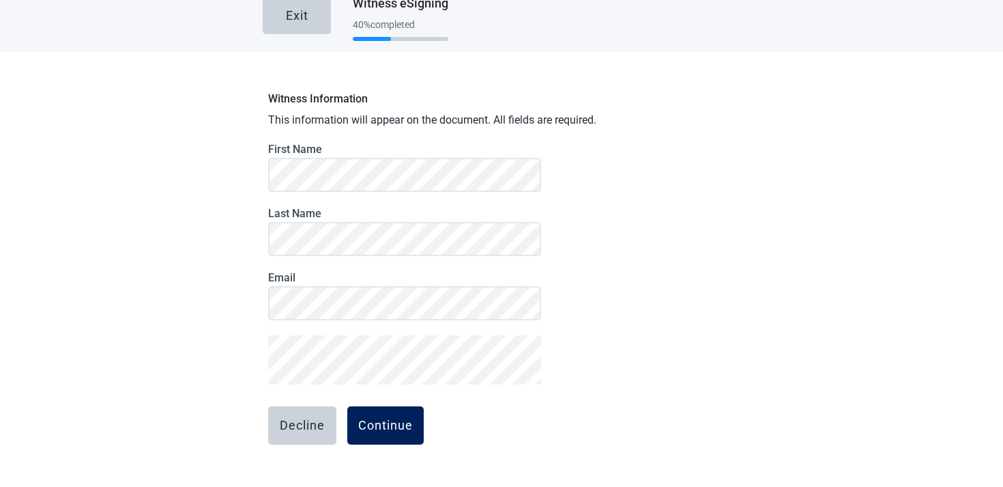
click at [371, 414] on button "Continue" at bounding box center [385, 425] width 76 height 38
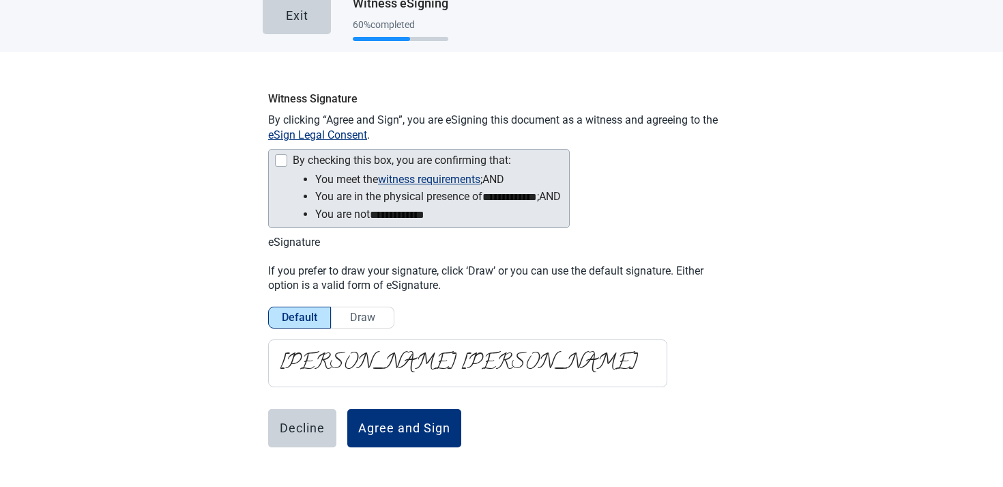
click at [323, 182] on li "You meet the witness requirements ; and" at bounding box center [438, 179] width 246 height 17
click at [281, 156] on div "Main content" at bounding box center [281, 160] width 12 height 12
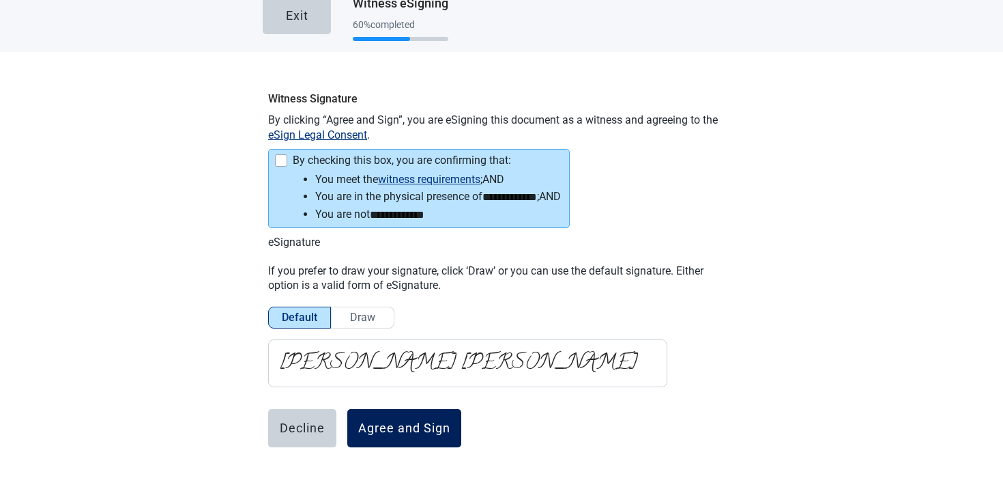
click at [388, 421] on div "Agree and Sign" at bounding box center [404, 428] width 92 height 14
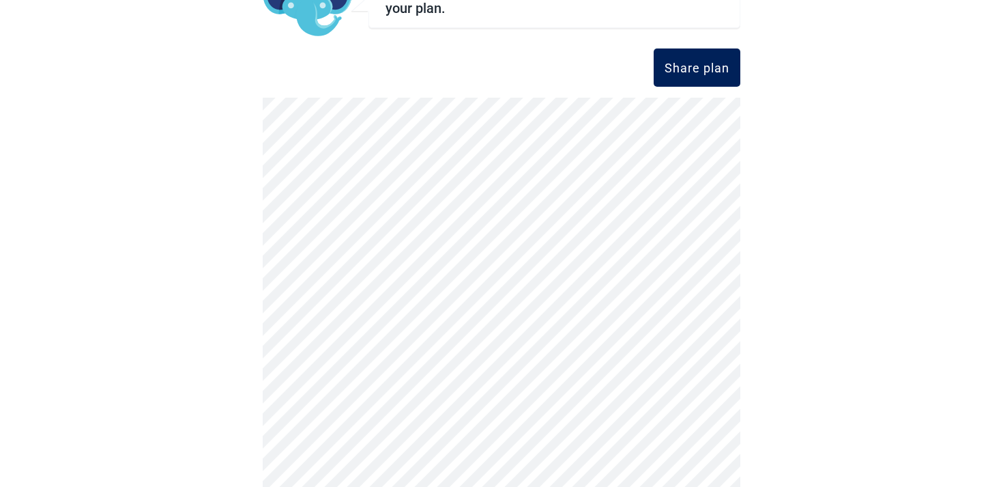
scroll to position [0, 0]
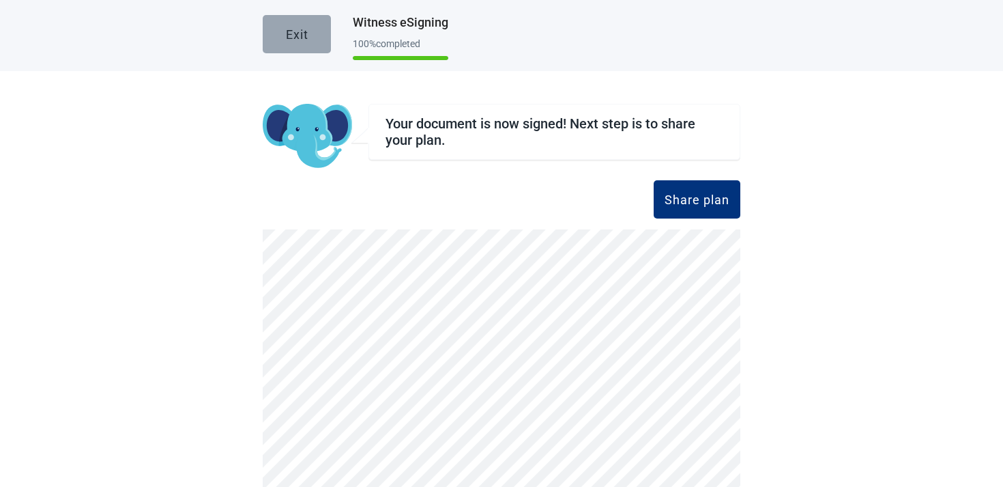
click at [286, 18] on button "Exit" at bounding box center [297, 34] width 68 height 38
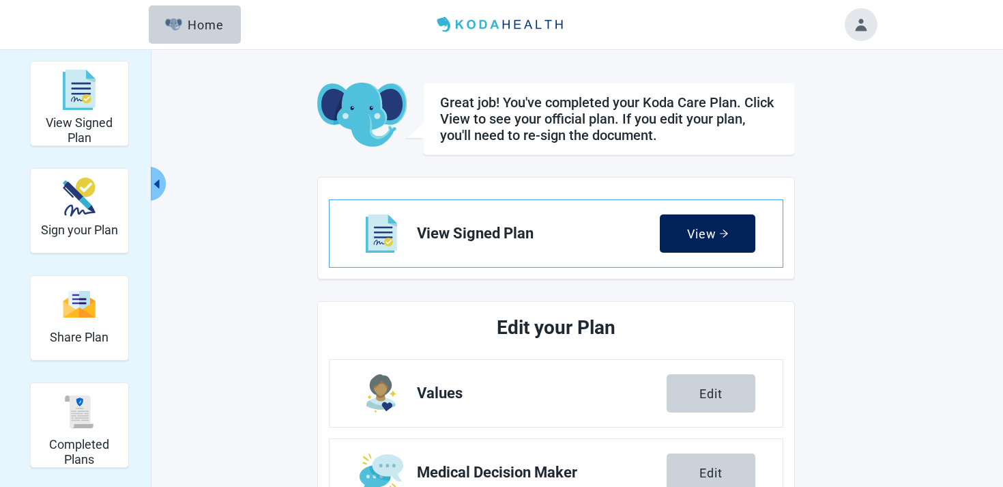
click at [718, 233] on div "View" at bounding box center [708, 234] width 42 height 14
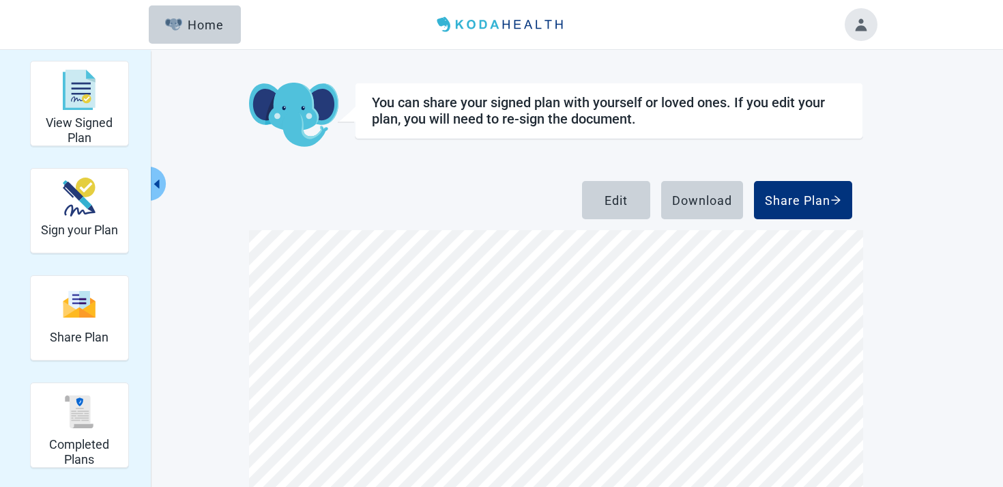
click at [865, 35] on button "Toggle account menu" at bounding box center [861, 24] width 33 height 33
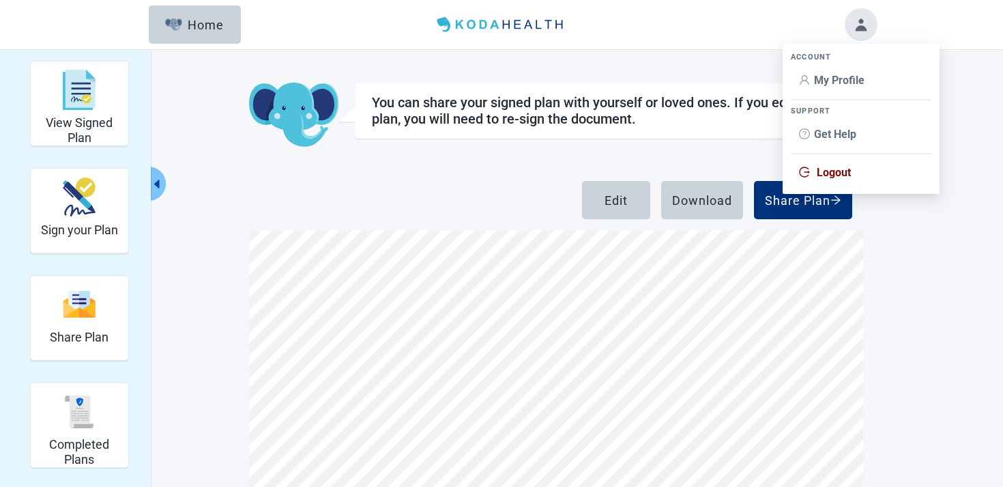
click at [831, 175] on span "Logout" at bounding box center [834, 172] width 34 height 13
